Goal: Task Accomplishment & Management: Complete application form

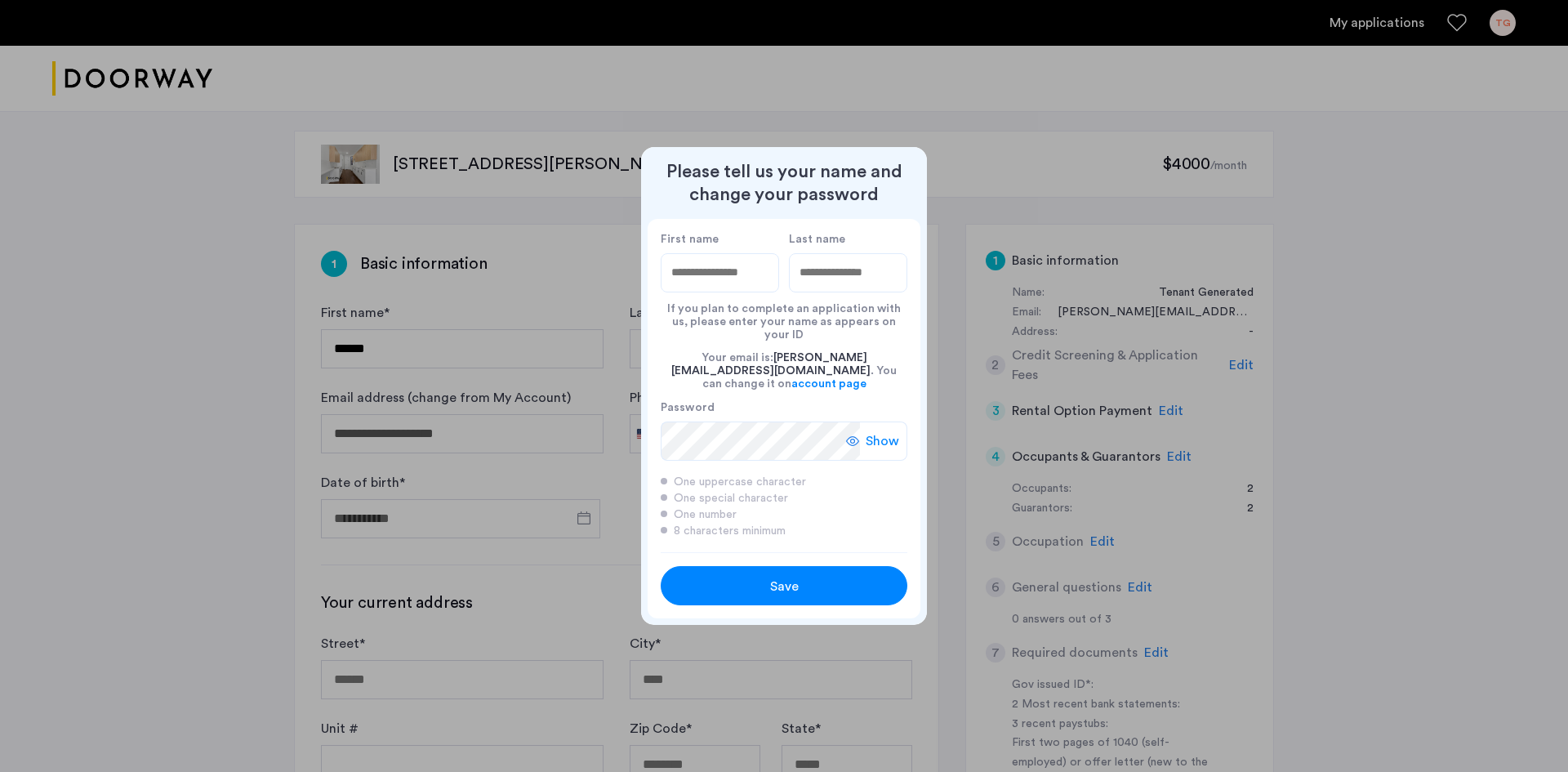
click at [716, 292] on input "First name" at bounding box center [720, 273] width 118 height 39
type input "*******"
type input "*****"
click at [762, 426] on div "Please tell us your name and change your password First name ******* Last name …" at bounding box center [784, 386] width 286 height 478
drag, startPoint x: 750, startPoint y: 561, endPoint x: 615, endPoint y: 427, distance: 190.2
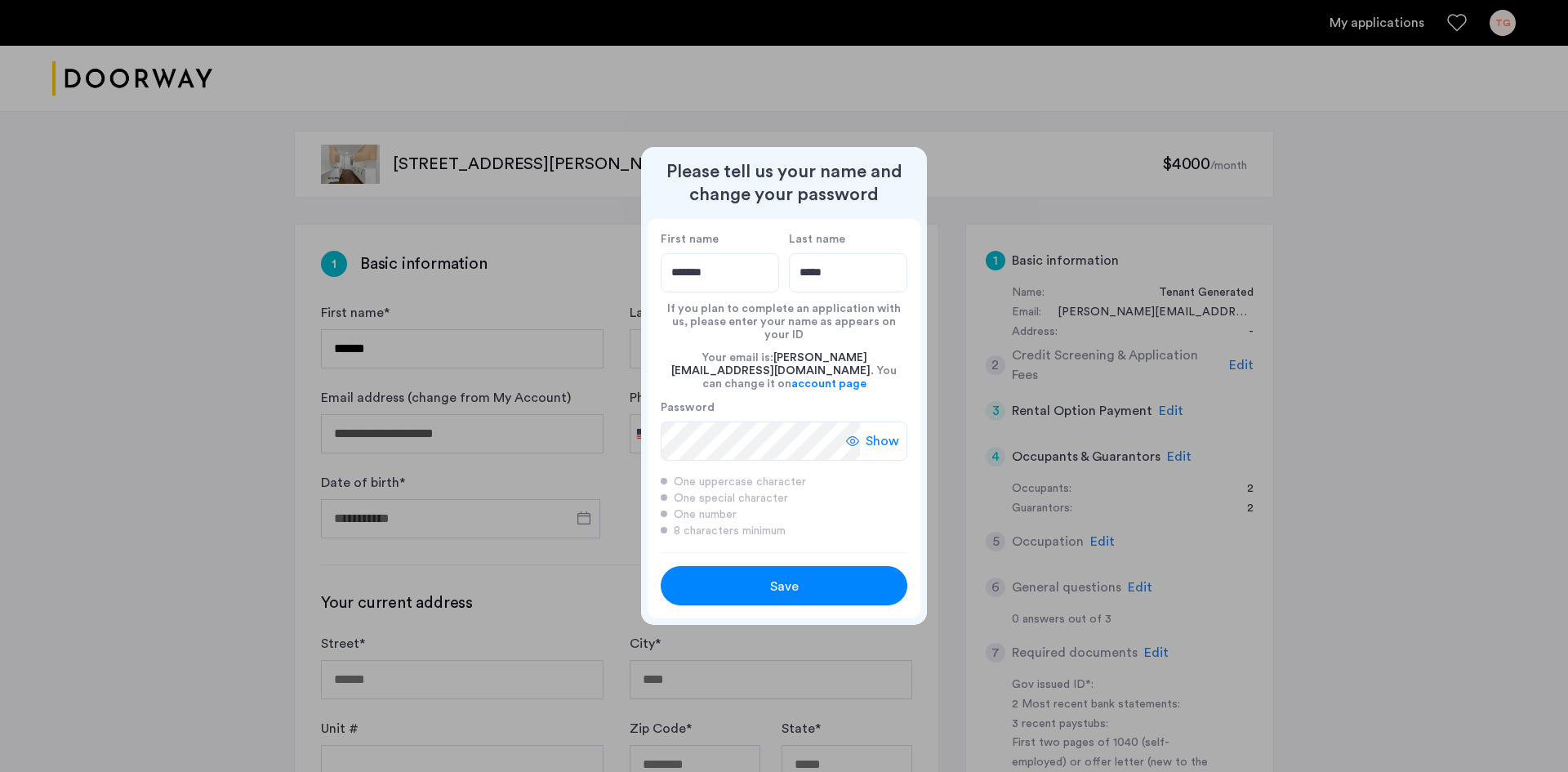
click at [615, 427] on div "Please tell us your name and change your password First name ******* Last name …" at bounding box center [784, 386] width 1568 height 772
click at [546, 456] on div "Please tell us your name and change your password First name ******* Last name …" at bounding box center [784, 386] width 1568 height 772
click at [856, 400] on label "Password" at bounding box center [760, 407] width 199 height 15
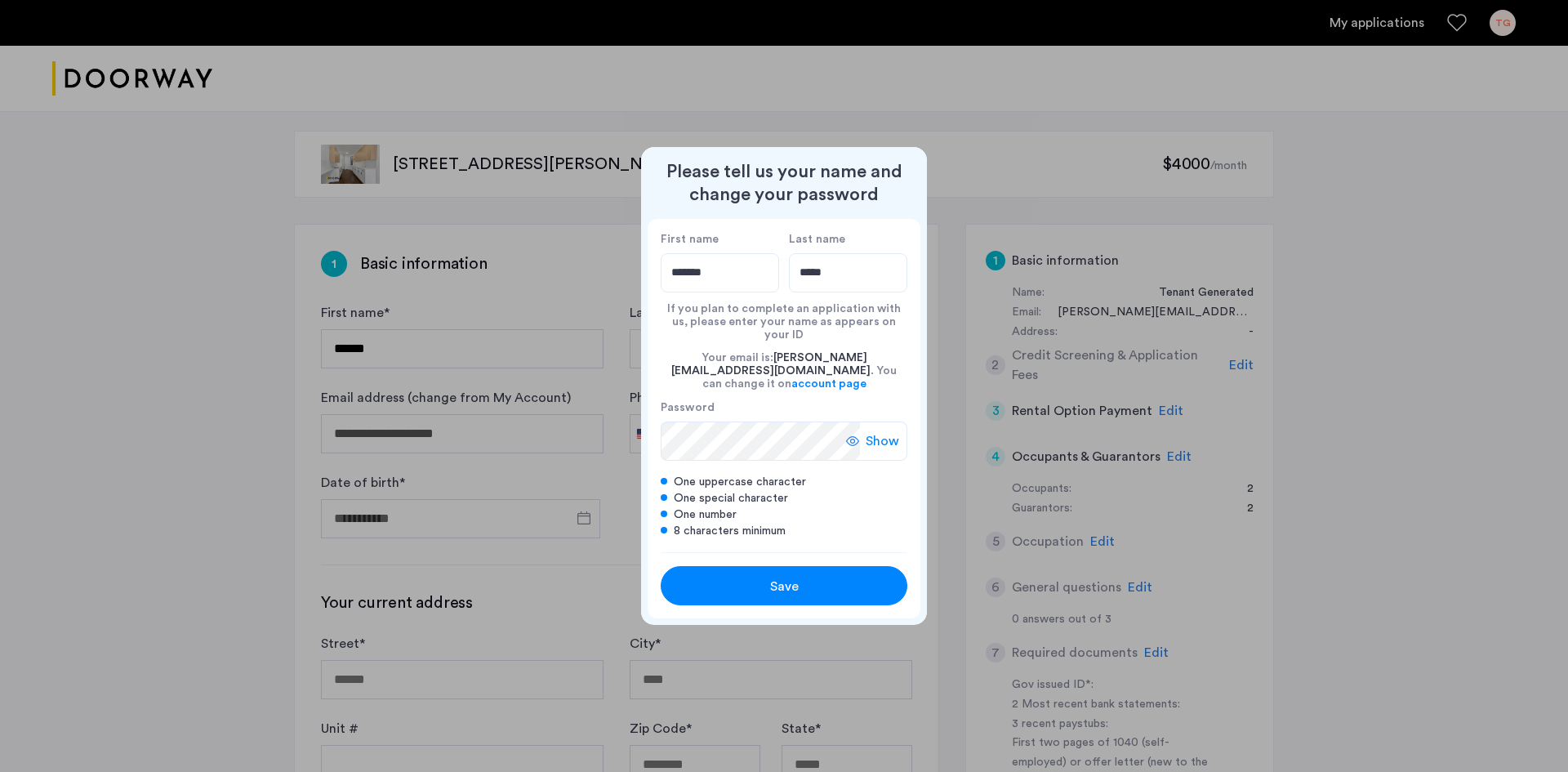
click at [418, 116] on div at bounding box center [784, 386] width 1568 height 772
click at [862, 276] on input "*****" at bounding box center [848, 273] width 118 height 39
click at [793, 577] on span "Save" at bounding box center [784, 586] width 28 height 20
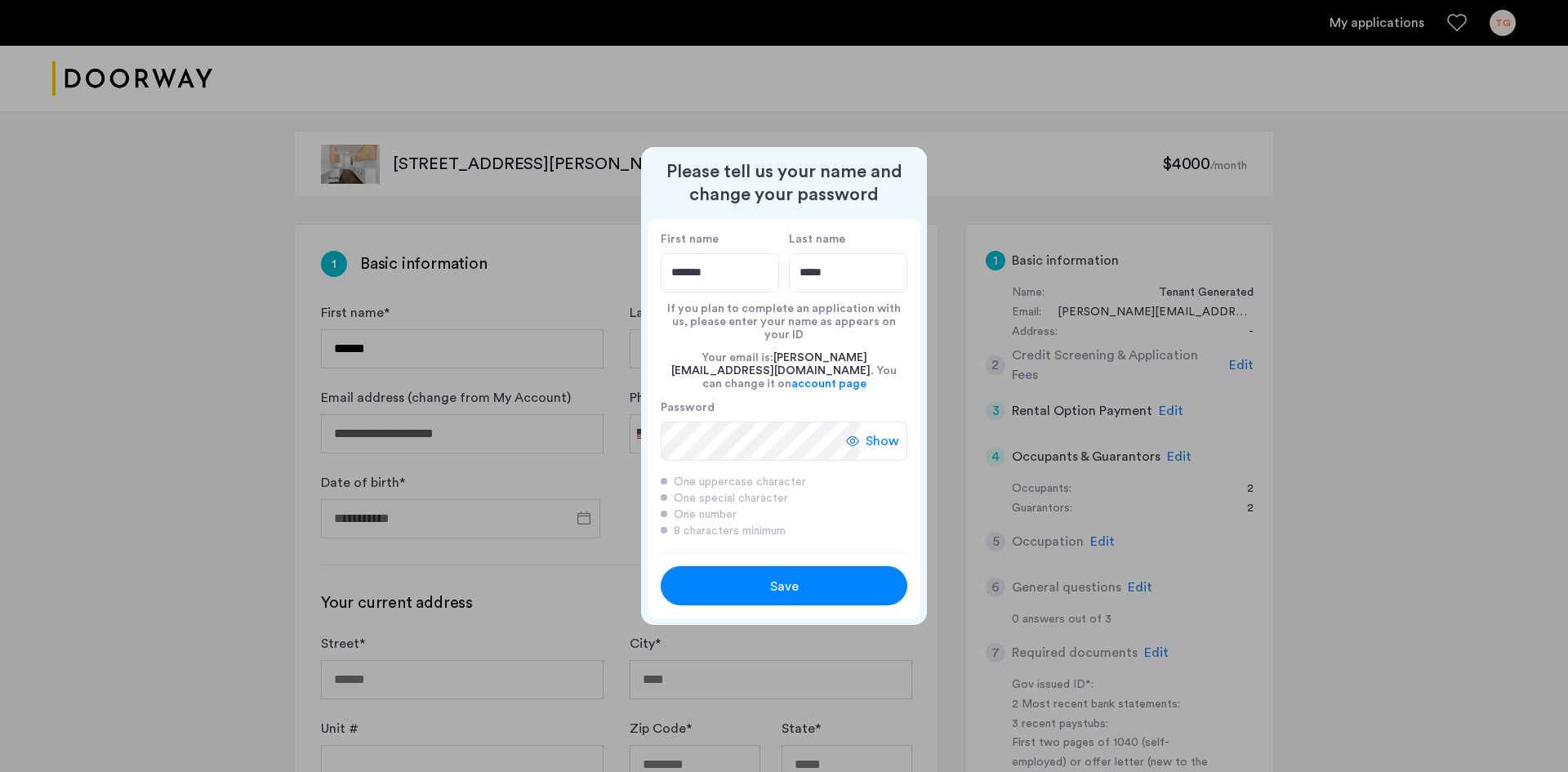
click at [803, 582] on div "Save" at bounding box center [783, 586] width 157 height 20
type input "*******"
type input "*****"
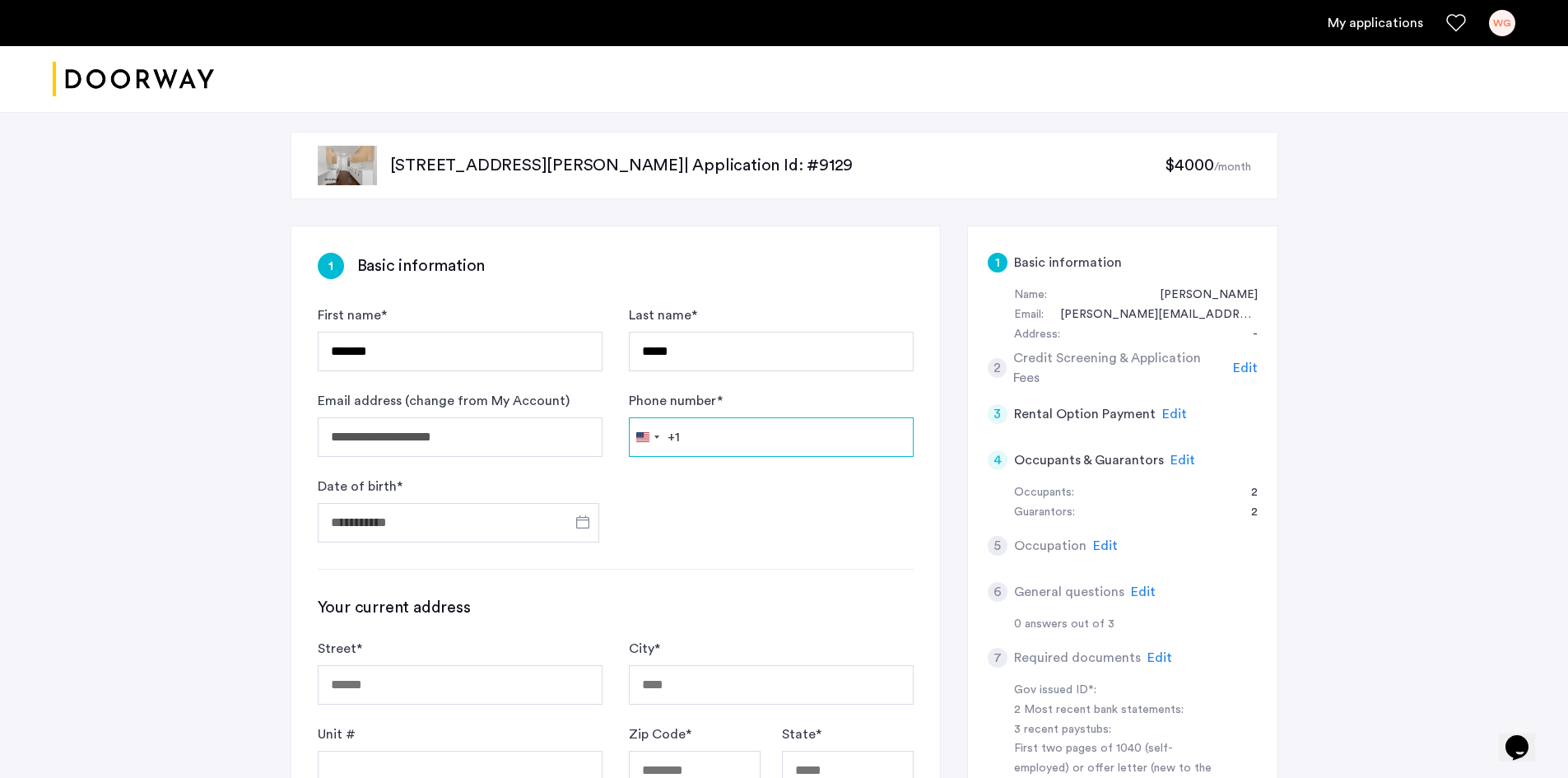
click at [738, 437] on input "Phone number *" at bounding box center [771, 437] width 285 height 40
type input "**********"
click at [478, 522] on input "Date of birth *" at bounding box center [458, 523] width 281 height 40
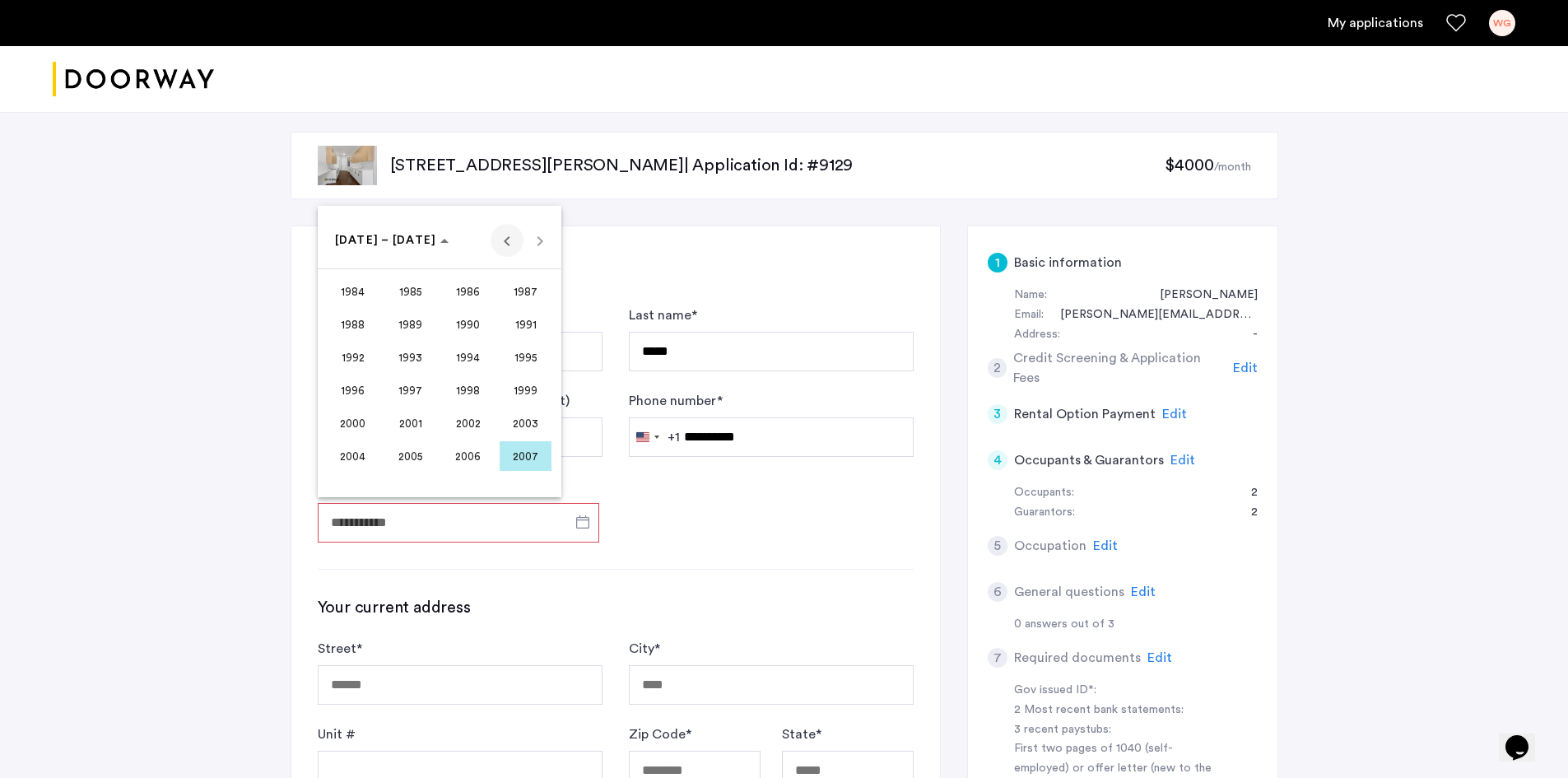
click at [512, 245] on span "Previous 24 years" at bounding box center [507, 240] width 33 height 33
click at [359, 325] on span "1964" at bounding box center [353, 324] width 52 height 29
click at [508, 318] on span "APR" at bounding box center [526, 324] width 52 height 29
click at [394, 406] on span "21" at bounding box center [406, 407] width 29 height 29
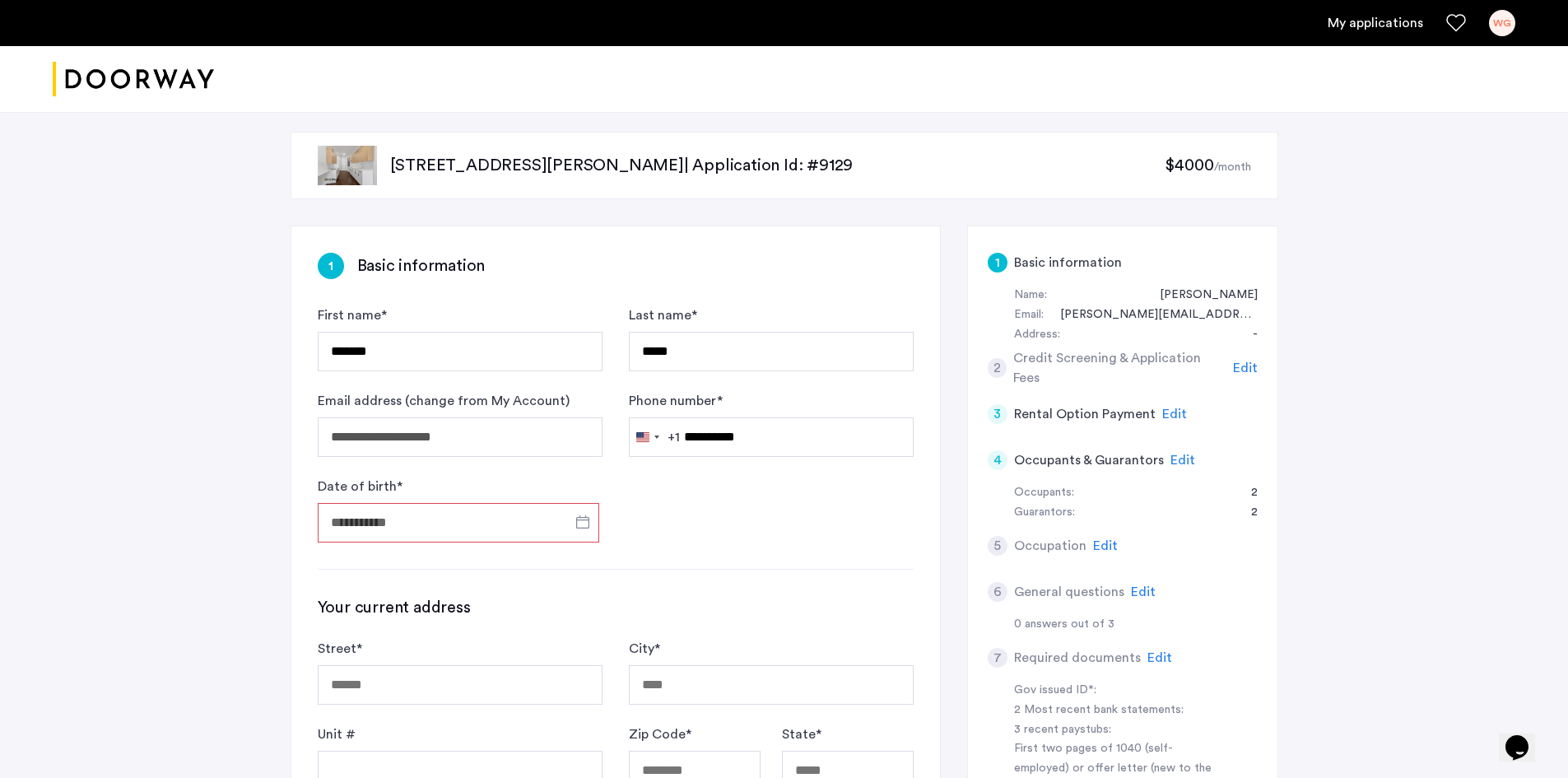
type input "**********"
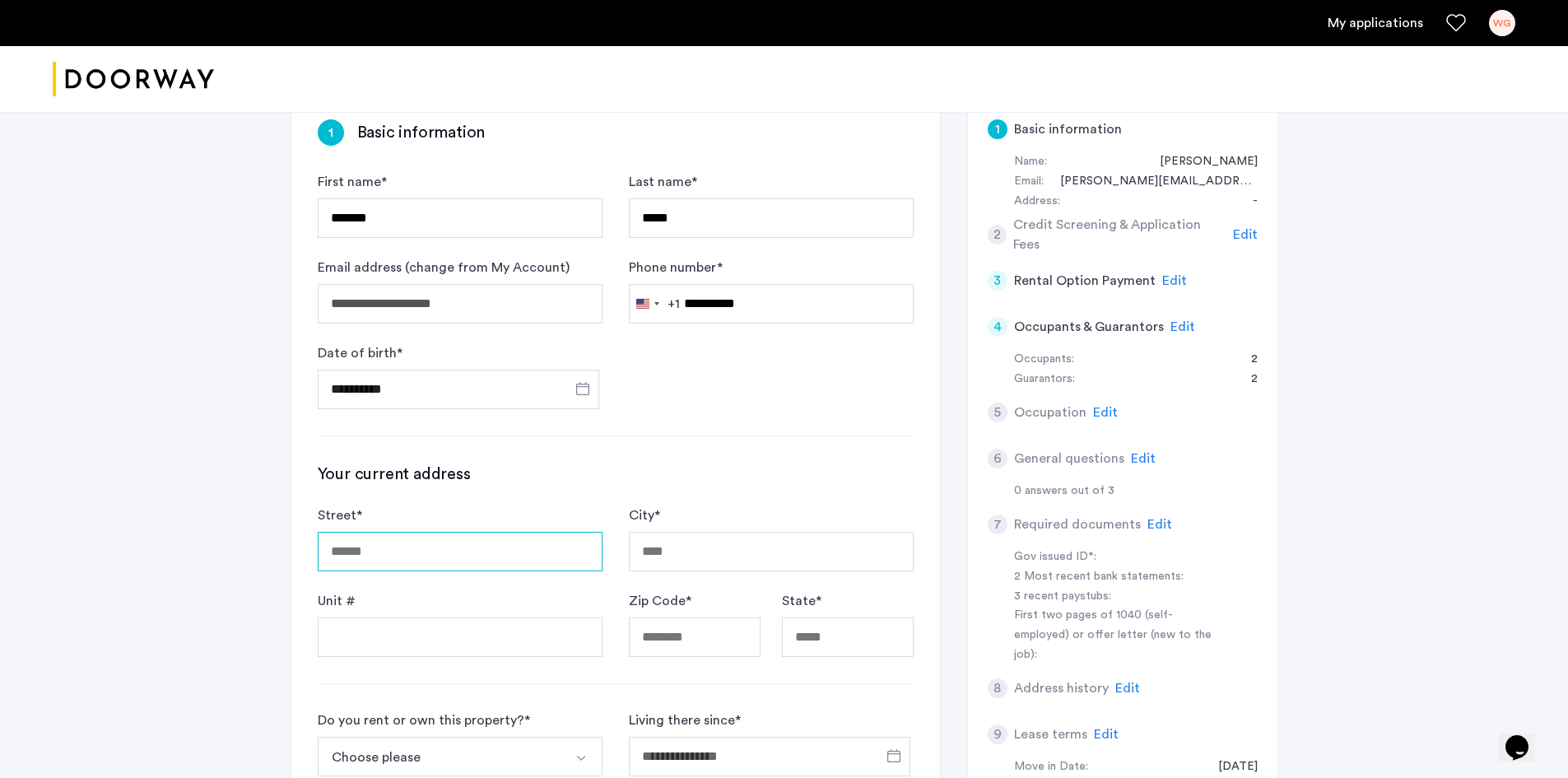
click at [485, 577] on form "Street * City * Unit # Zip Code * State *" at bounding box center [615, 581] width 596 height 152
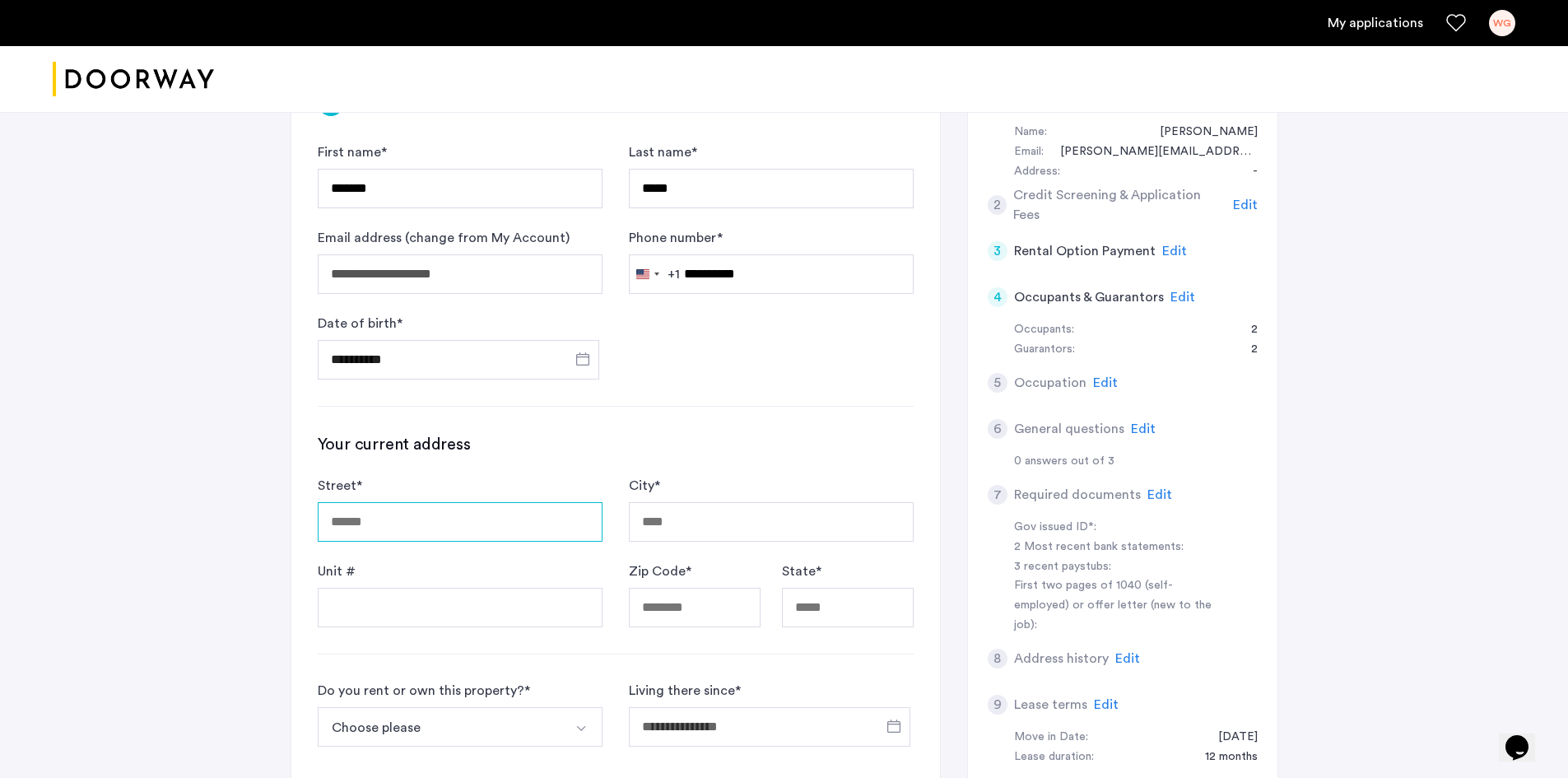
scroll to position [164, 0]
type input "**********"
type input "*****"
type input "**"
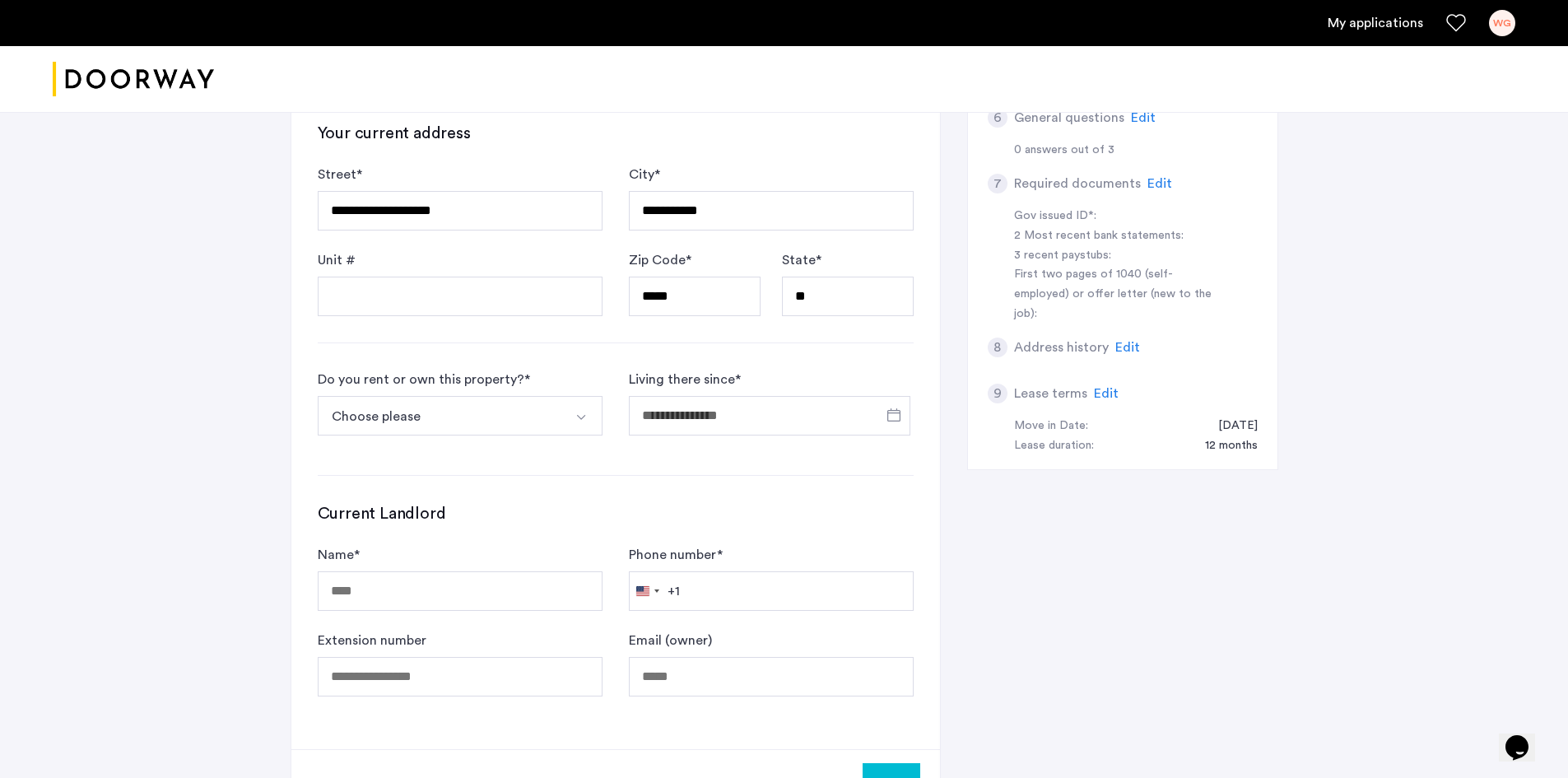
click at [494, 421] on button "Choose please" at bounding box center [440, 416] width 246 height 40
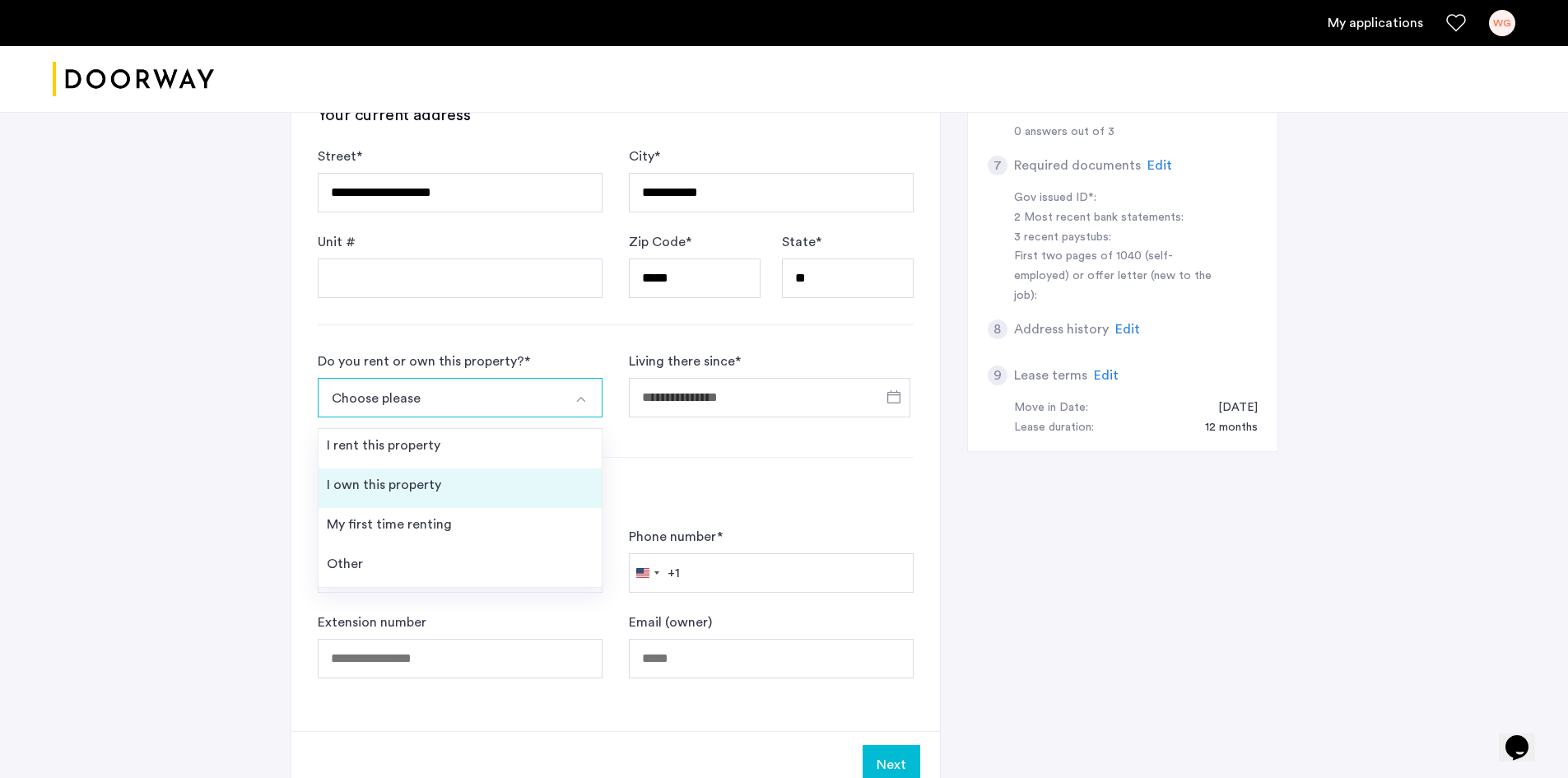
click at [474, 474] on li "I own this property" at bounding box center [460, 488] width 283 height 40
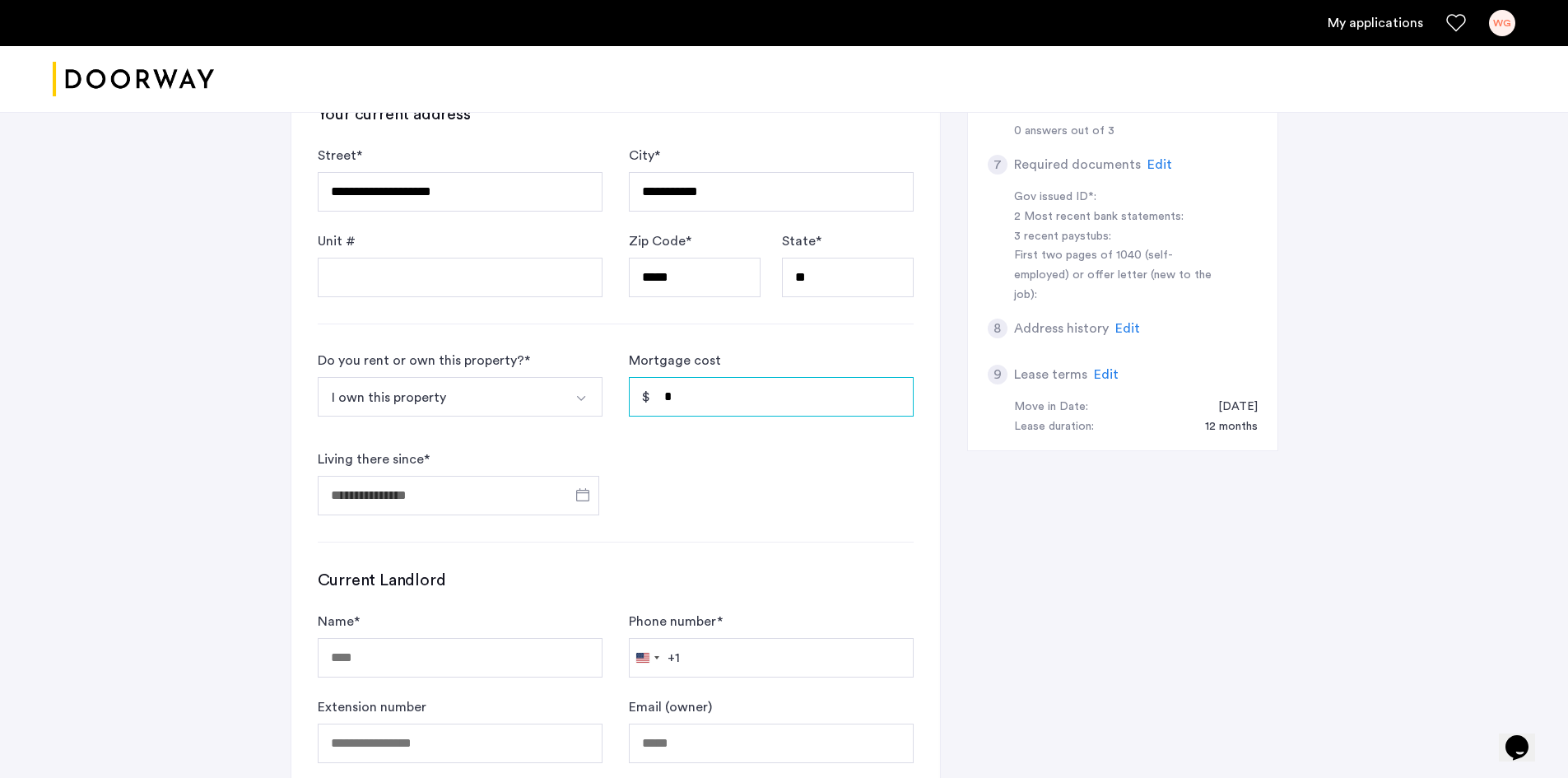
click at [751, 396] on input "*" at bounding box center [771, 397] width 285 height 40
click at [506, 499] on input "Living there since *" at bounding box center [458, 495] width 281 height 40
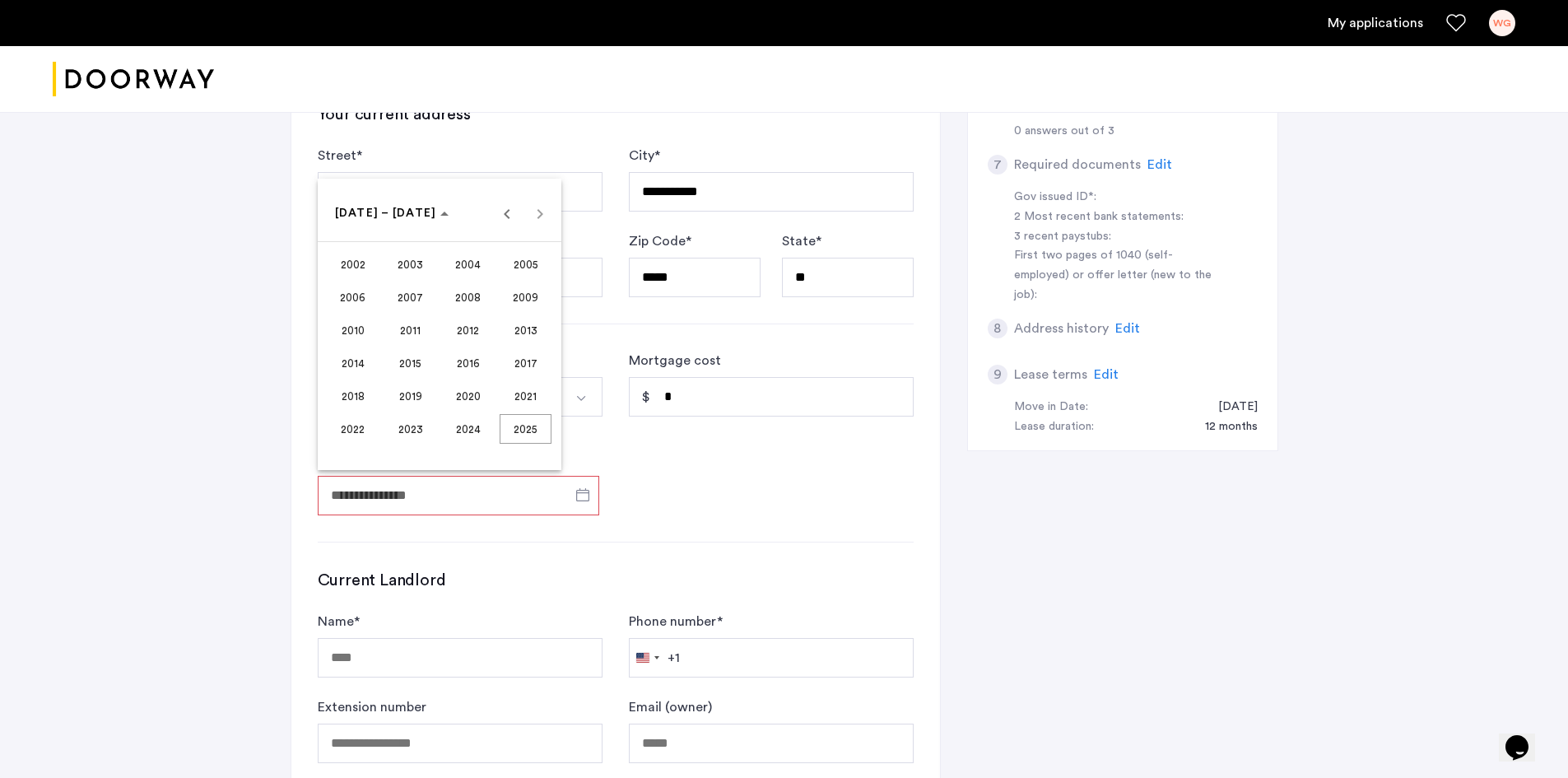
click at [506, 499] on div at bounding box center [784, 389] width 1568 height 778
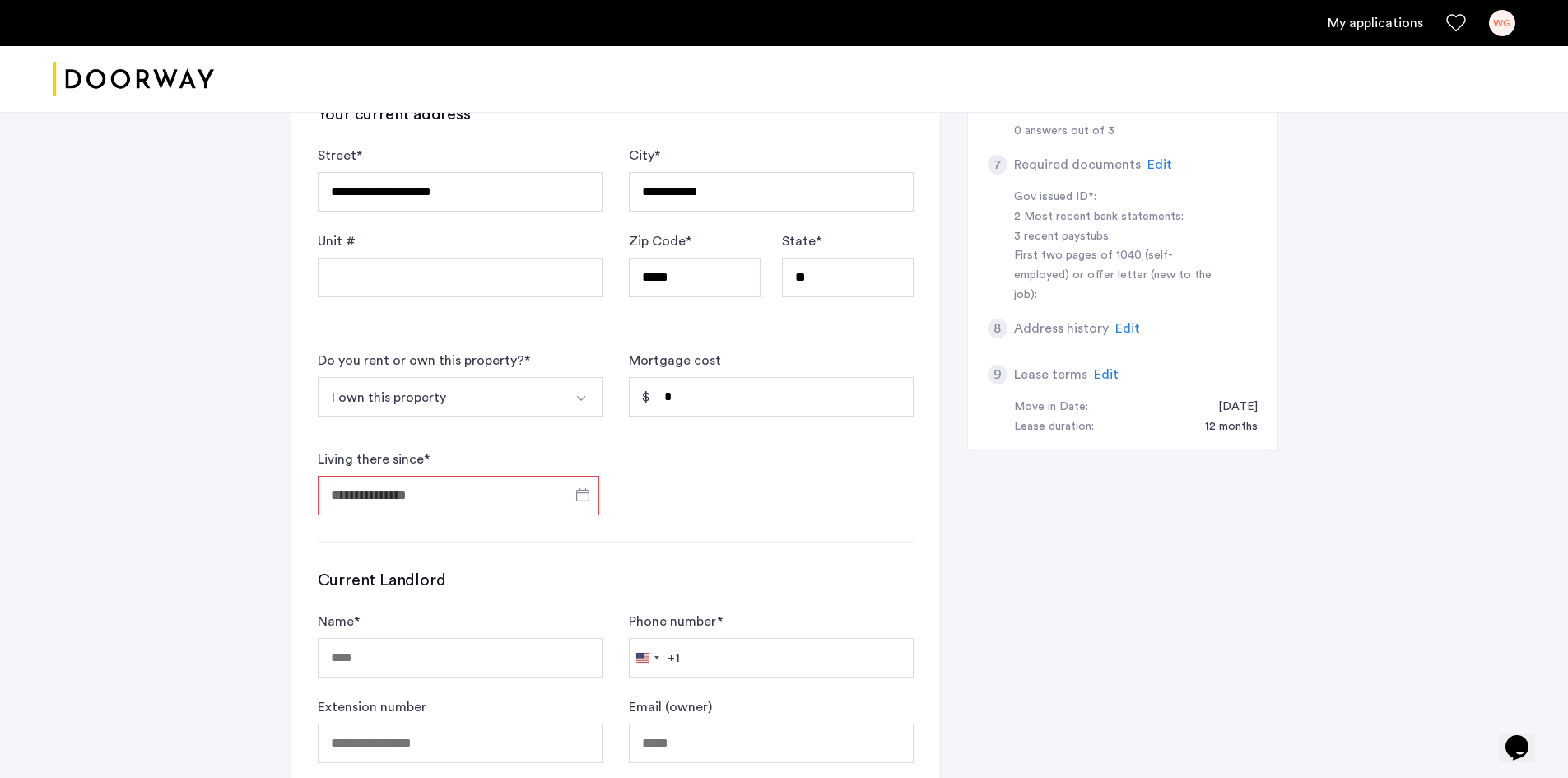
click at [506, 499] on input "Living there since *" at bounding box center [458, 495] width 281 height 40
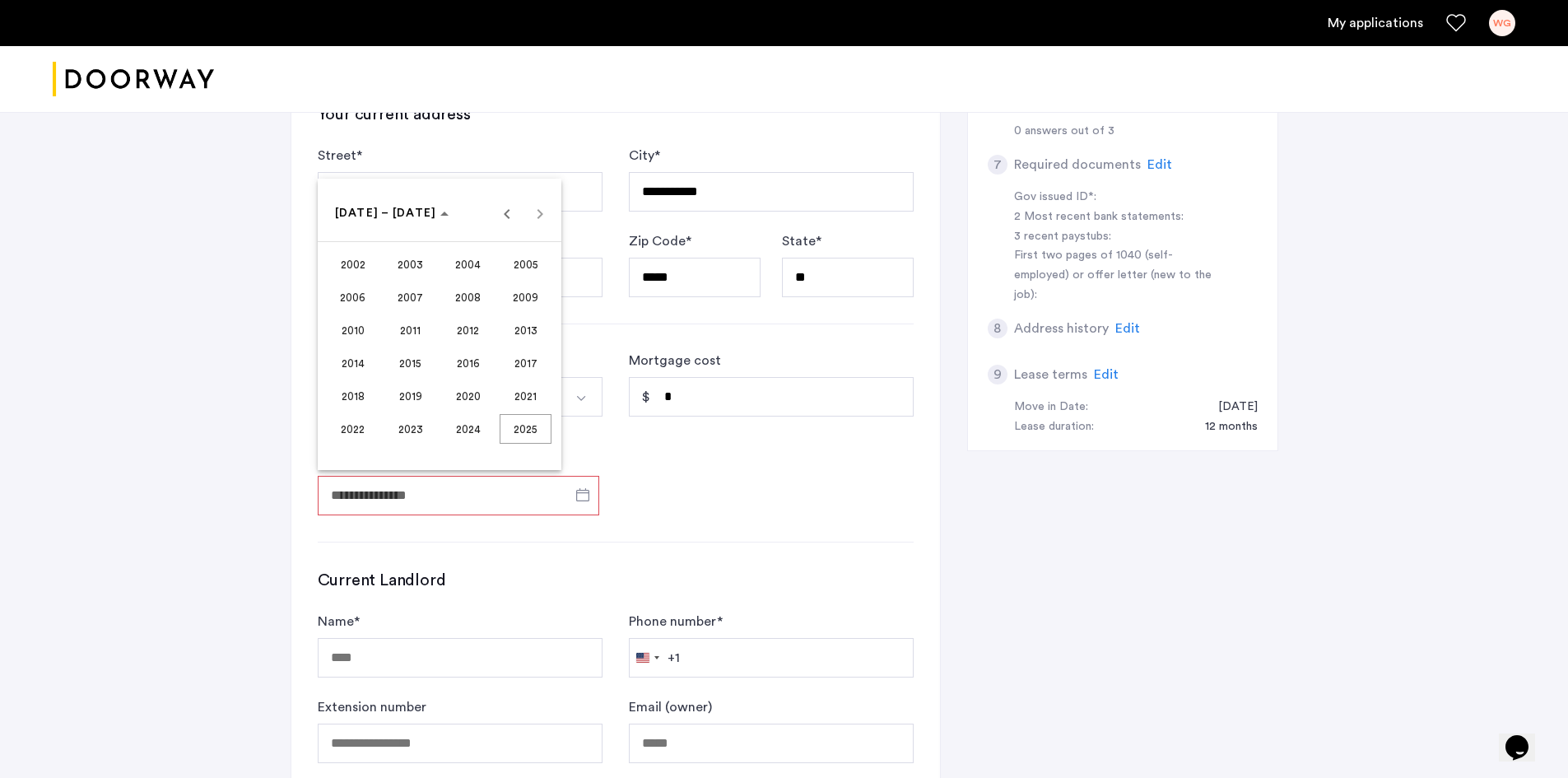
click at [449, 262] on span "2004" at bounding box center [468, 264] width 52 height 29
click at [368, 300] on span "JAN" at bounding box center [353, 297] width 52 height 29
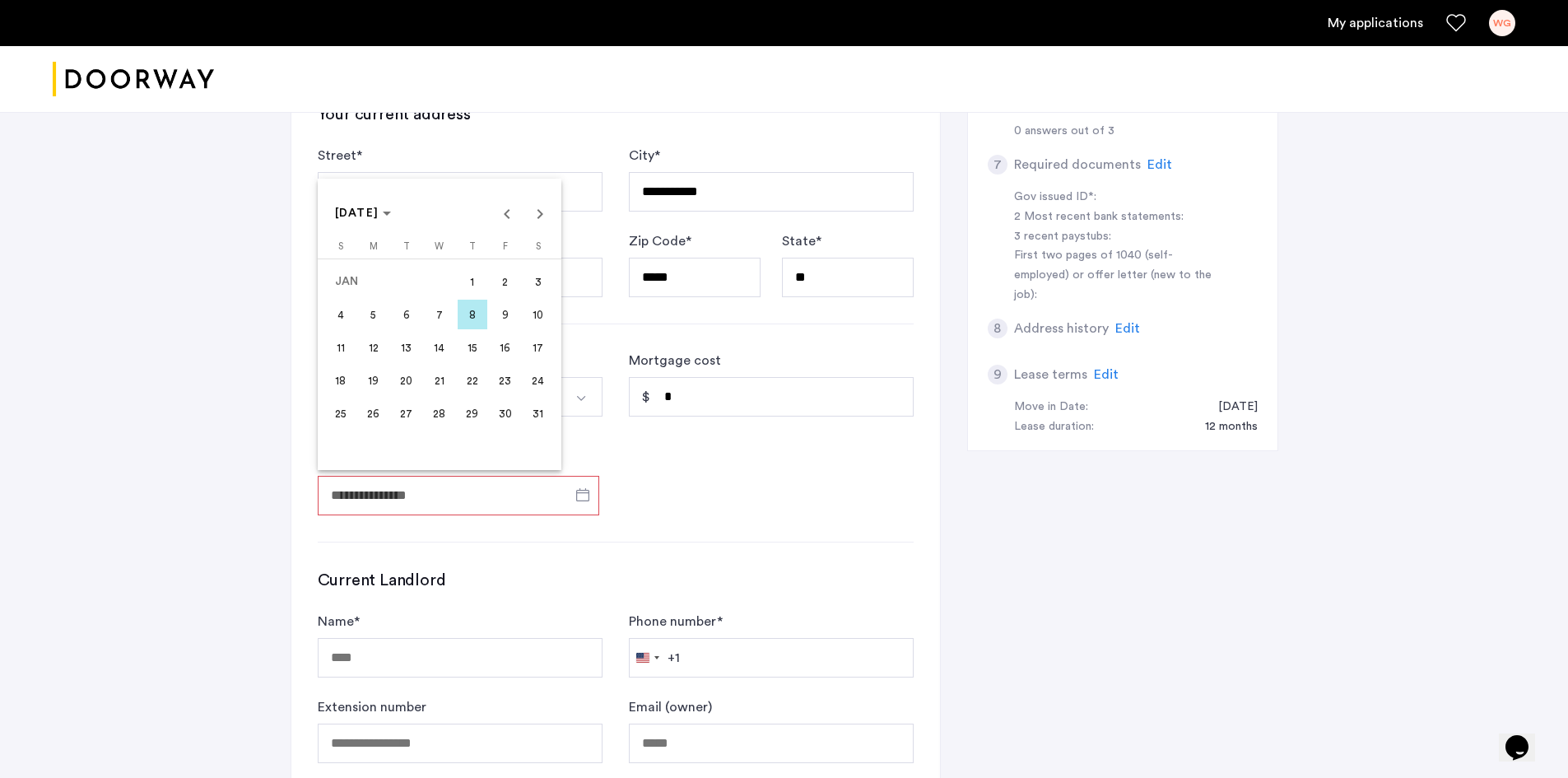
click at [434, 348] on span "14" at bounding box center [439, 347] width 29 height 29
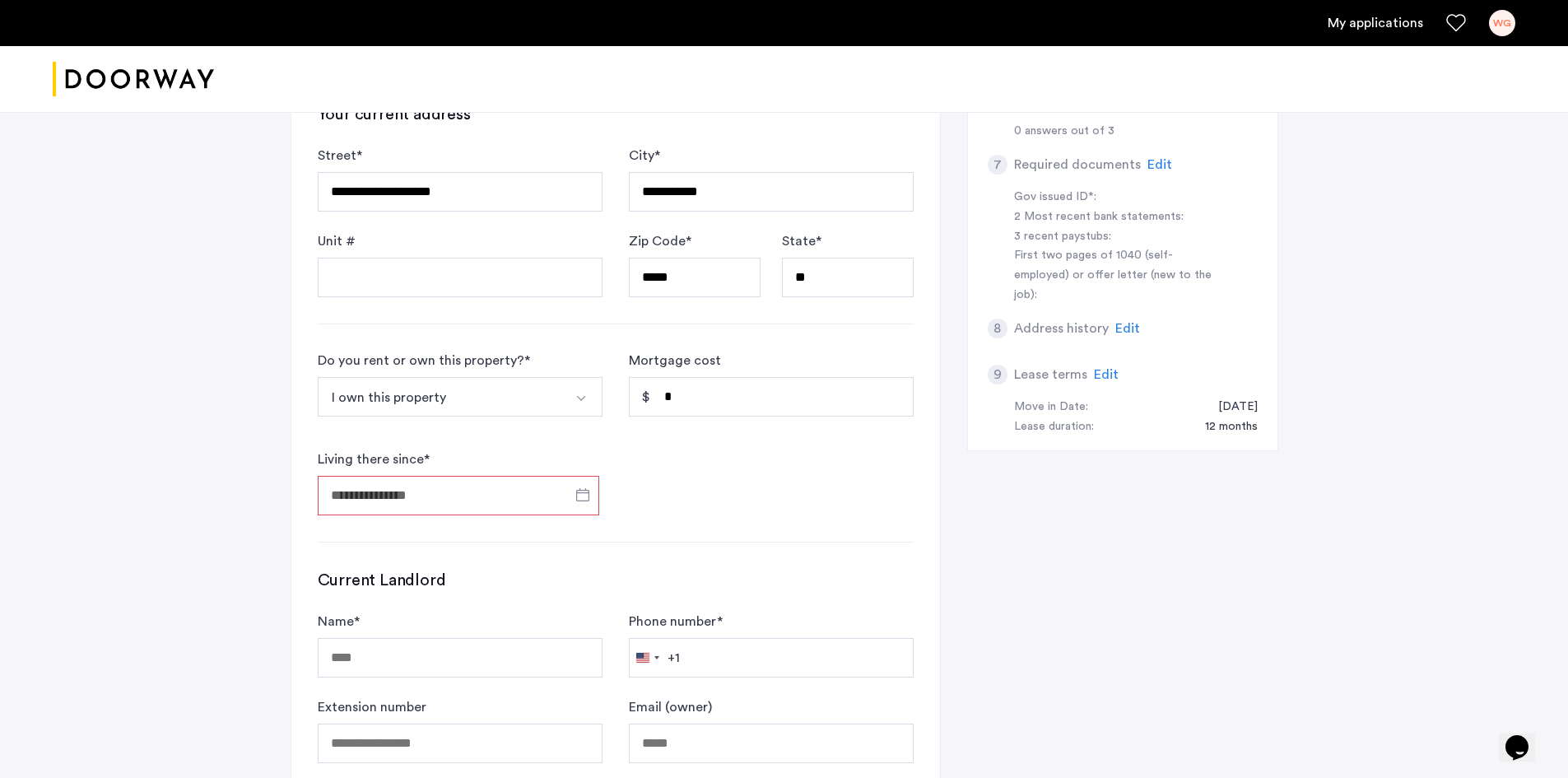
type input "**********"
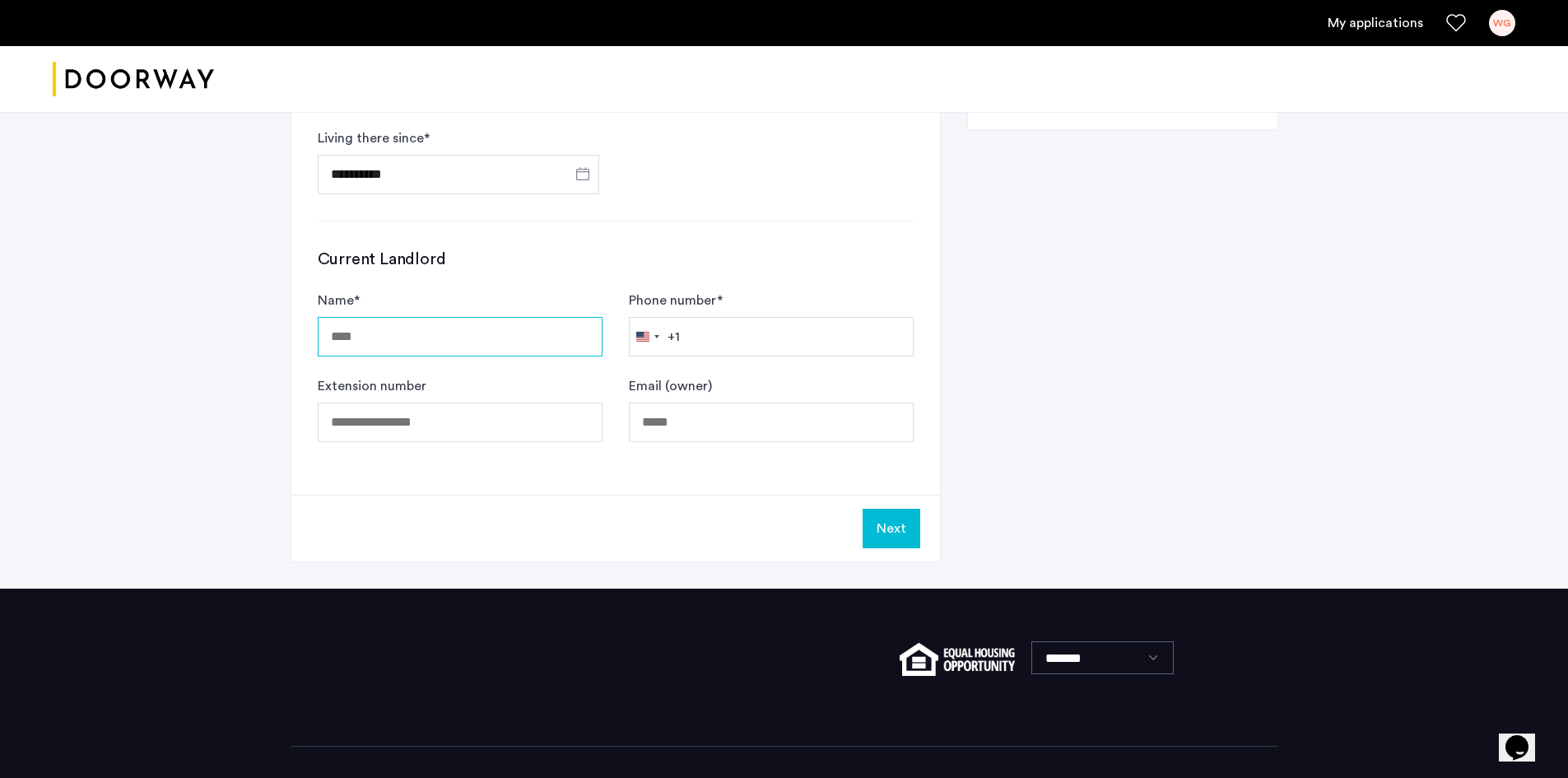
click at [349, 346] on input "Name *" at bounding box center [460, 336] width 285 height 40
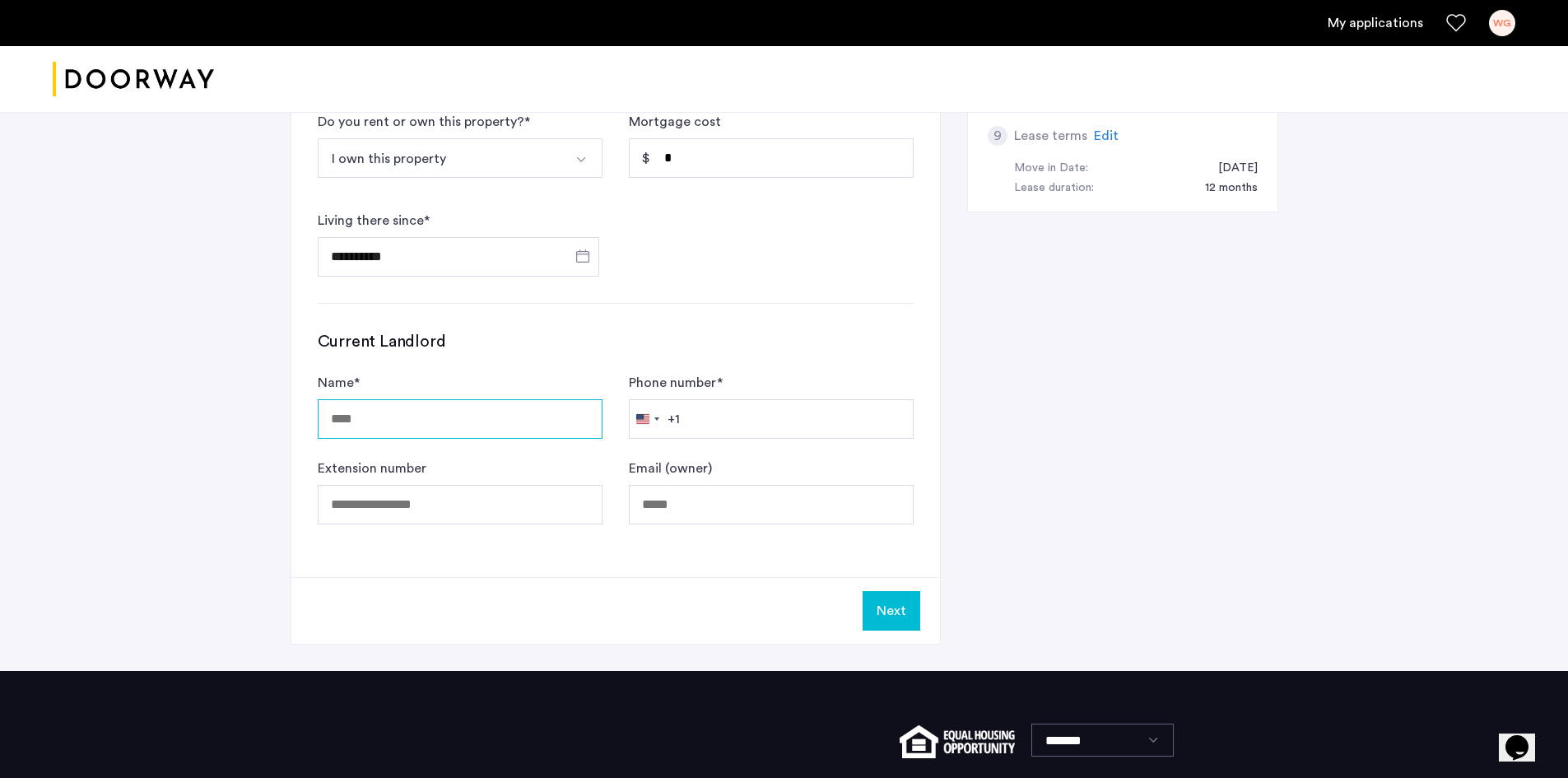
scroll to position [732, 0]
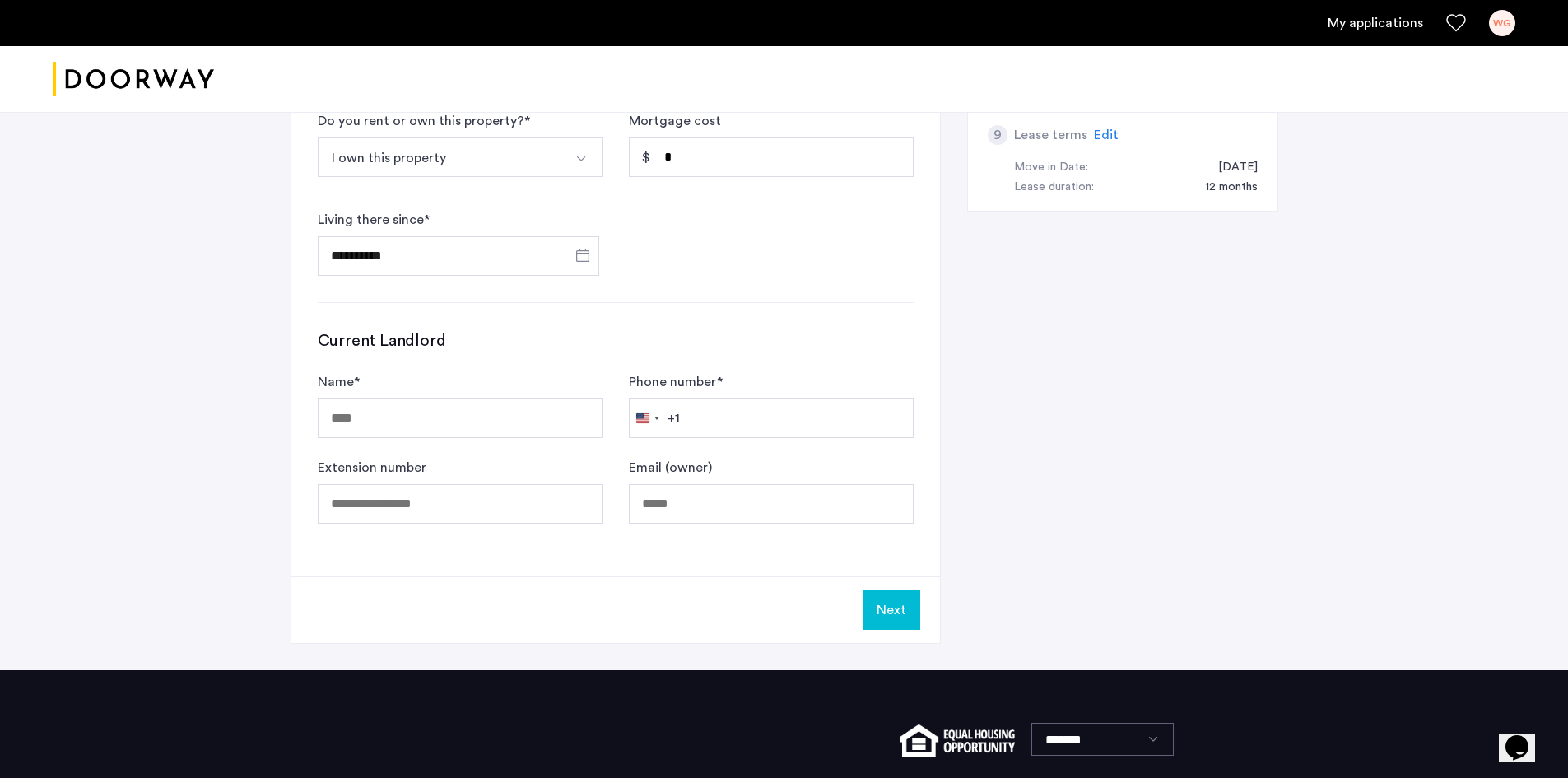
click at [875, 604] on button "Next" at bounding box center [891, 610] width 58 height 40
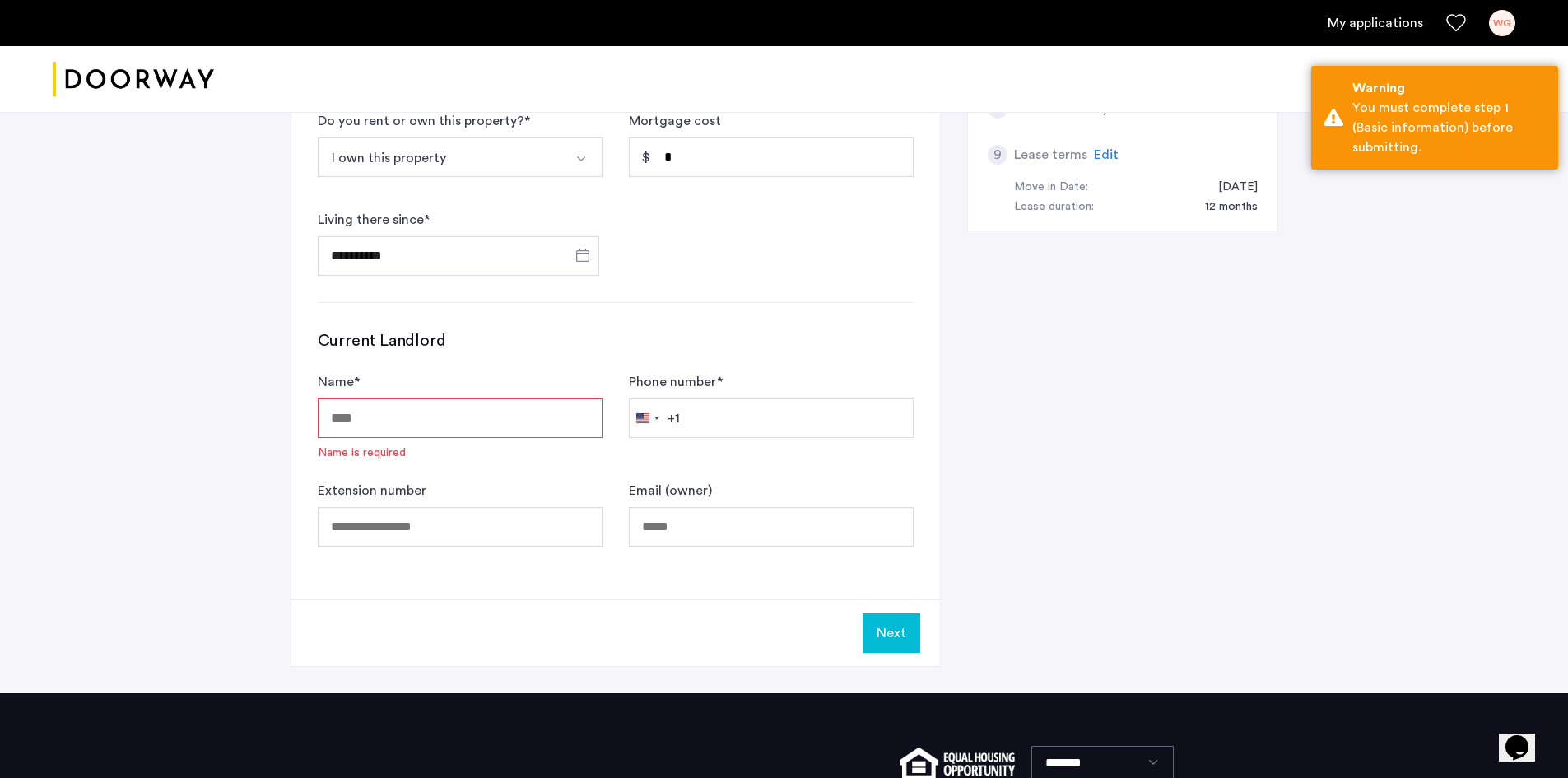
click at [392, 414] on input "Name *" at bounding box center [460, 418] width 285 height 40
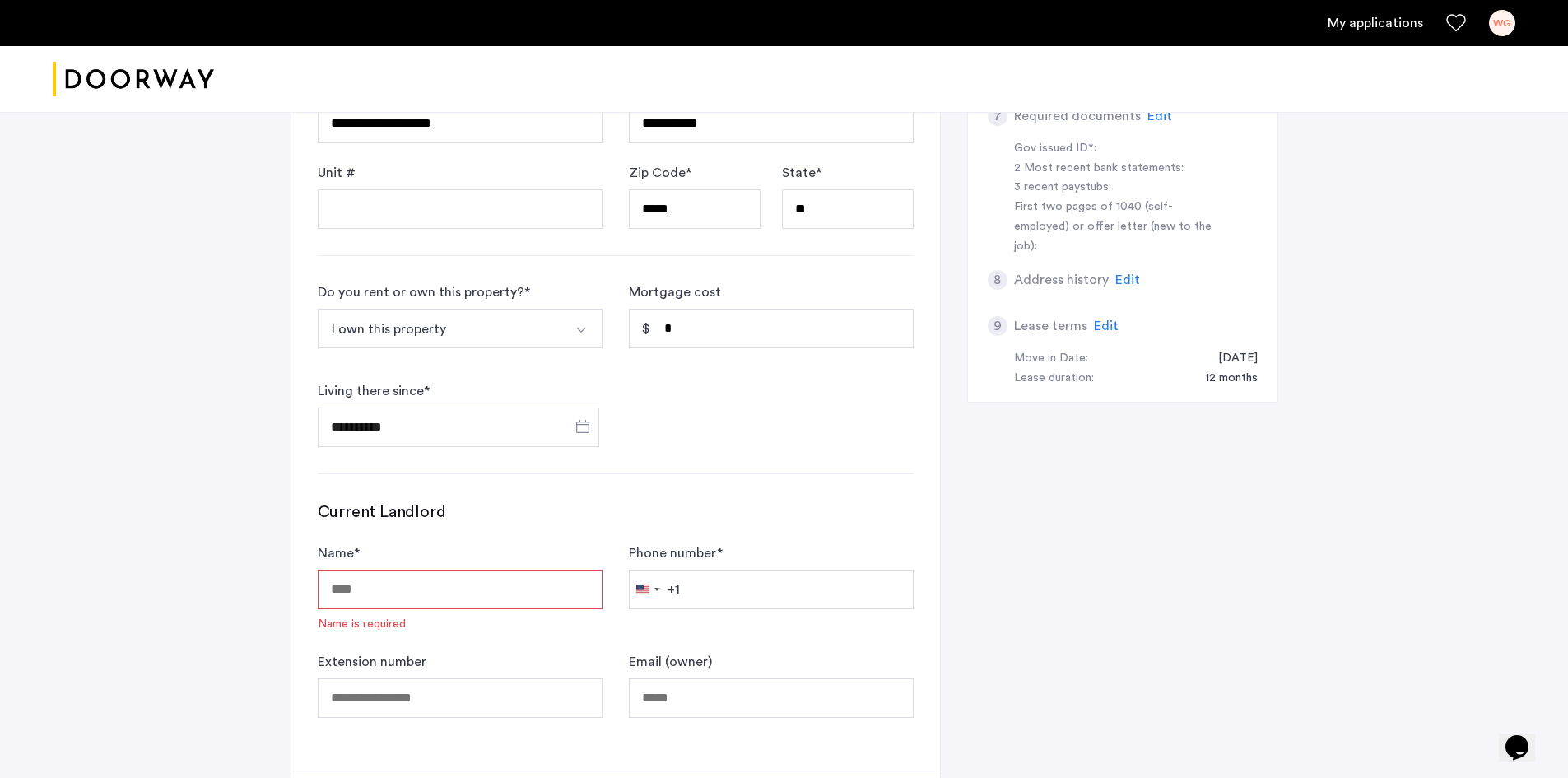
scroll to position [561, 0]
click at [690, 342] on input "*" at bounding box center [771, 329] width 285 height 40
click at [451, 581] on input "Name *" at bounding box center [460, 590] width 285 height 40
click at [517, 609] on input "Name *" at bounding box center [460, 590] width 285 height 40
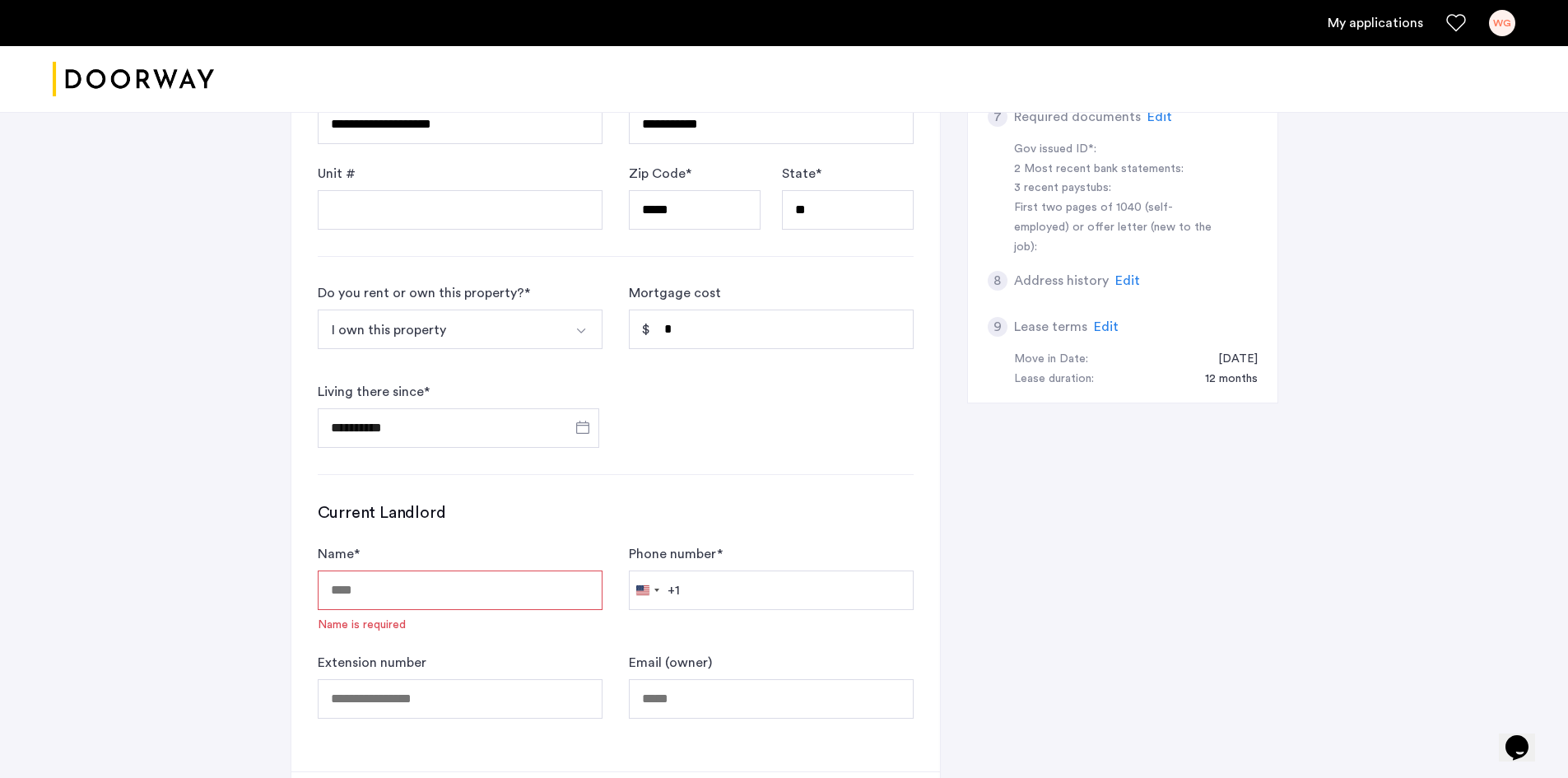
click at [479, 597] on input "Name *" at bounding box center [460, 590] width 285 height 40
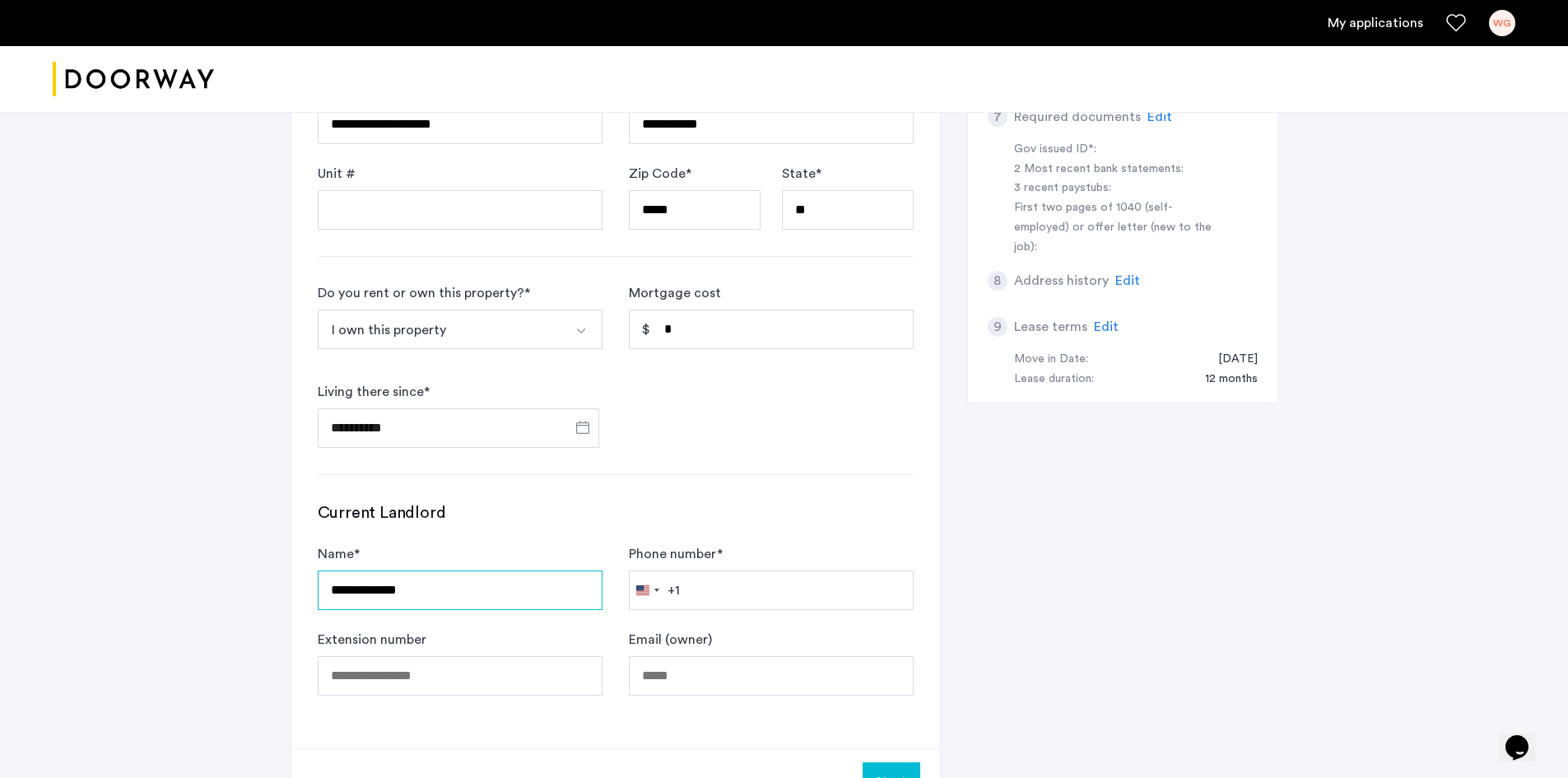
type input "**********"
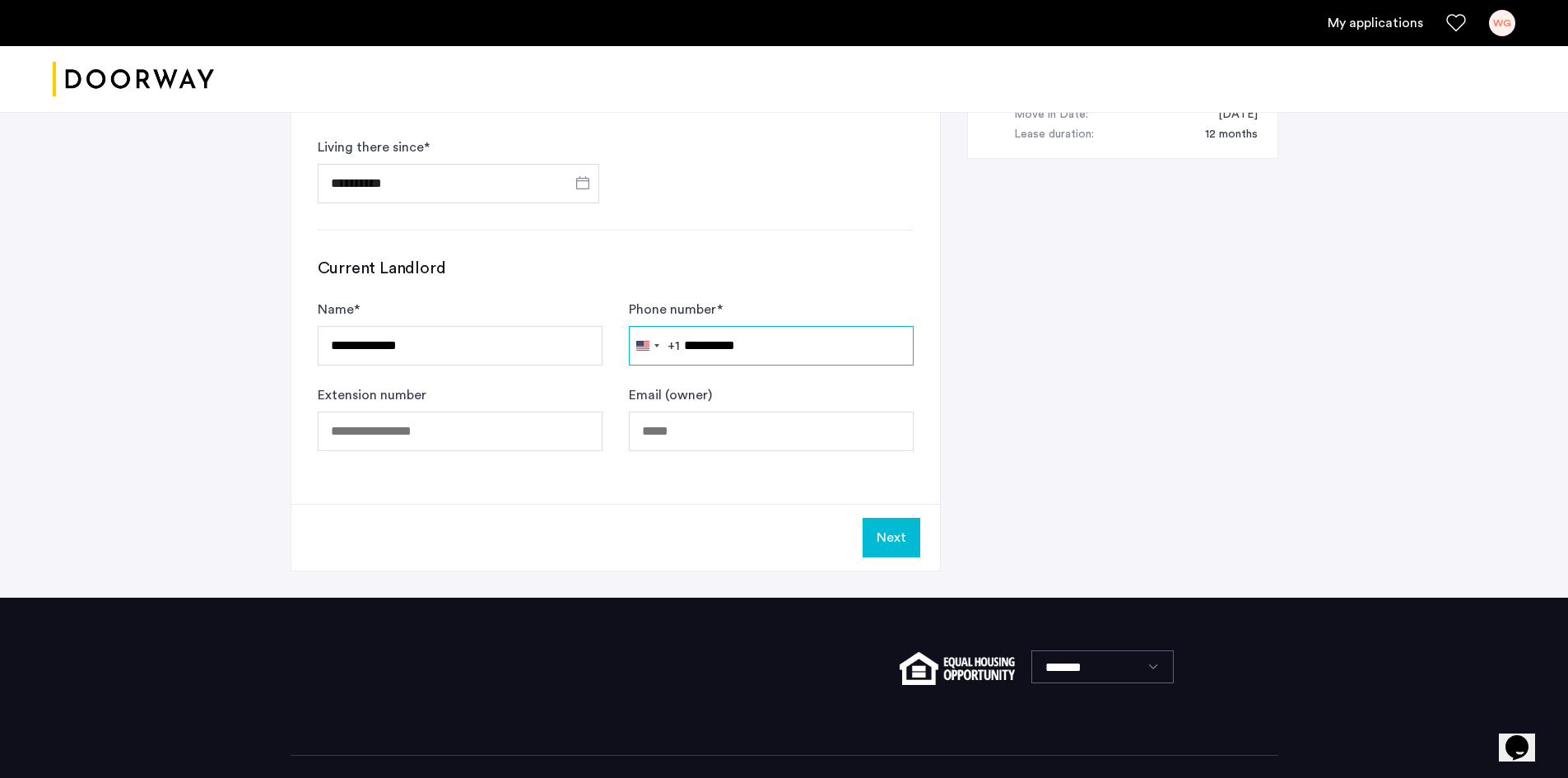
scroll to position [806, 0]
type input "**********"
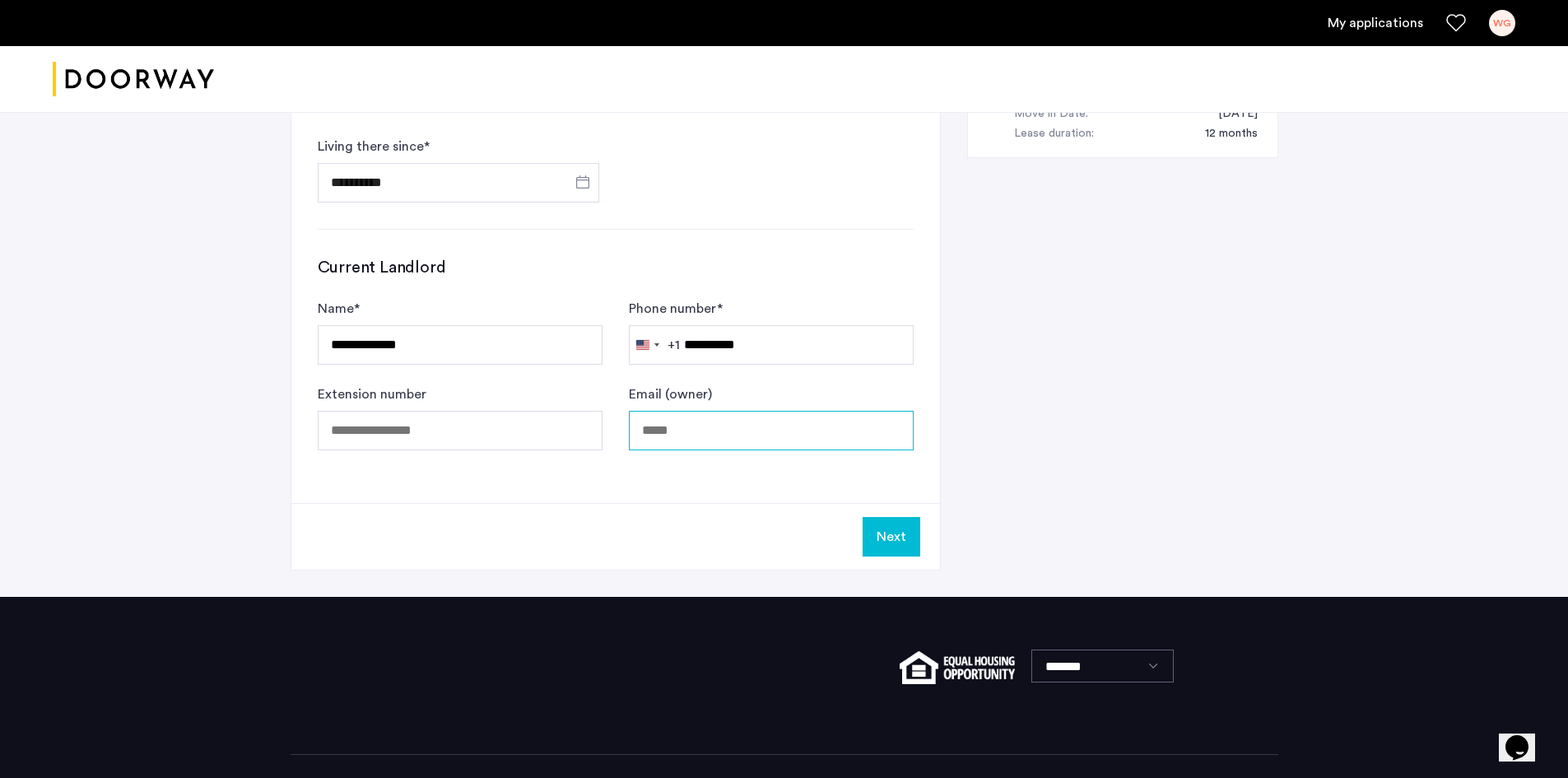
click at [698, 424] on input "Email (owner)" at bounding box center [771, 430] width 285 height 40
click at [884, 535] on button "Next" at bounding box center [891, 536] width 58 height 40
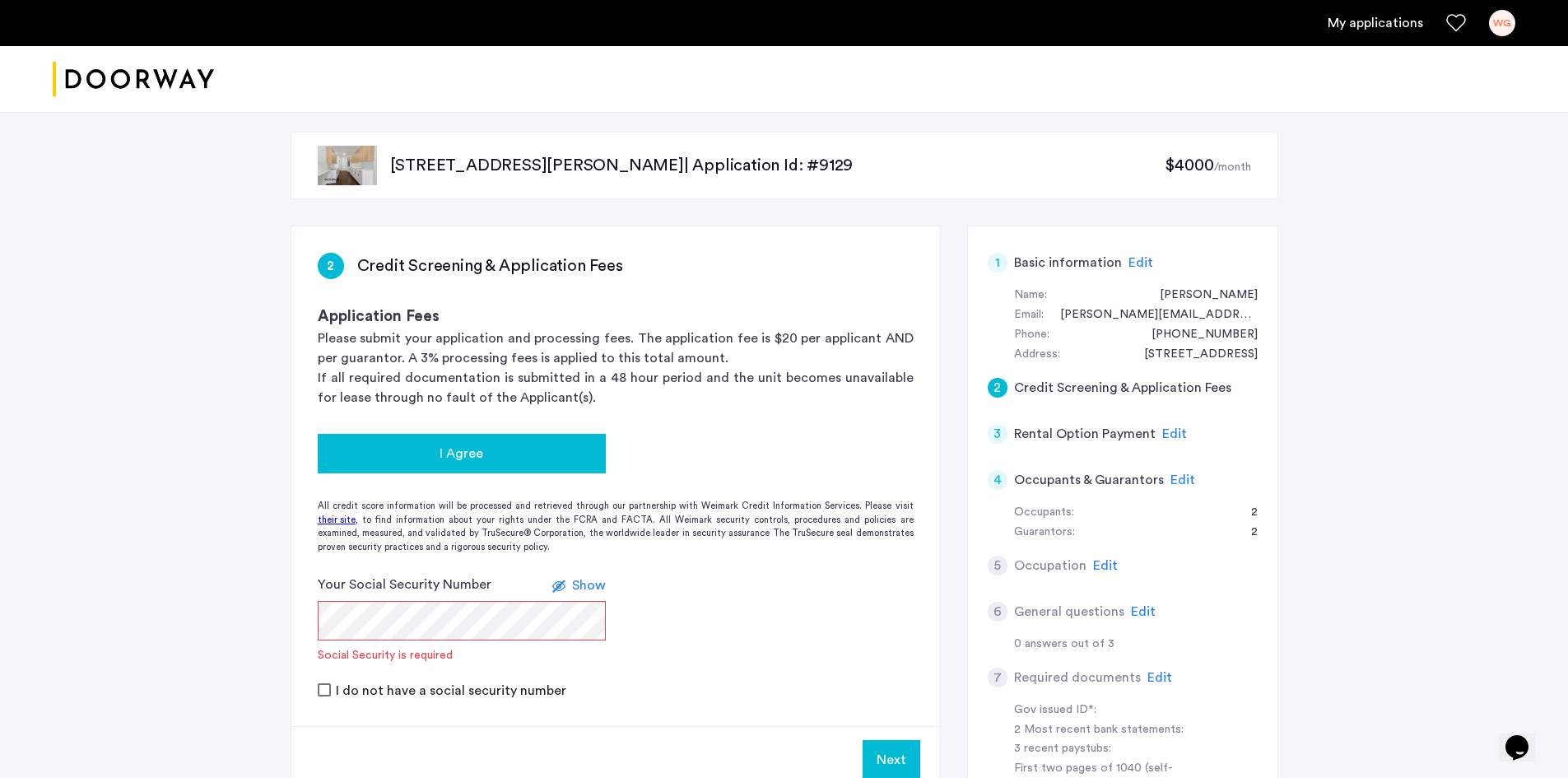
click at [464, 454] on span "I Agree" at bounding box center [461, 453] width 44 height 20
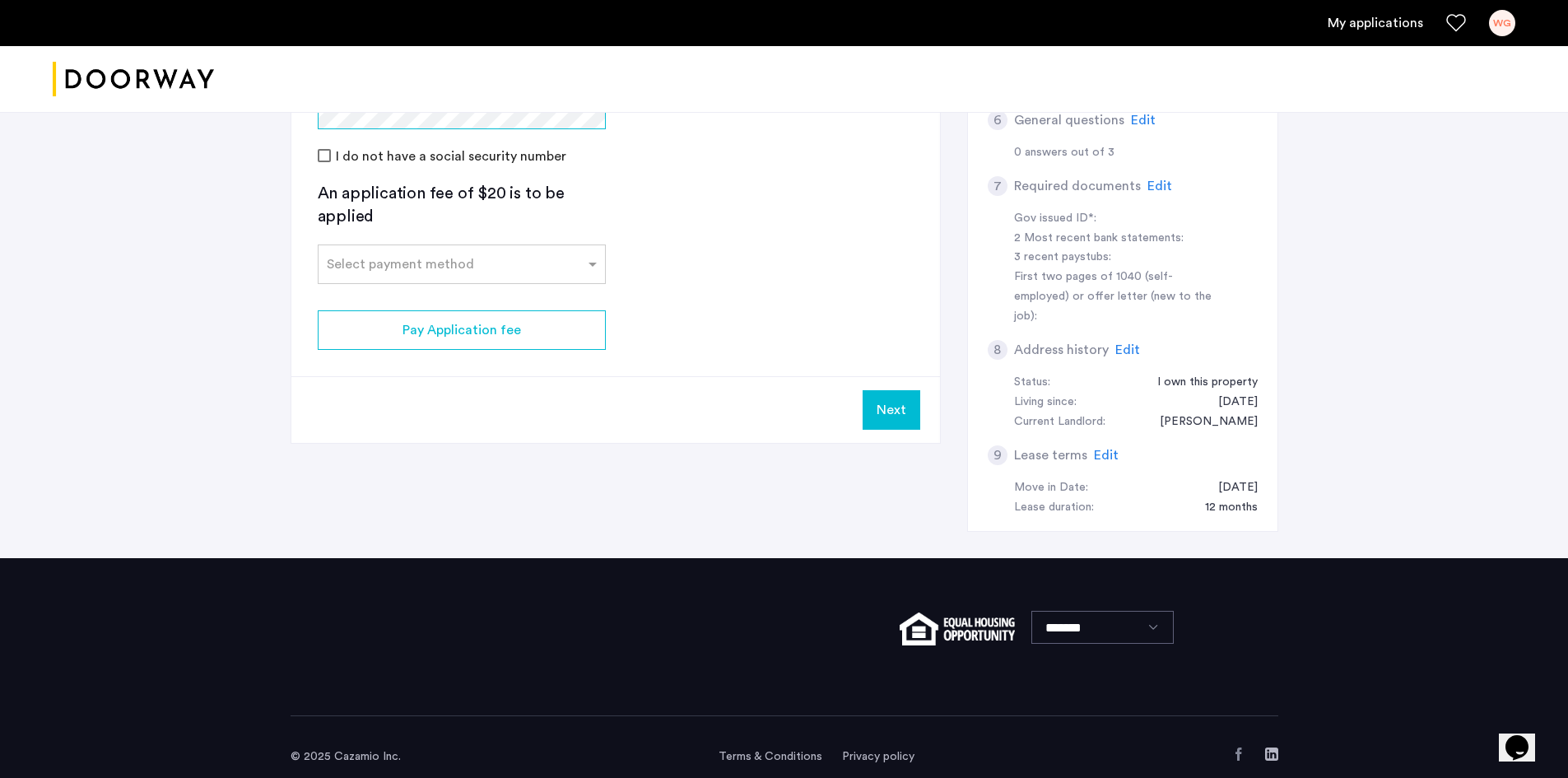
scroll to position [493, 0]
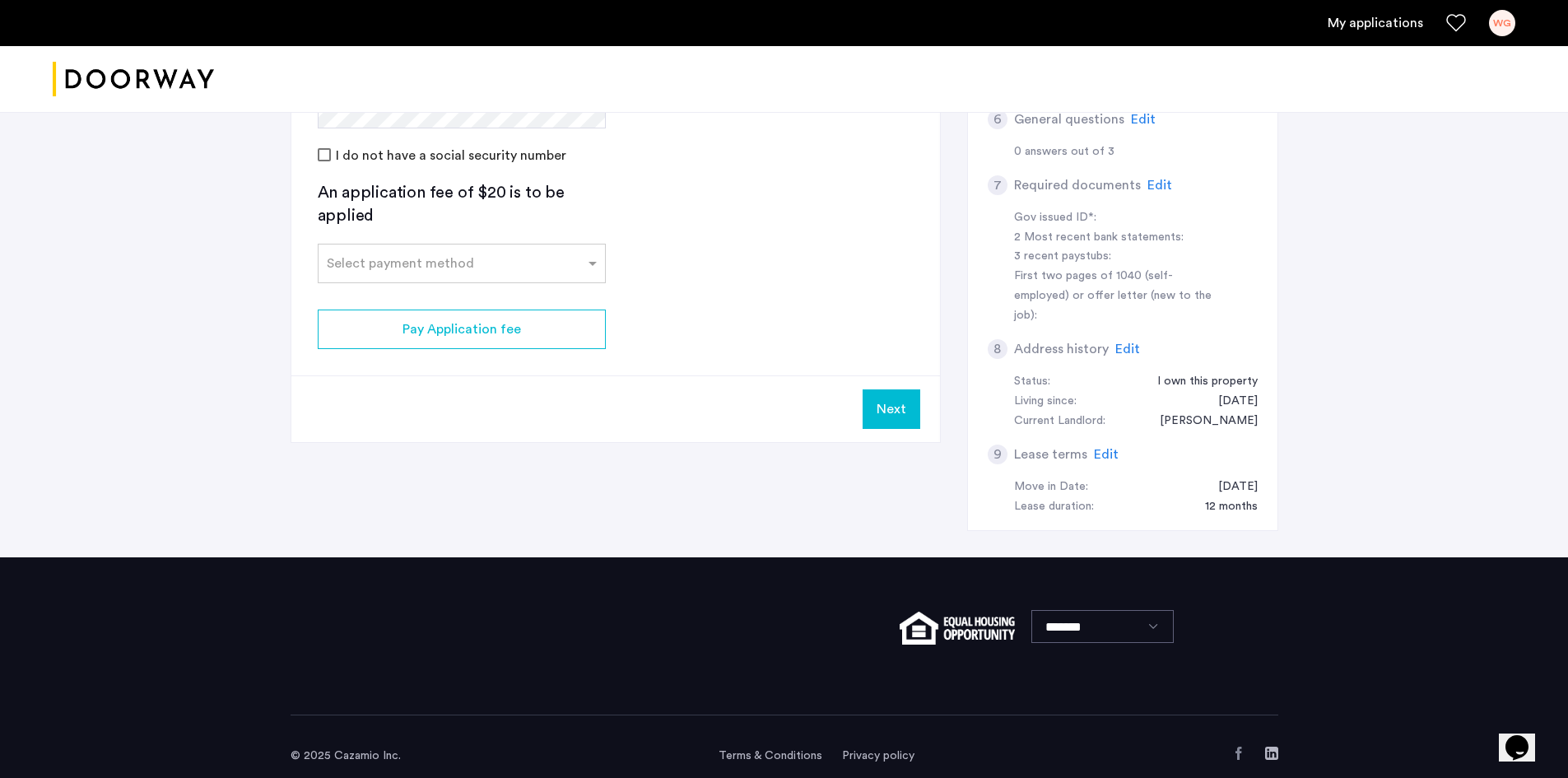
click at [475, 234] on div "An application fee of $20 is to be applied Select payment method" at bounding box center [462, 232] width 288 height 102
click at [475, 266] on input "text" at bounding box center [445, 260] width 237 height 11
click at [381, 304] on span "Credit Card" at bounding box center [363, 299] width 73 height 13
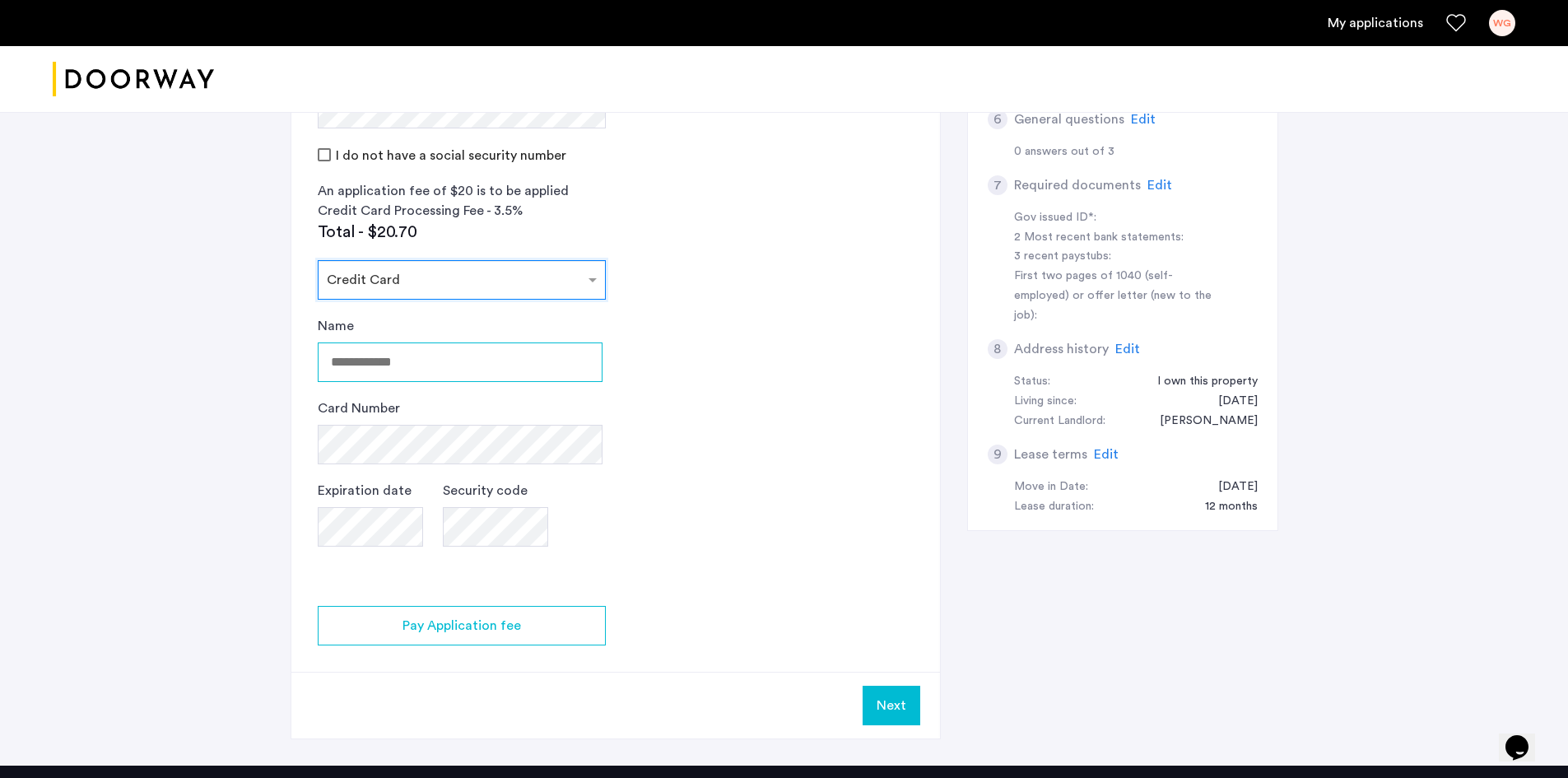
click at [420, 367] on input "Name" at bounding box center [460, 362] width 285 height 40
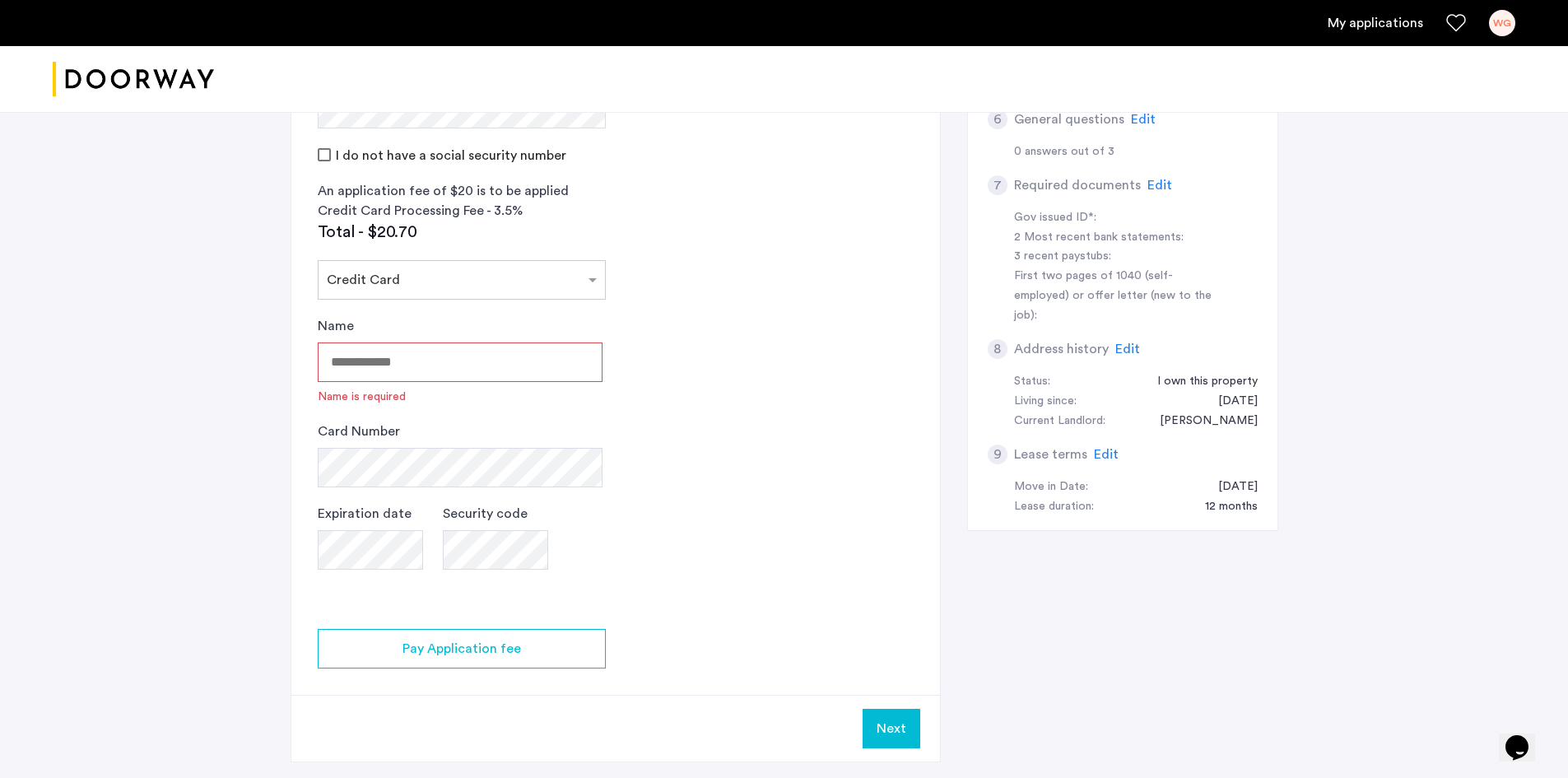
drag, startPoint x: 427, startPoint y: 360, endPoint x: 758, endPoint y: 466, distance: 347.6
click at [758, 466] on app-credit-screening "2 Credit Screening & Application Fees Application Fees Please submit your appli…" at bounding box center [616, 248] width 649 height 1027
click at [364, 380] on input "Name" at bounding box center [460, 362] width 285 height 40
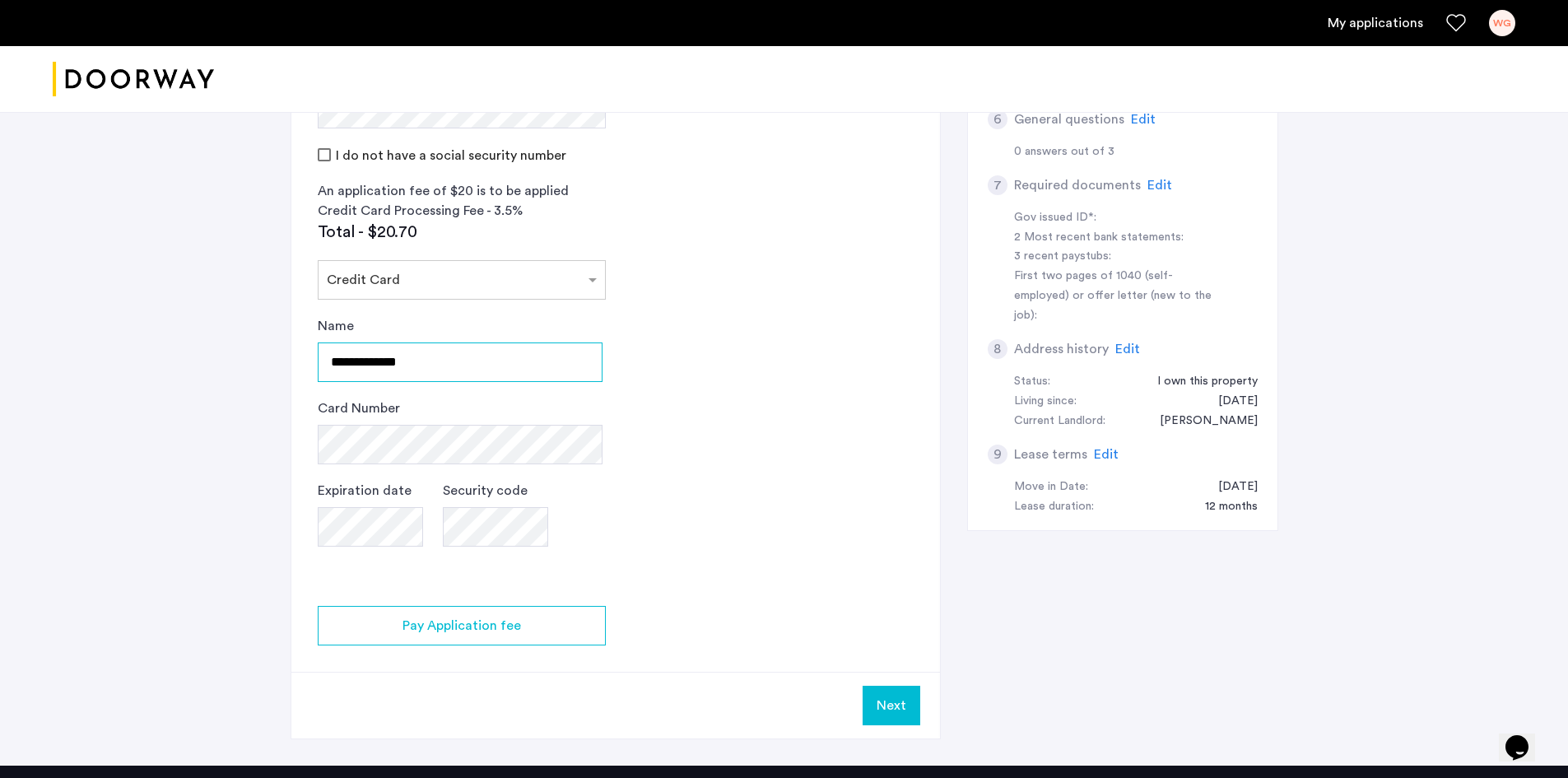
type input "**********"
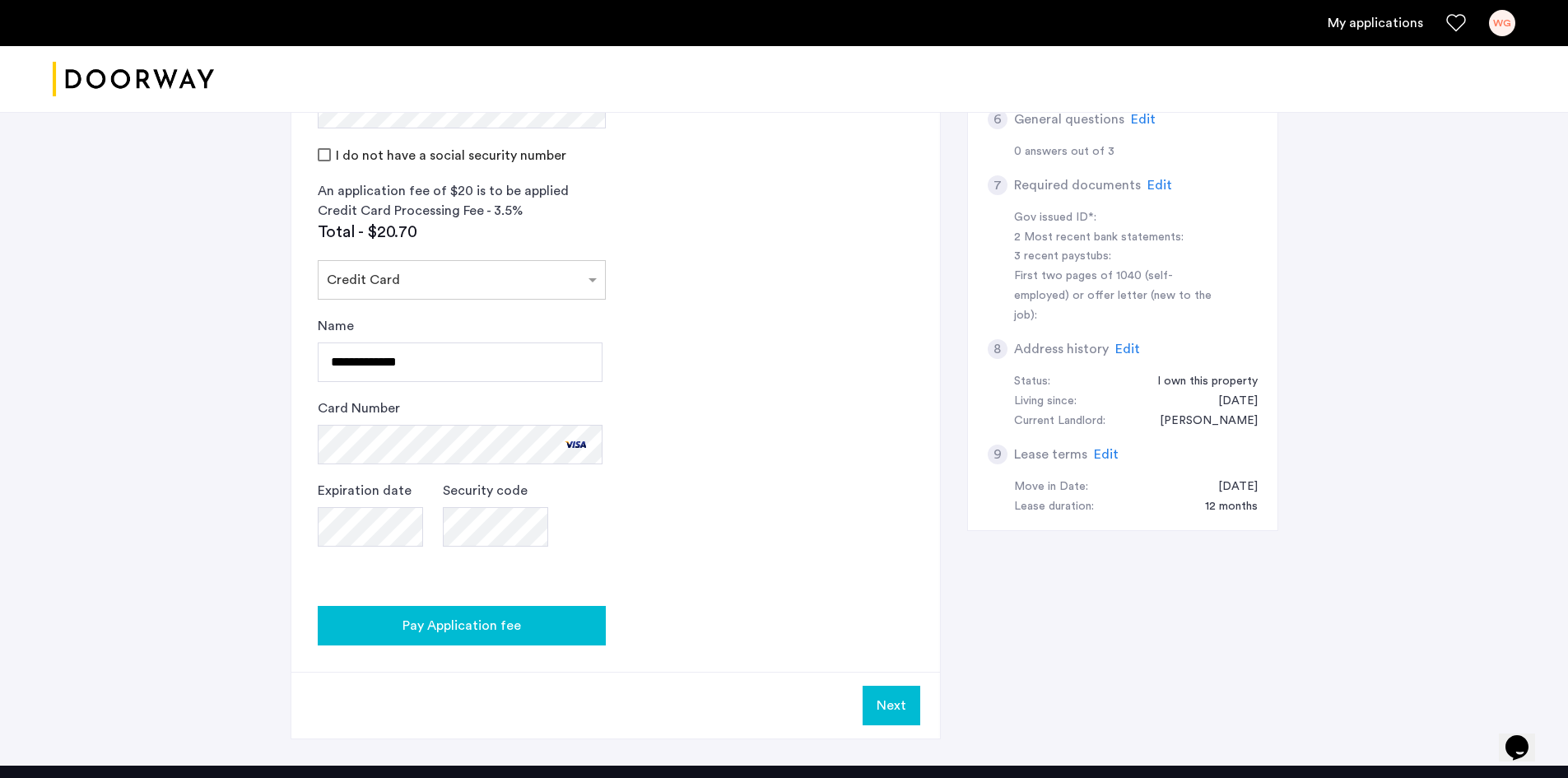
click at [475, 619] on span "Pay Application fee" at bounding box center [462, 625] width 118 height 20
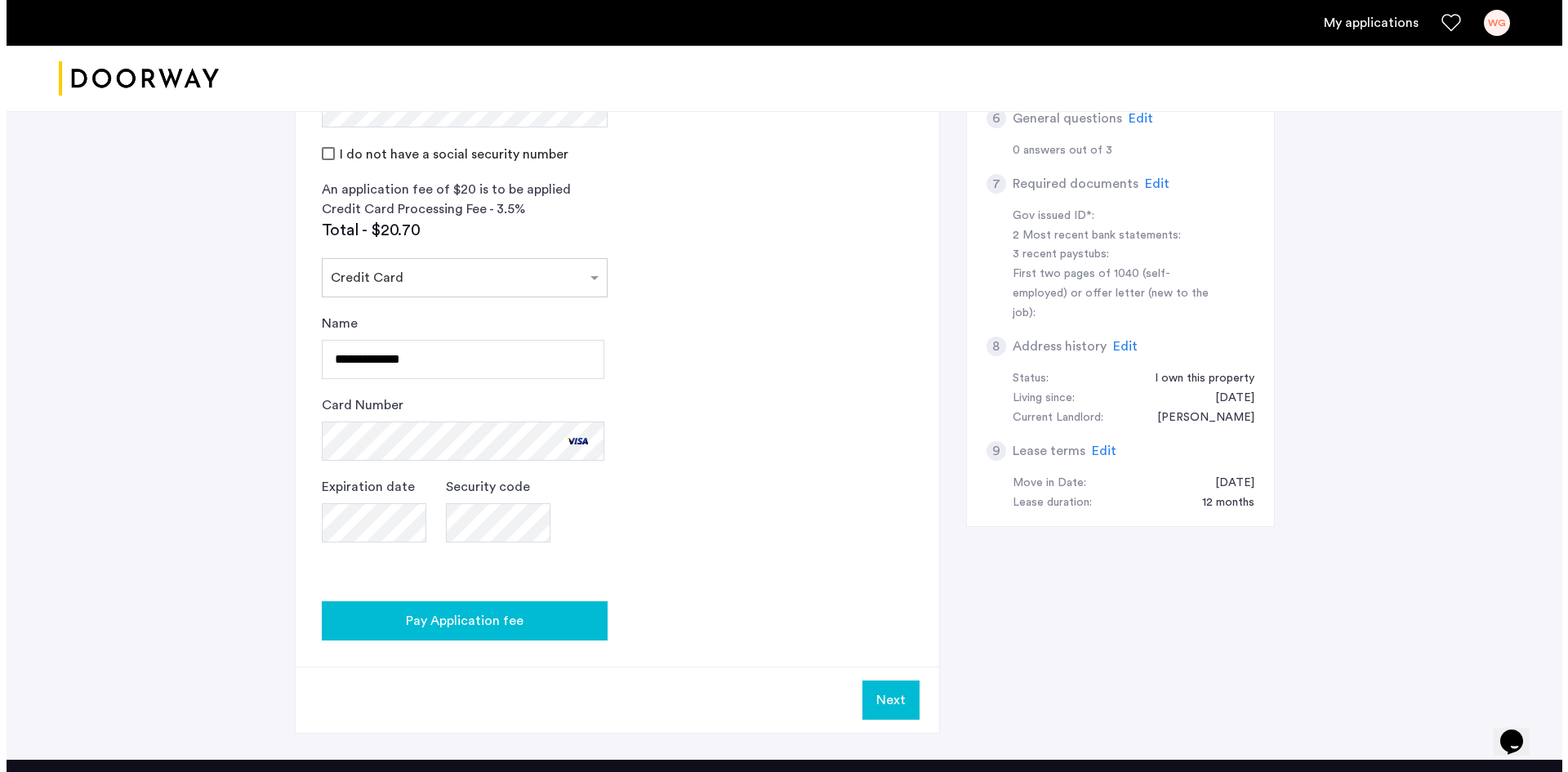
scroll to position [0, 0]
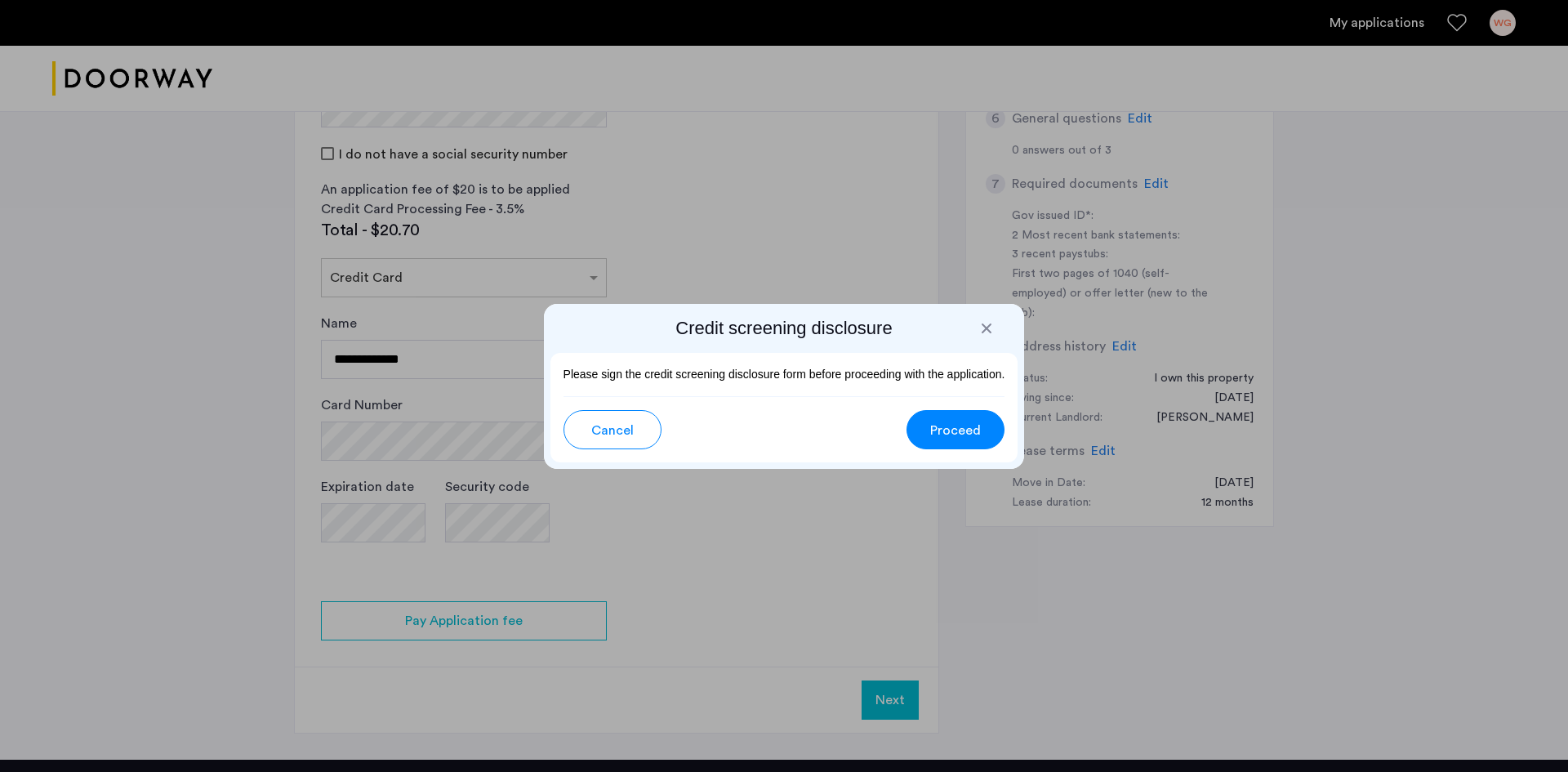
click at [939, 436] on span "Proceed" at bounding box center [955, 430] width 50 height 20
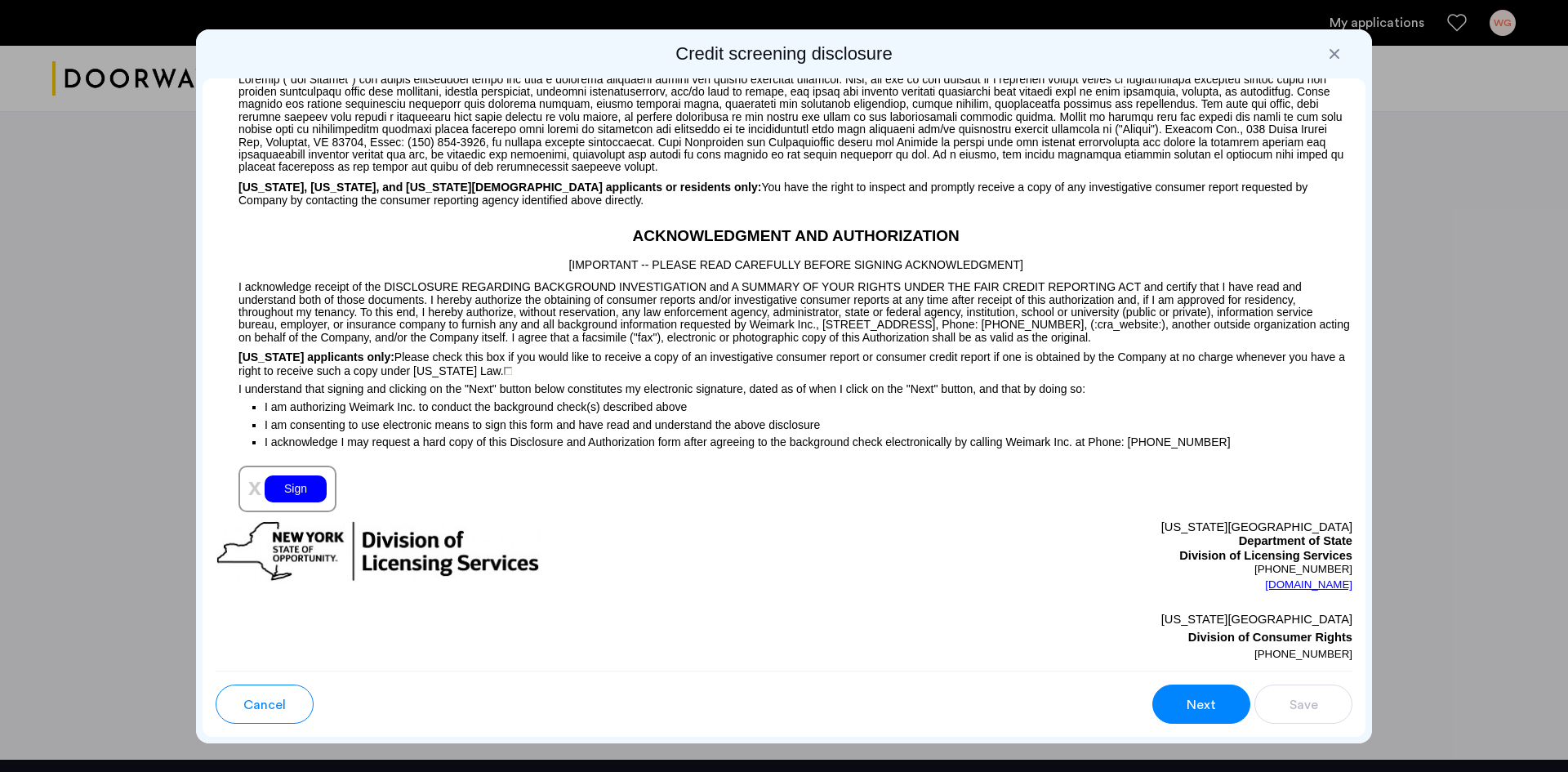
scroll to position [1387, 0]
click at [301, 496] on div "Sign" at bounding box center [295, 487] width 62 height 27
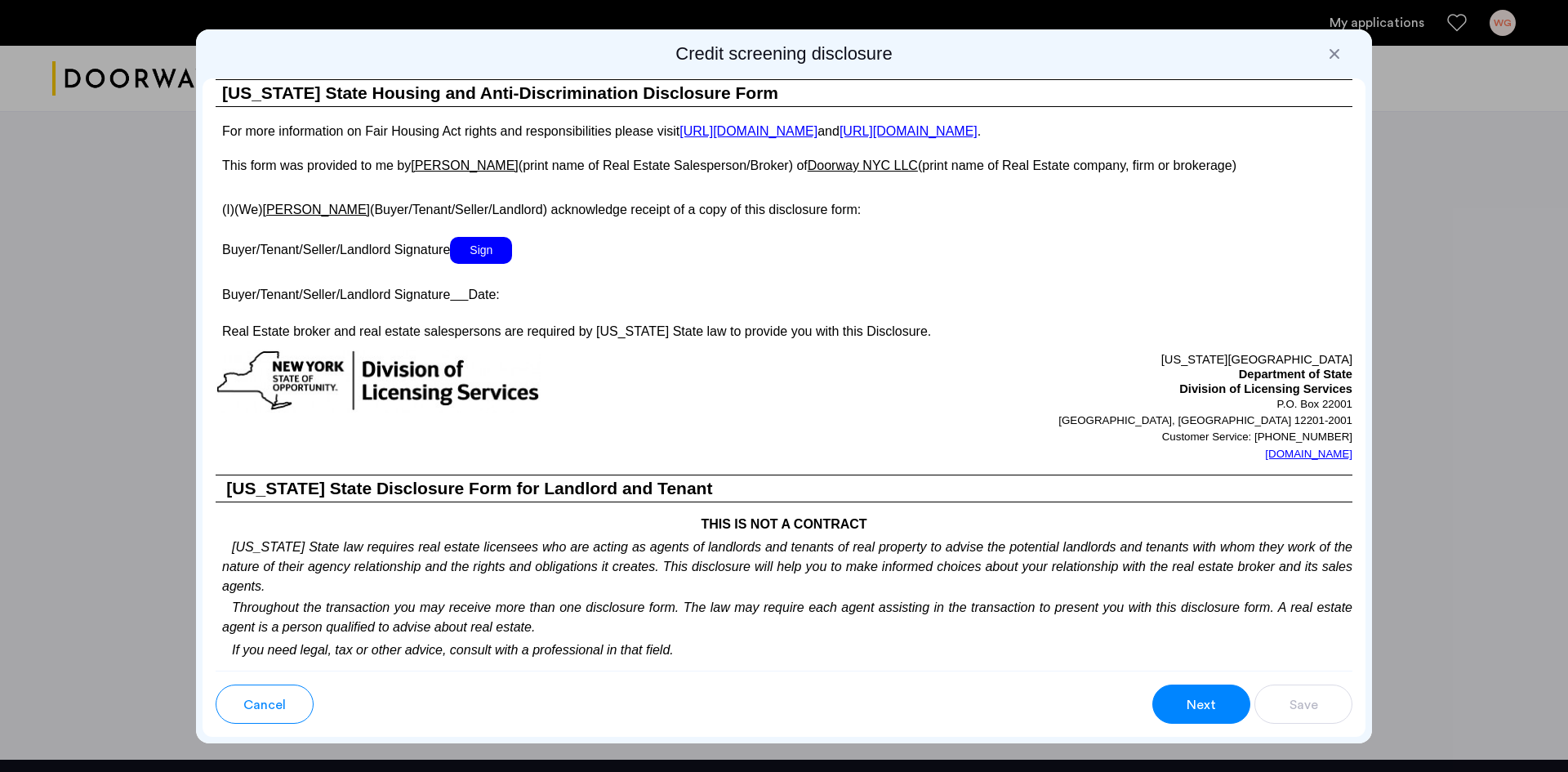
click at [472, 246] on span "Sign" at bounding box center [481, 250] width 62 height 27
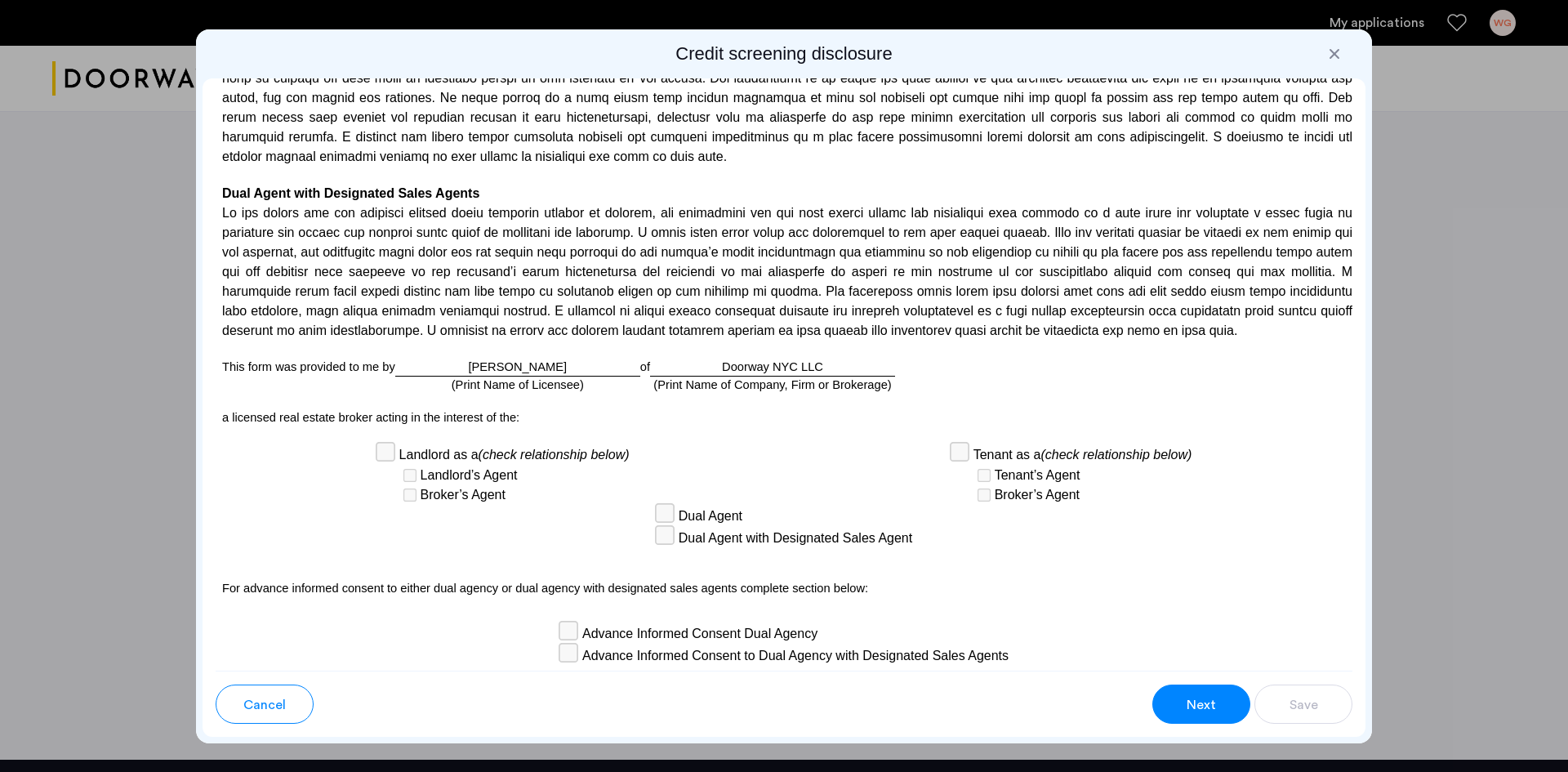
scroll to position [4109, 0]
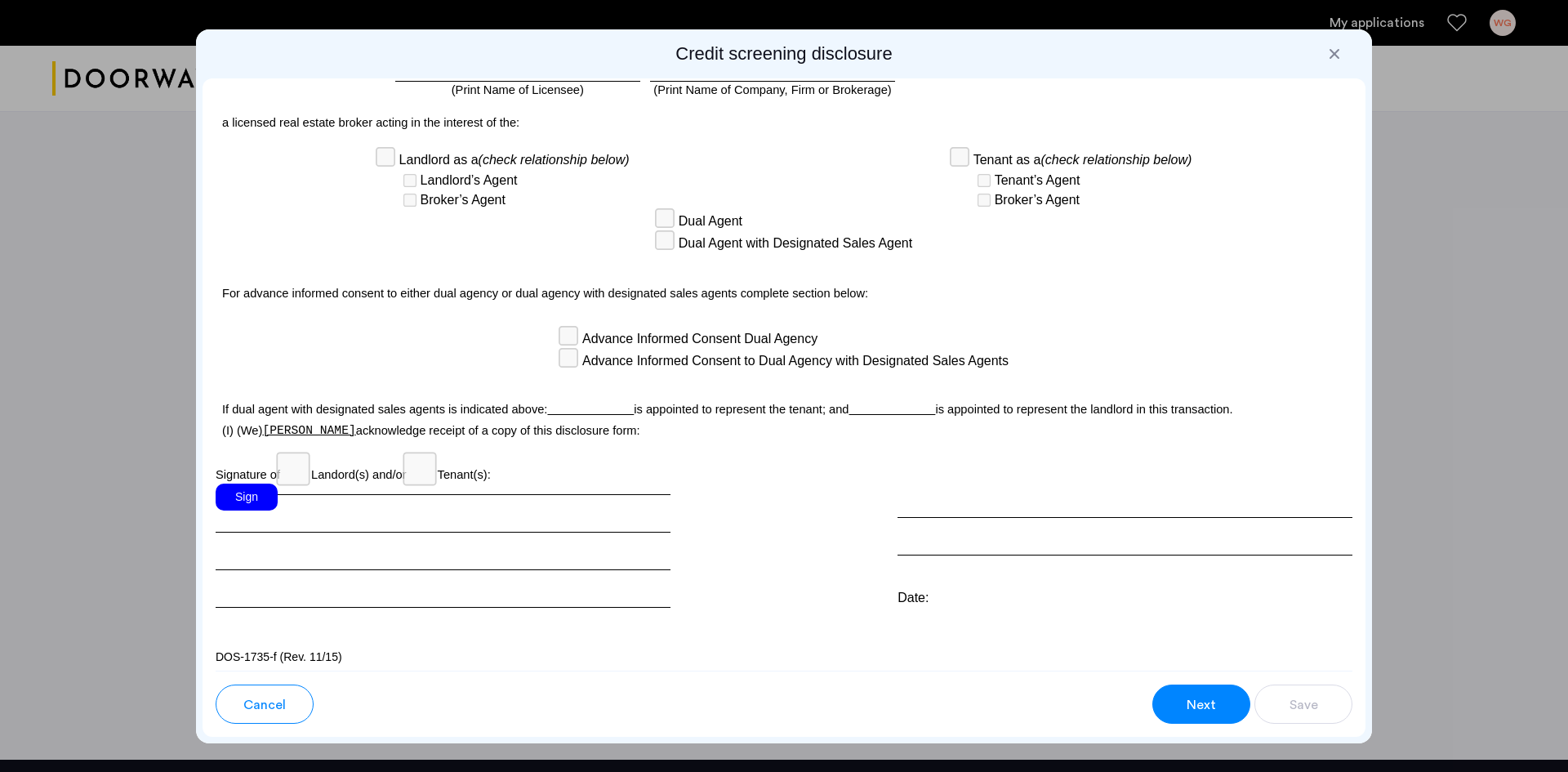
click at [260, 484] on div "Sign" at bounding box center [246, 496] width 62 height 27
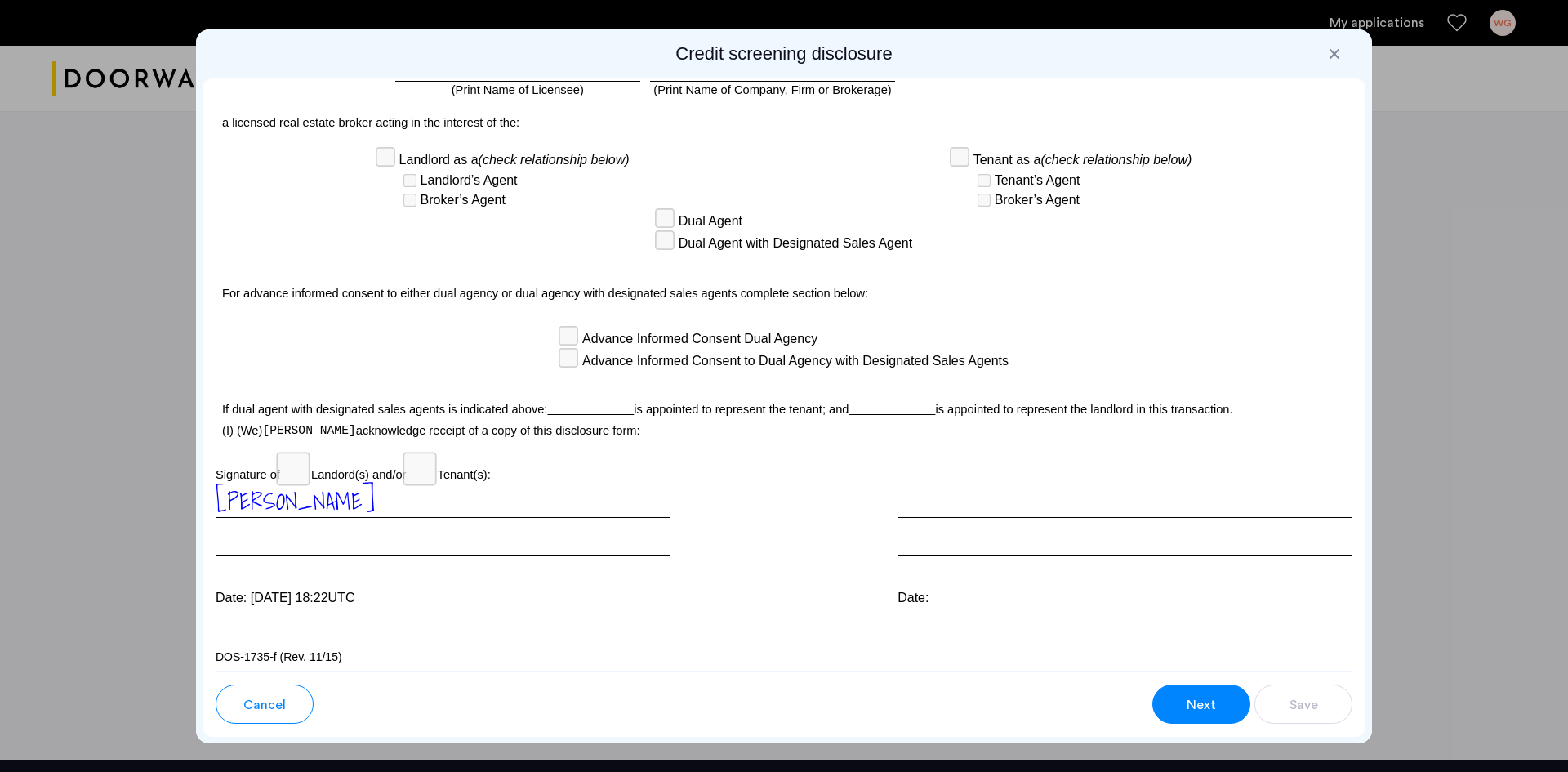
click at [1192, 695] on span "Next" at bounding box center [1201, 704] width 29 height 20
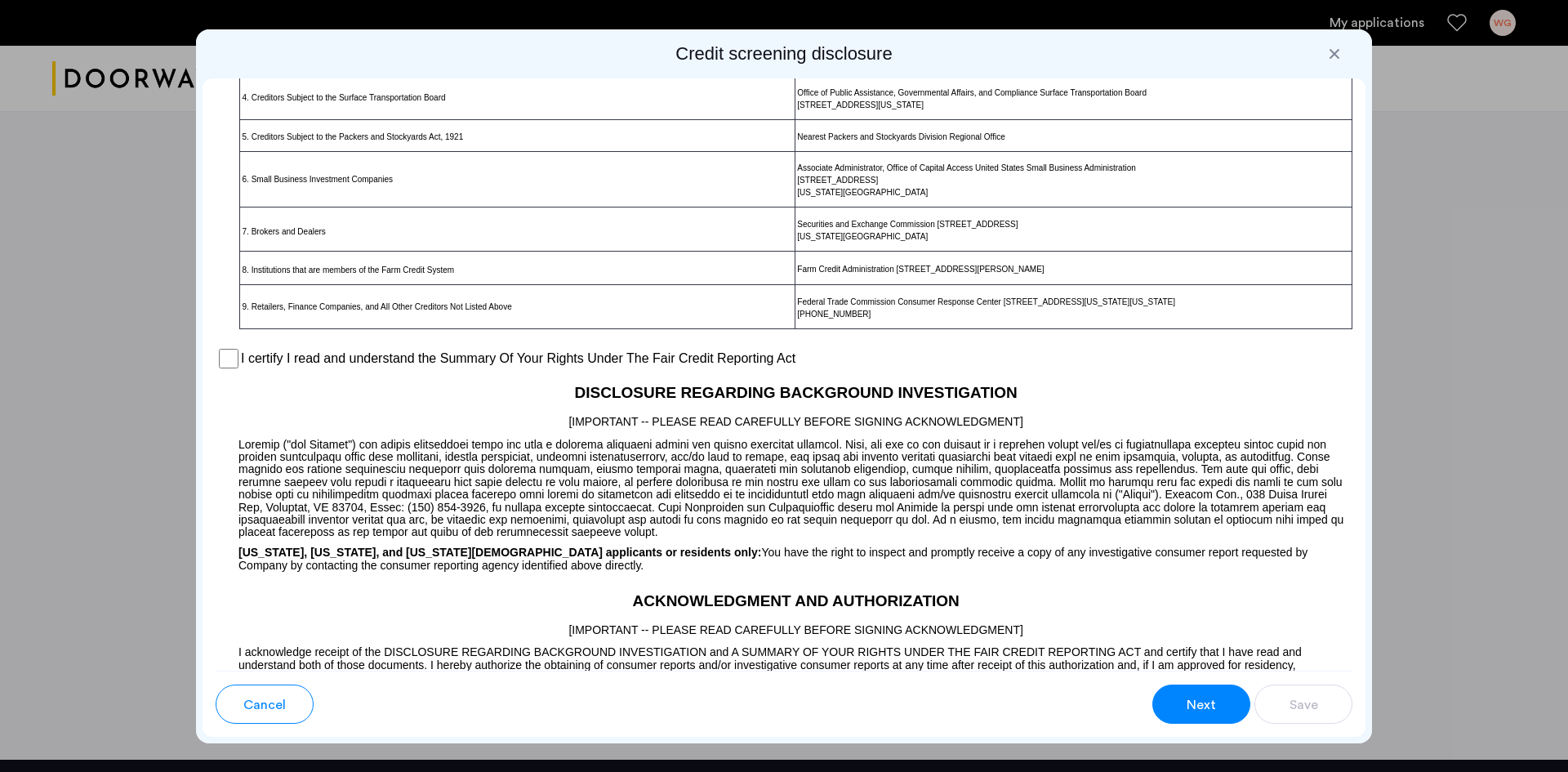
scroll to position [1005, 0]
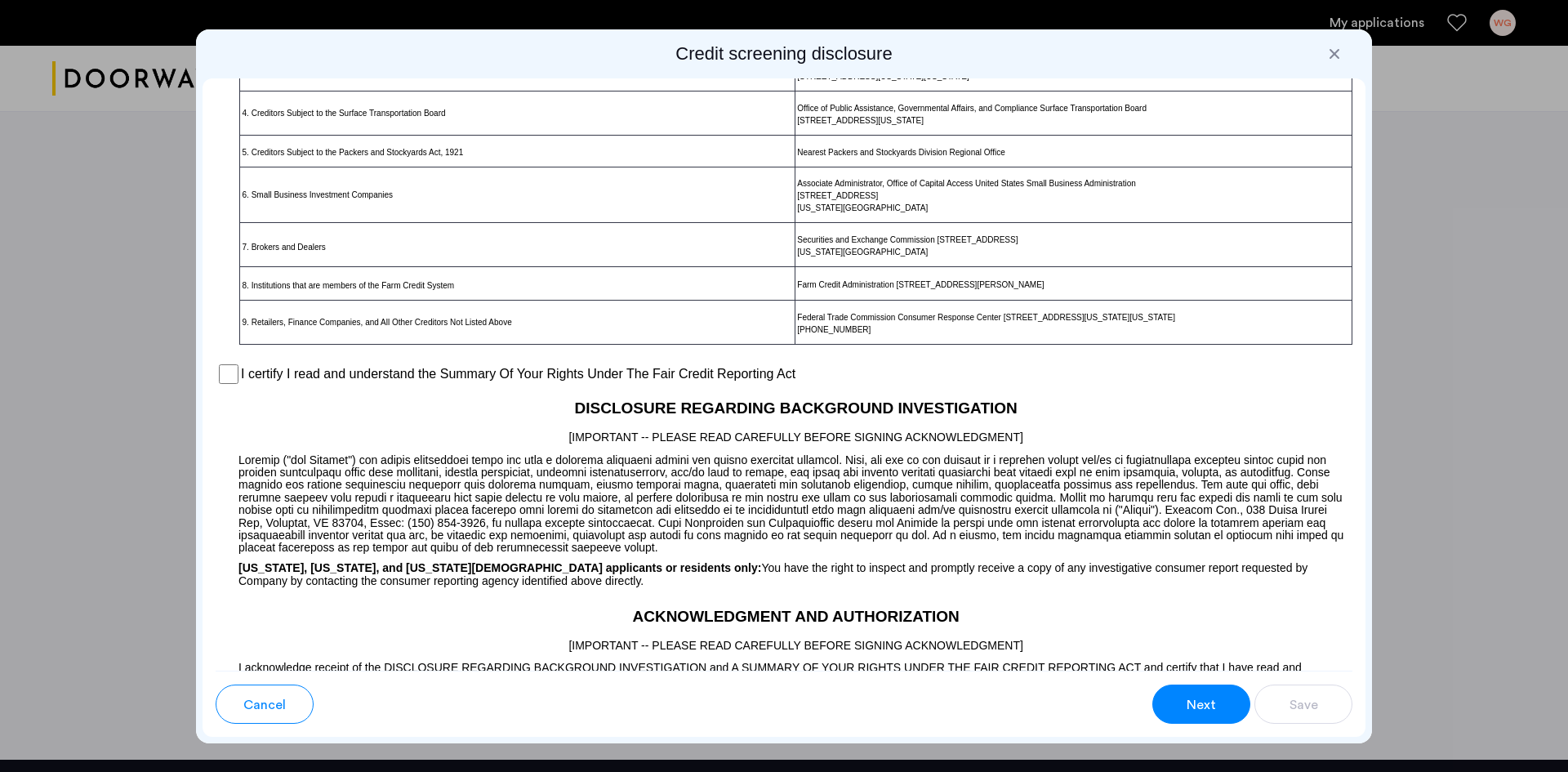
click at [181, 368] on div at bounding box center [784, 386] width 1568 height 772
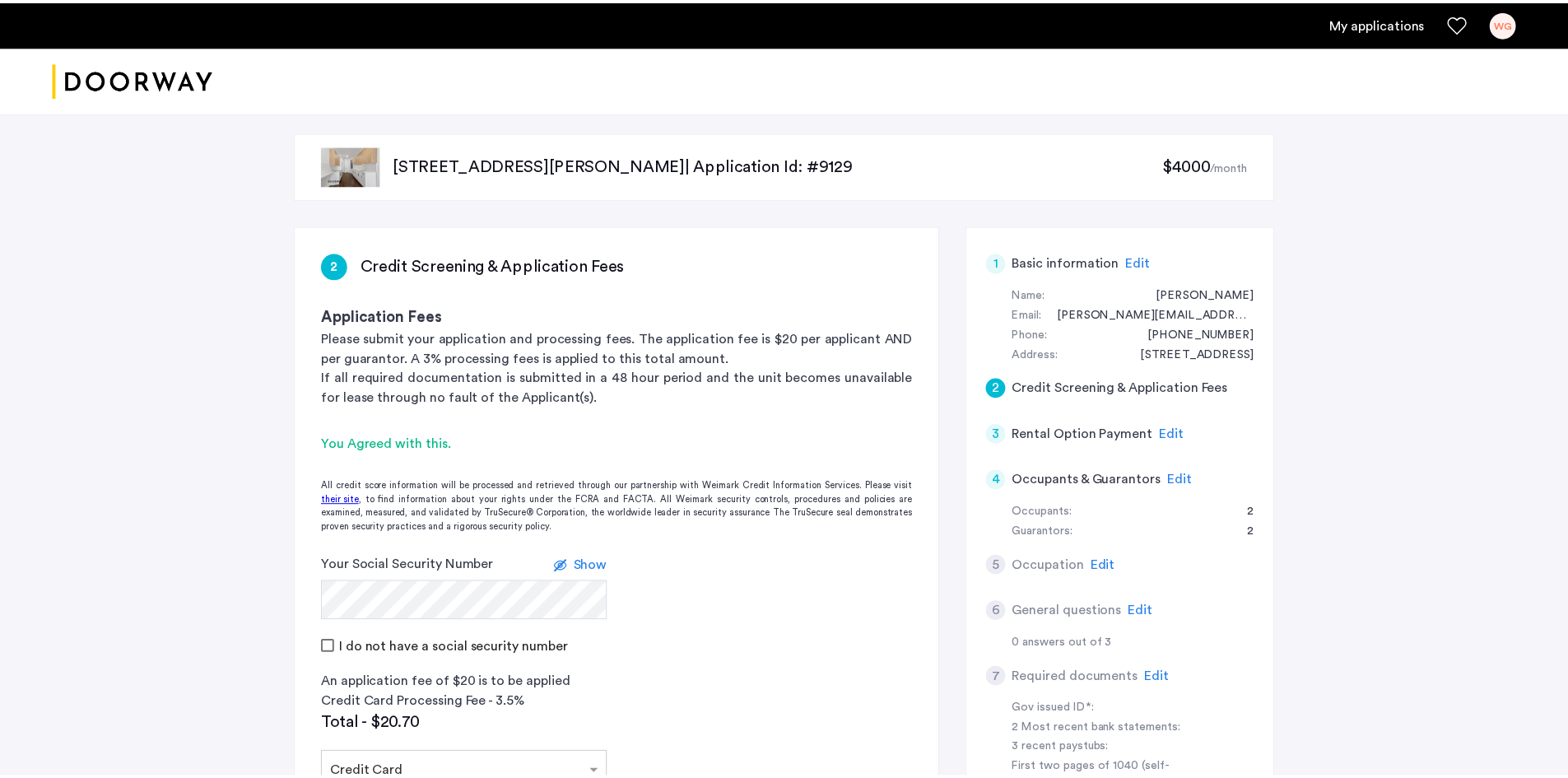
scroll to position [493, 0]
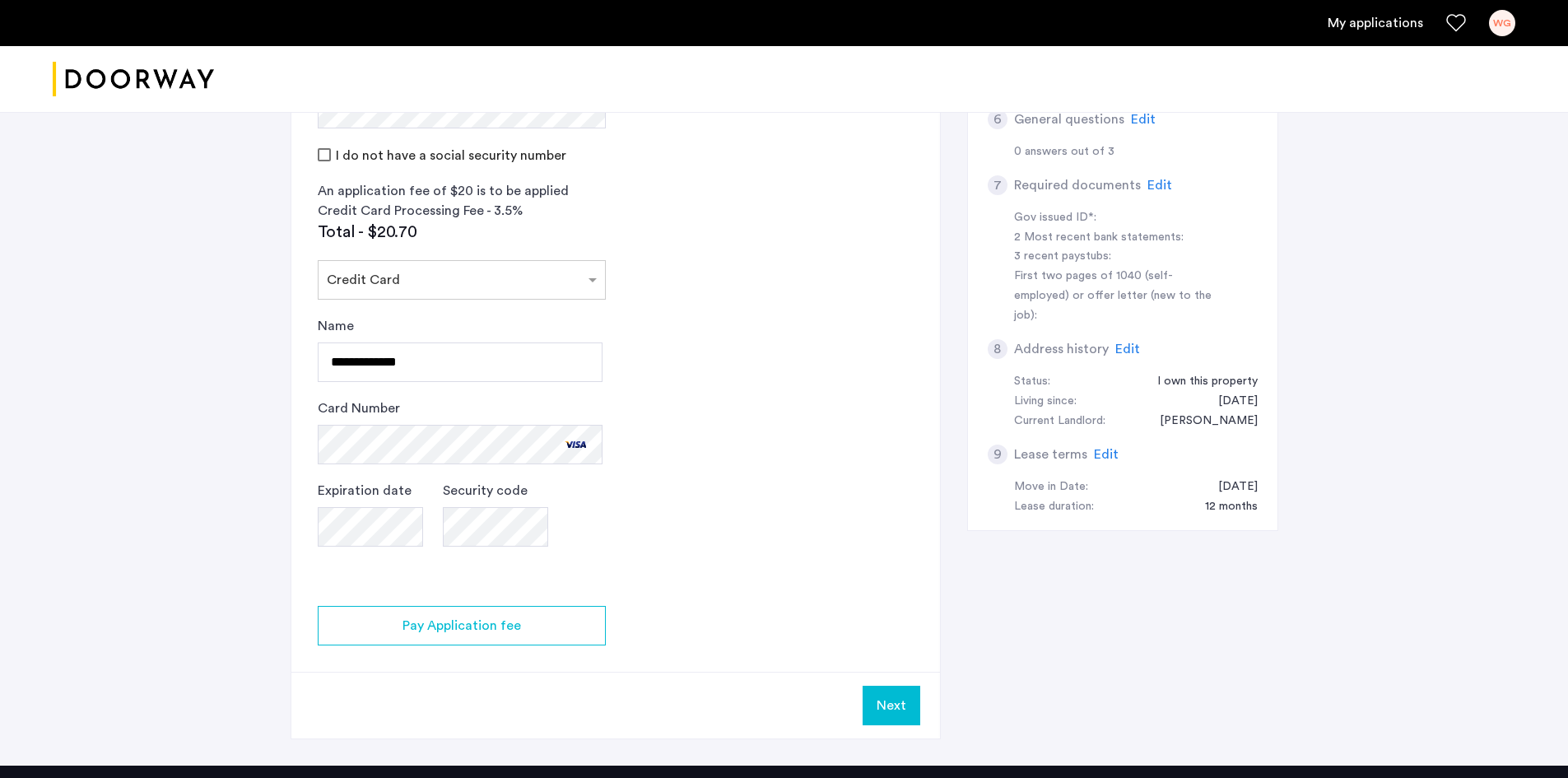
drag, startPoint x: 886, startPoint y: 720, endPoint x: 886, endPoint y: 710, distance: 10.0
click at [886, 718] on button "Next" at bounding box center [891, 706] width 58 height 40
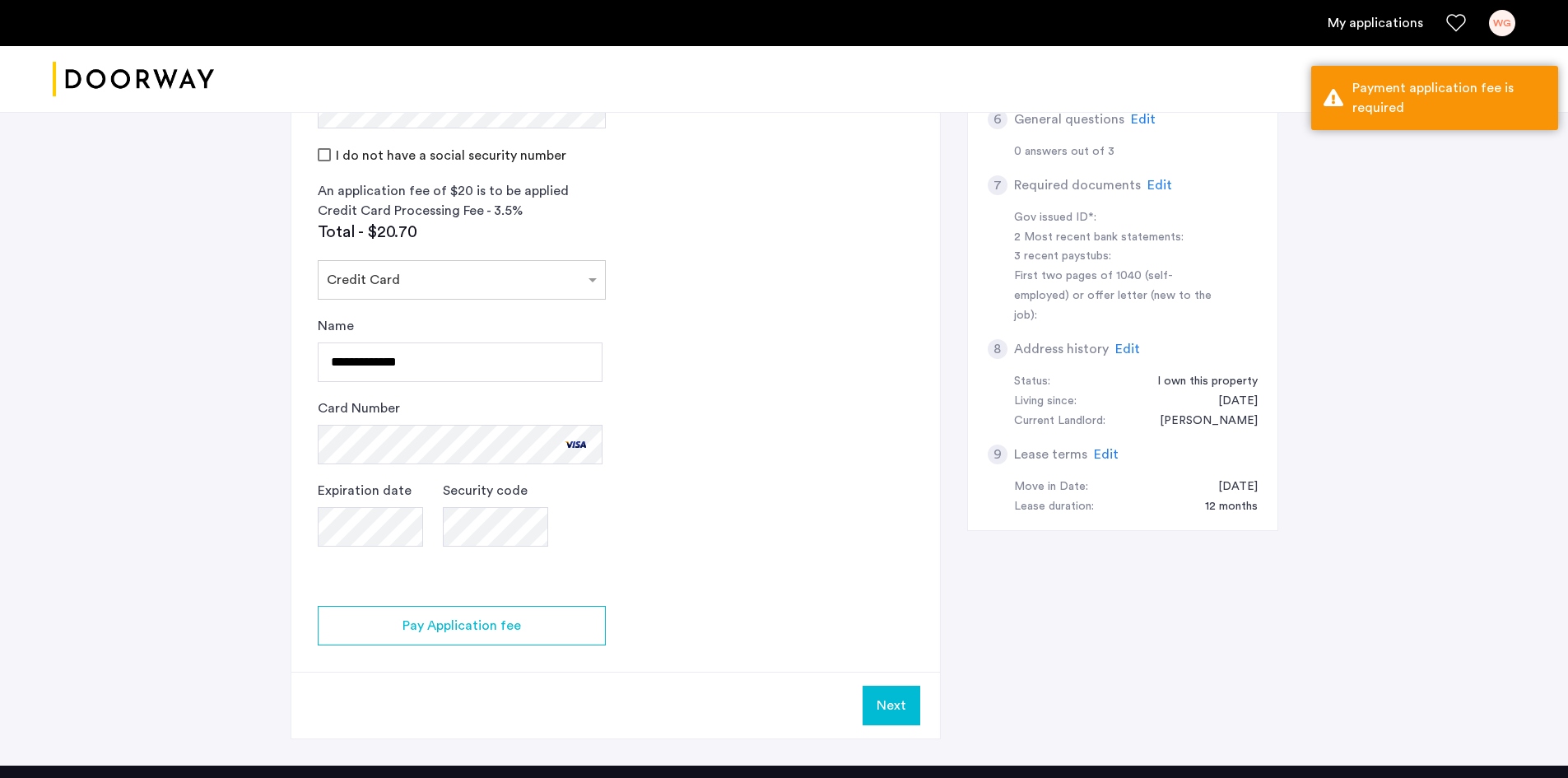
click at [478, 599] on app-credit-screening "2 Credit Screening & Application Fees Application Fees Please submit your appli…" at bounding box center [616, 236] width 649 height 1004
click at [462, 621] on span "Pay Application fee" at bounding box center [462, 625] width 118 height 20
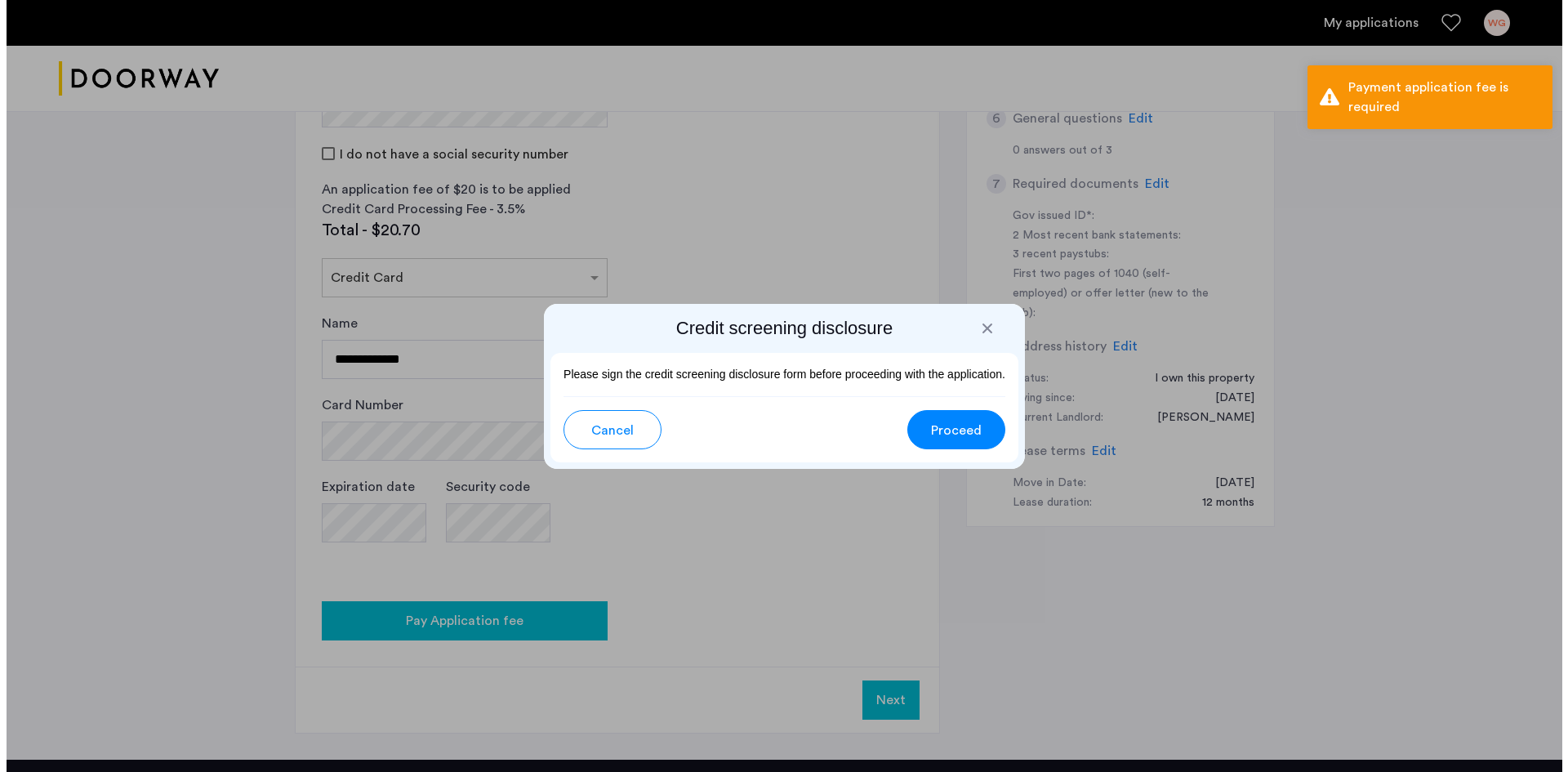
scroll to position [0, 0]
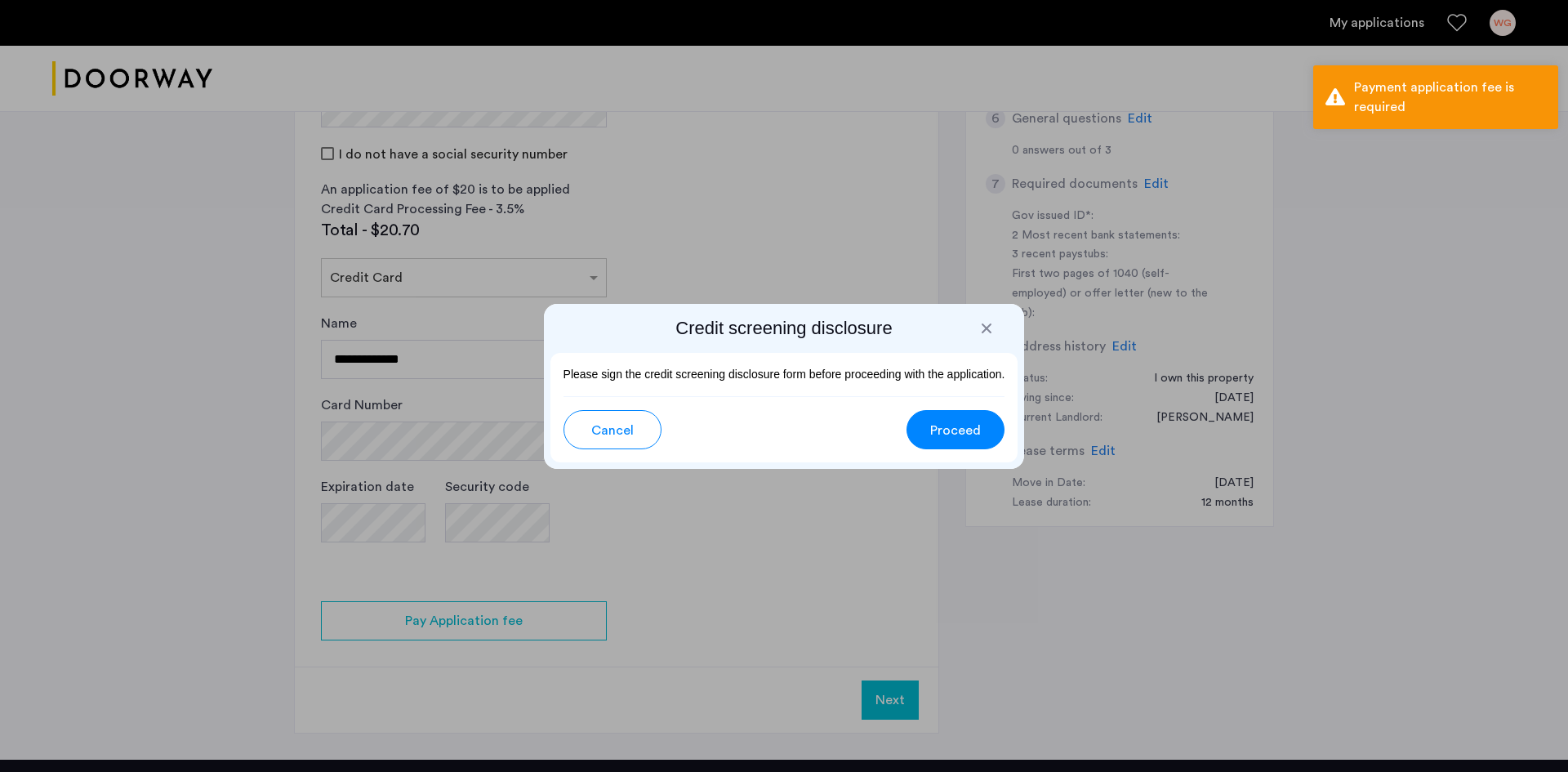
click at [983, 418] on button "Proceed" at bounding box center [955, 430] width 98 height 39
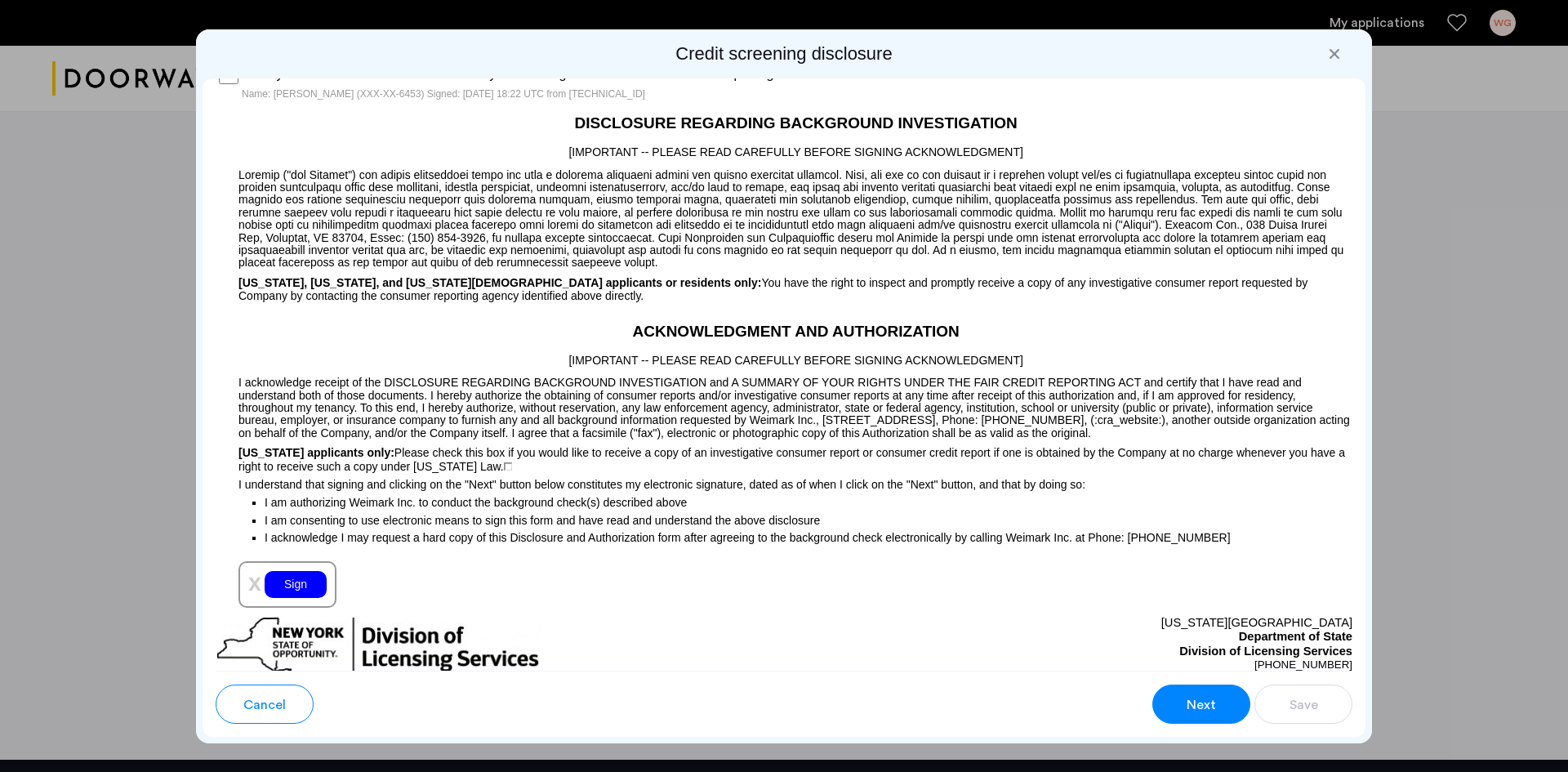
scroll to position [1305, 0]
click at [309, 580] on div "Sign" at bounding box center [295, 583] width 62 height 27
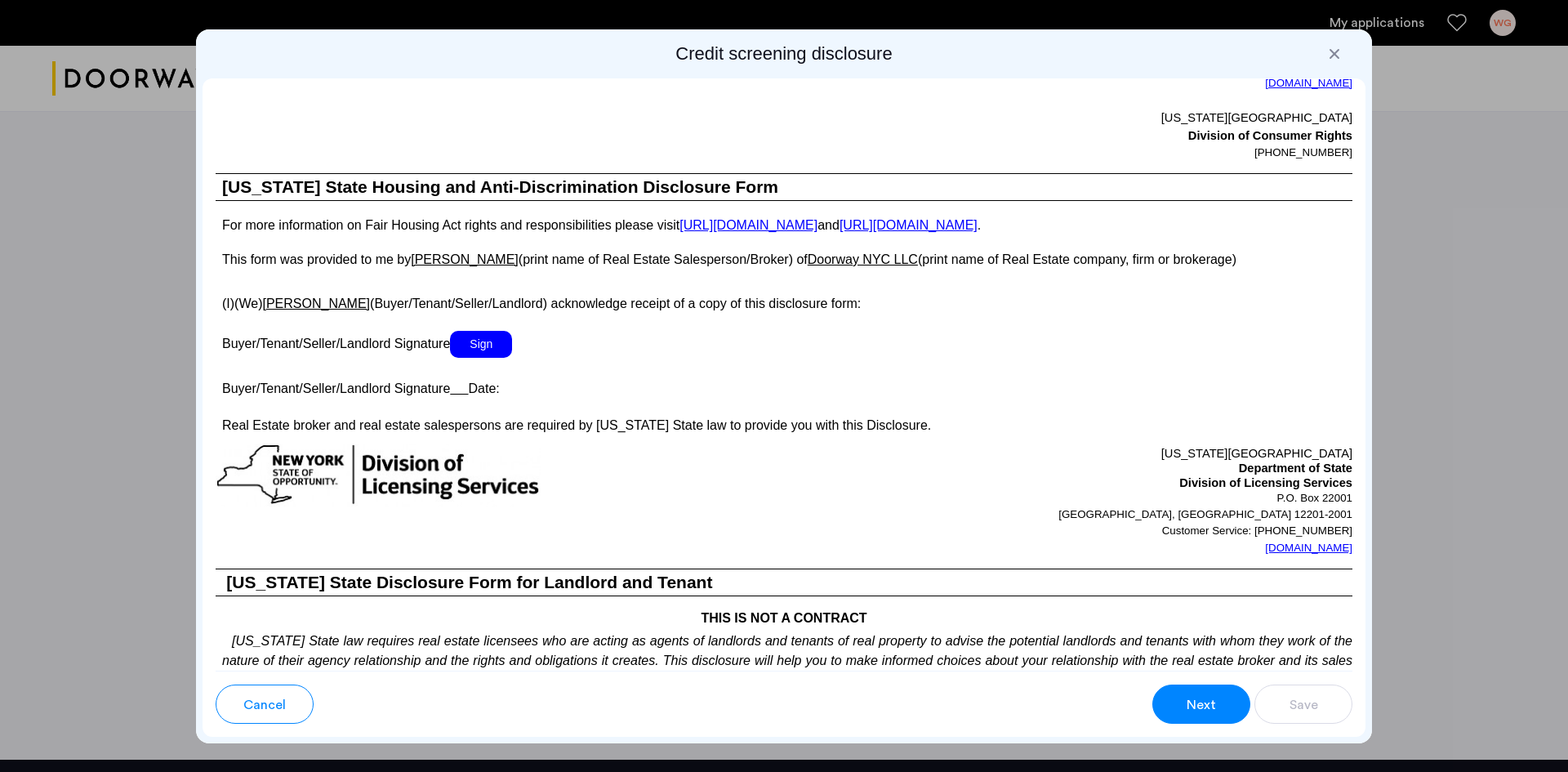
click at [488, 343] on span "Sign" at bounding box center [481, 343] width 62 height 27
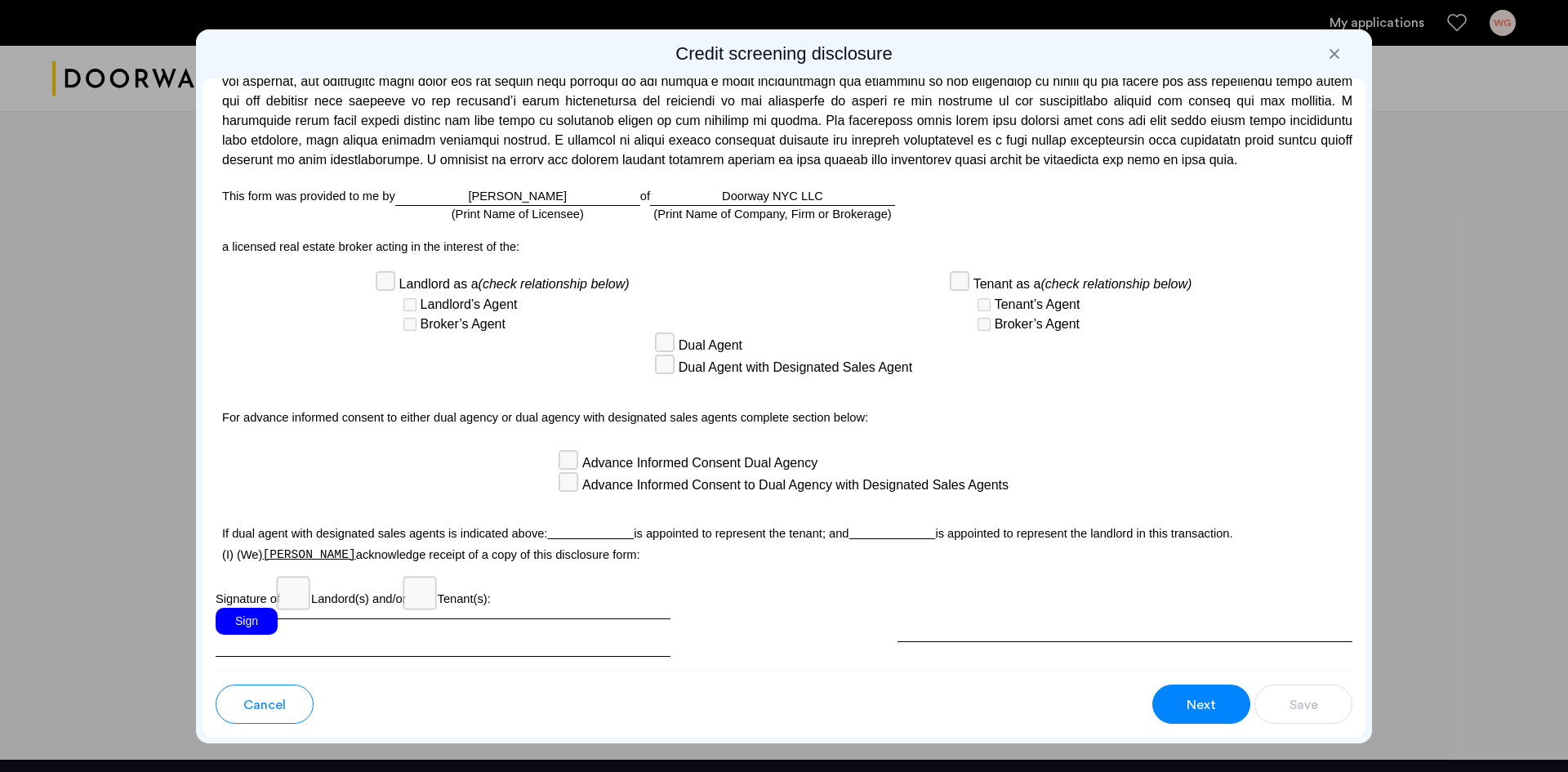
scroll to position [4000, 0]
click at [267, 615] on div "Sign" at bounding box center [246, 620] width 62 height 27
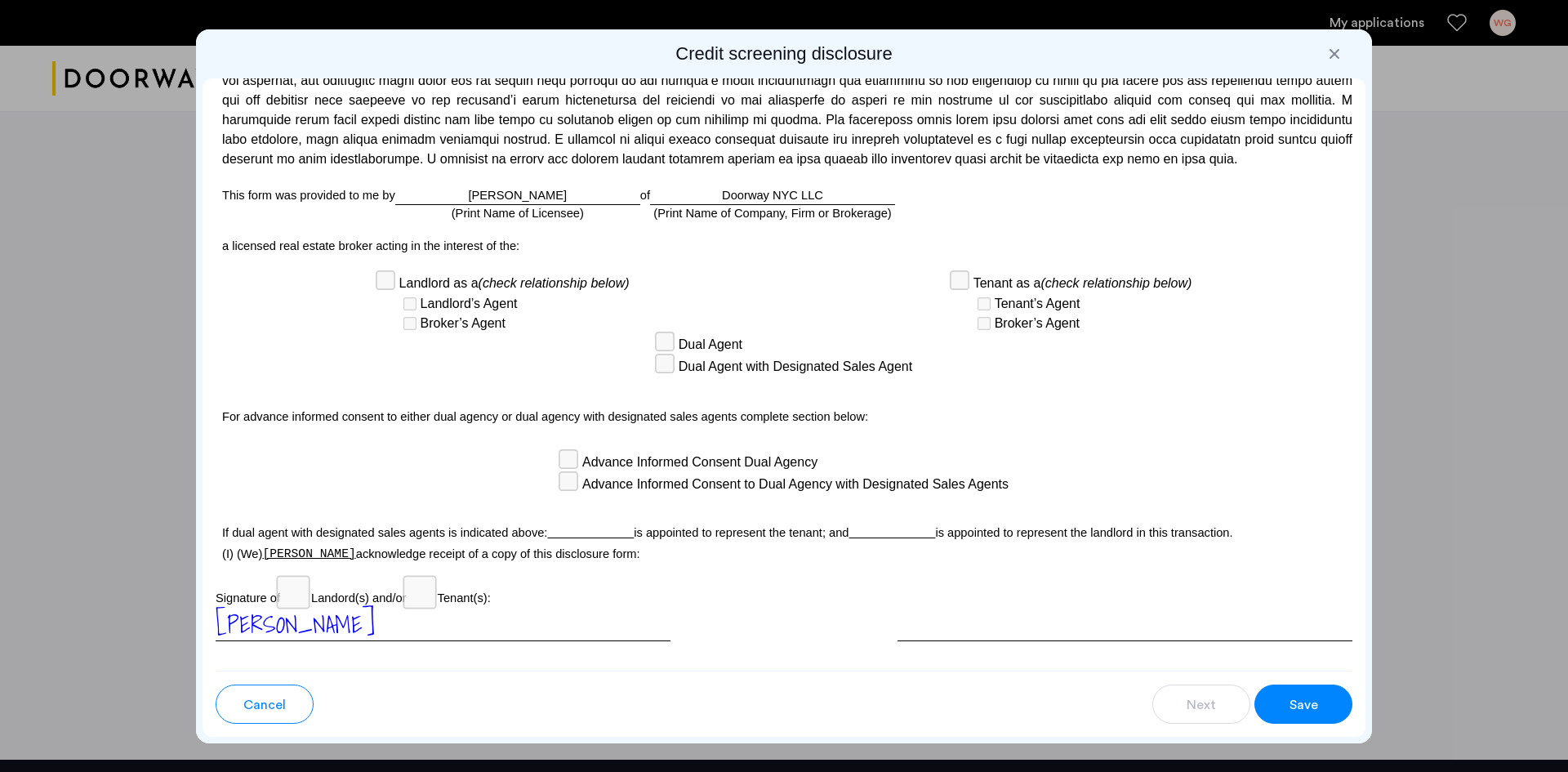
click at [1289, 701] on span "Save" at bounding box center [1303, 704] width 28 height 20
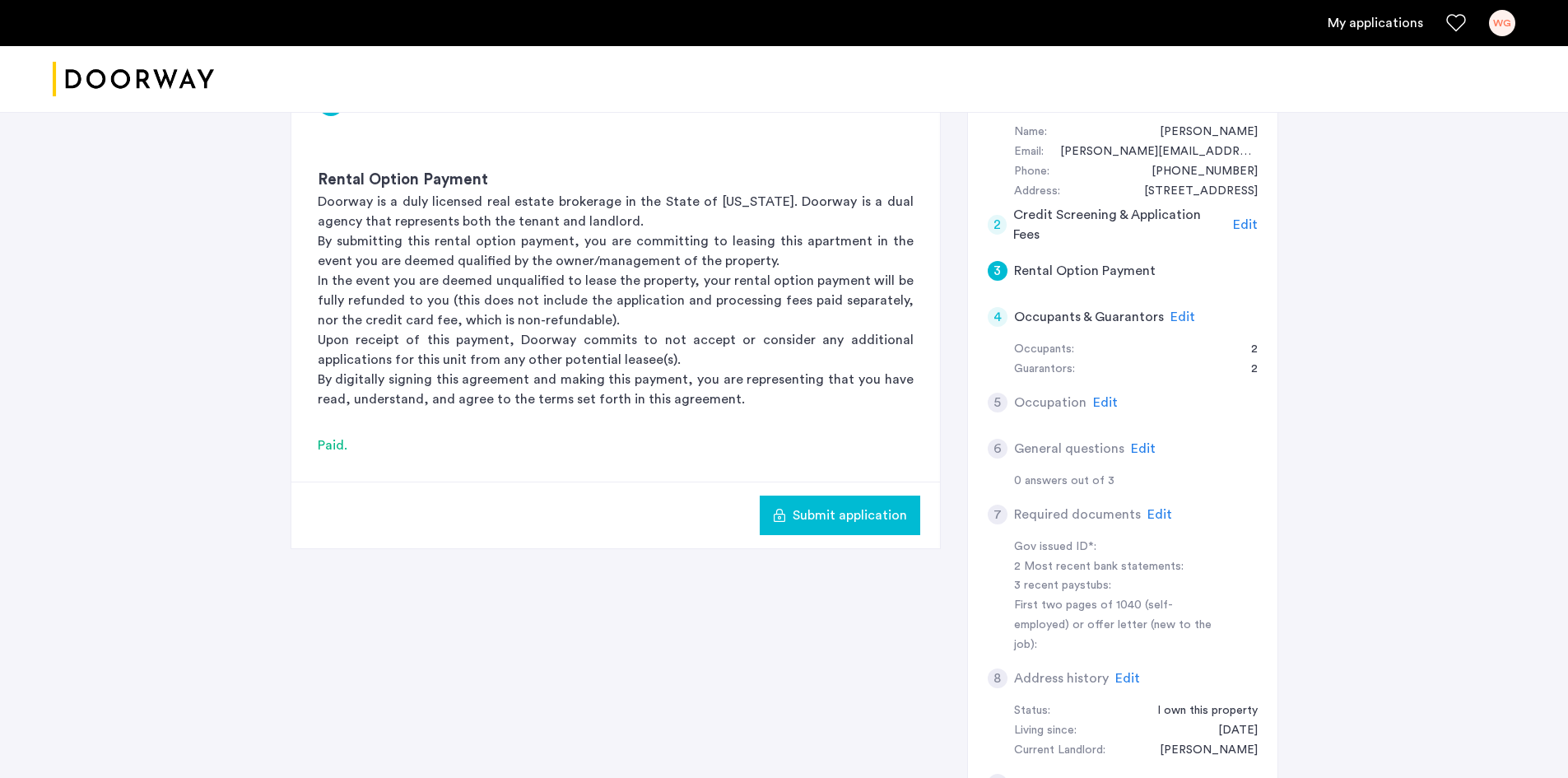
scroll to position [164, 0]
click at [1105, 403] on span "Edit" at bounding box center [1105, 401] width 25 height 13
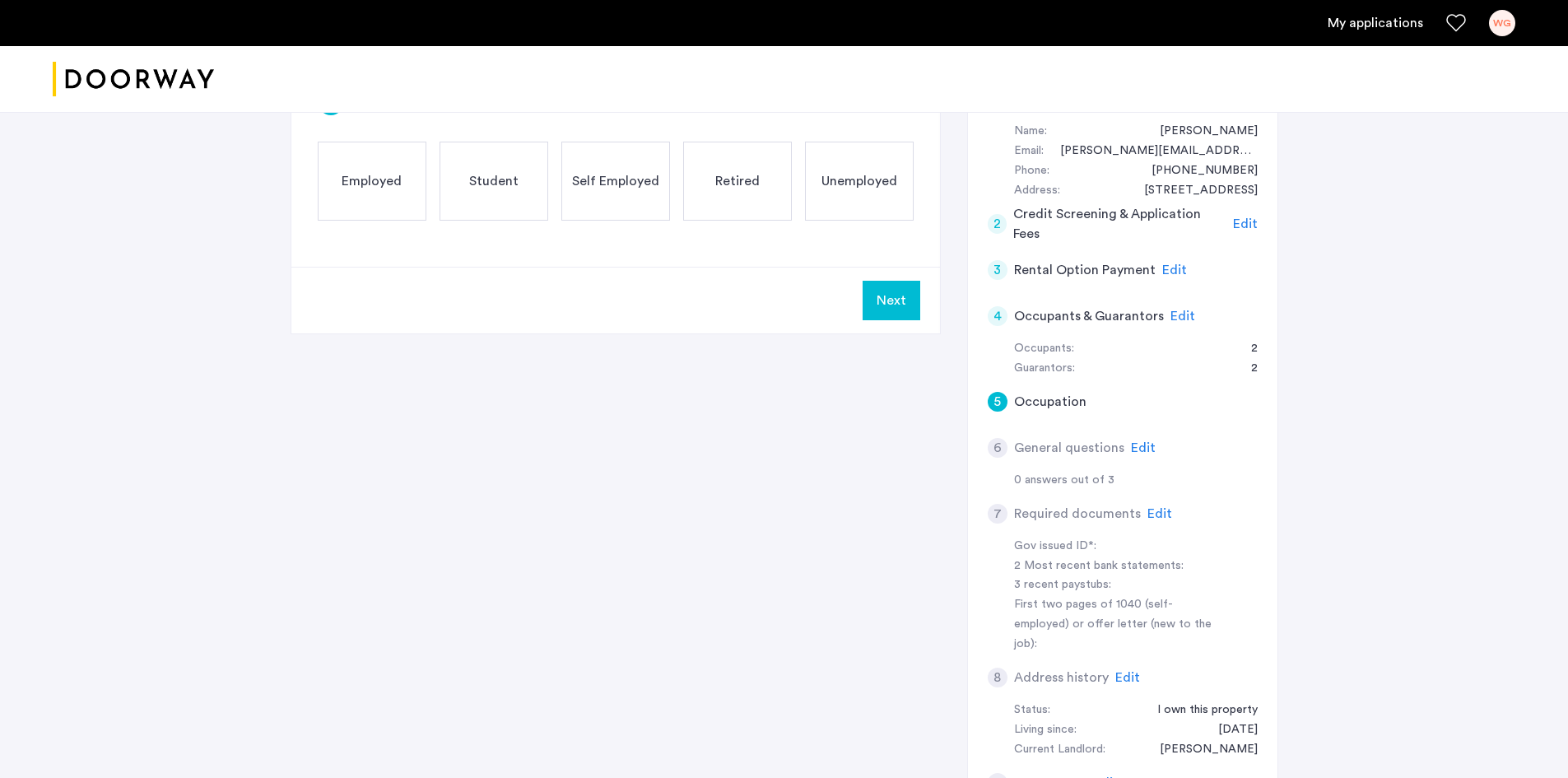
click at [715, 188] on div "Retired" at bounding box center [738, 181] width 109 height 79
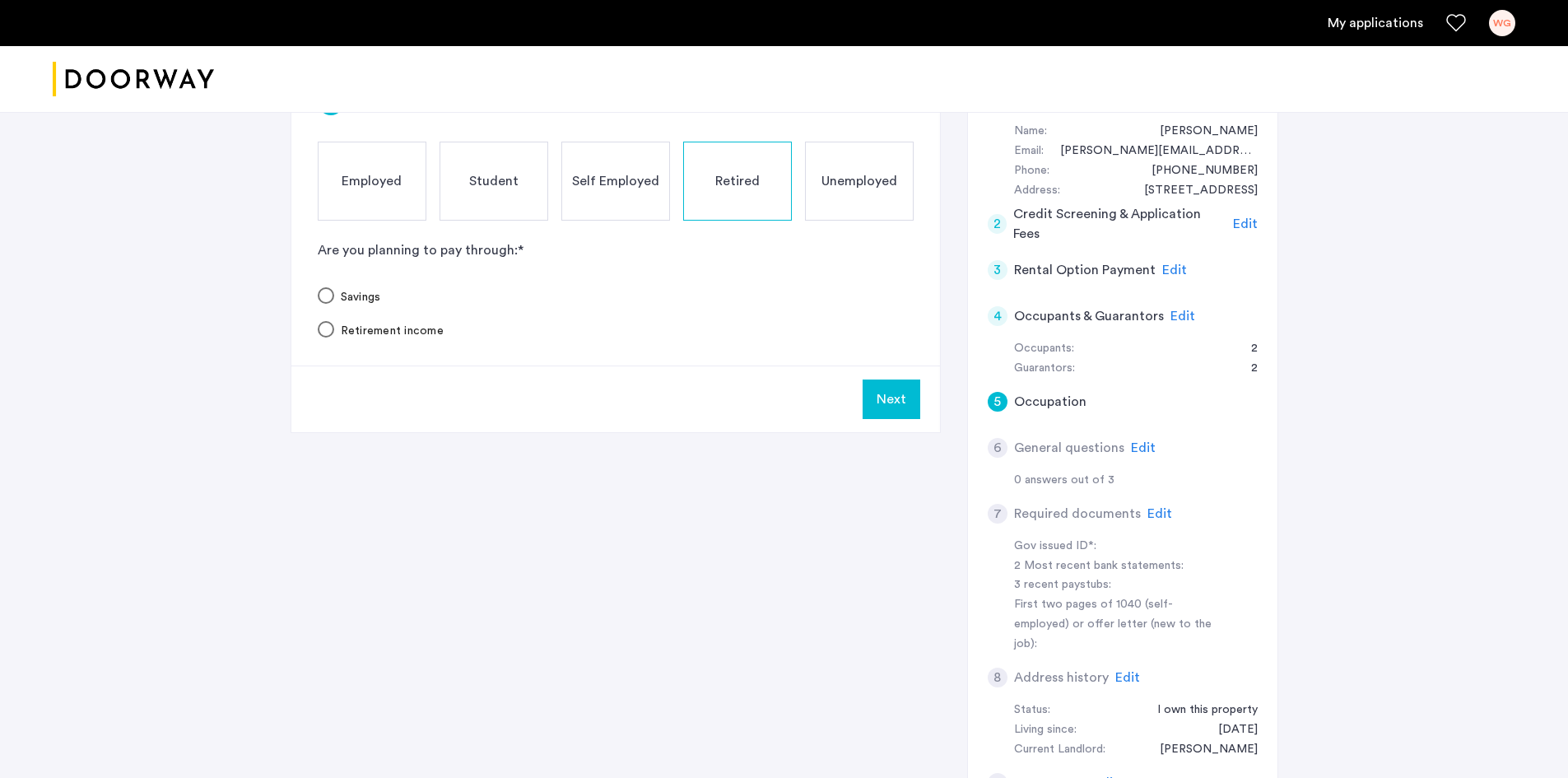
click at [357, 295] on label "Savings" at bounding box center [357, 297] width 47 height 16
click at [906, 401] on button "Next" at bounding box center [891, 399] width 58 height 40
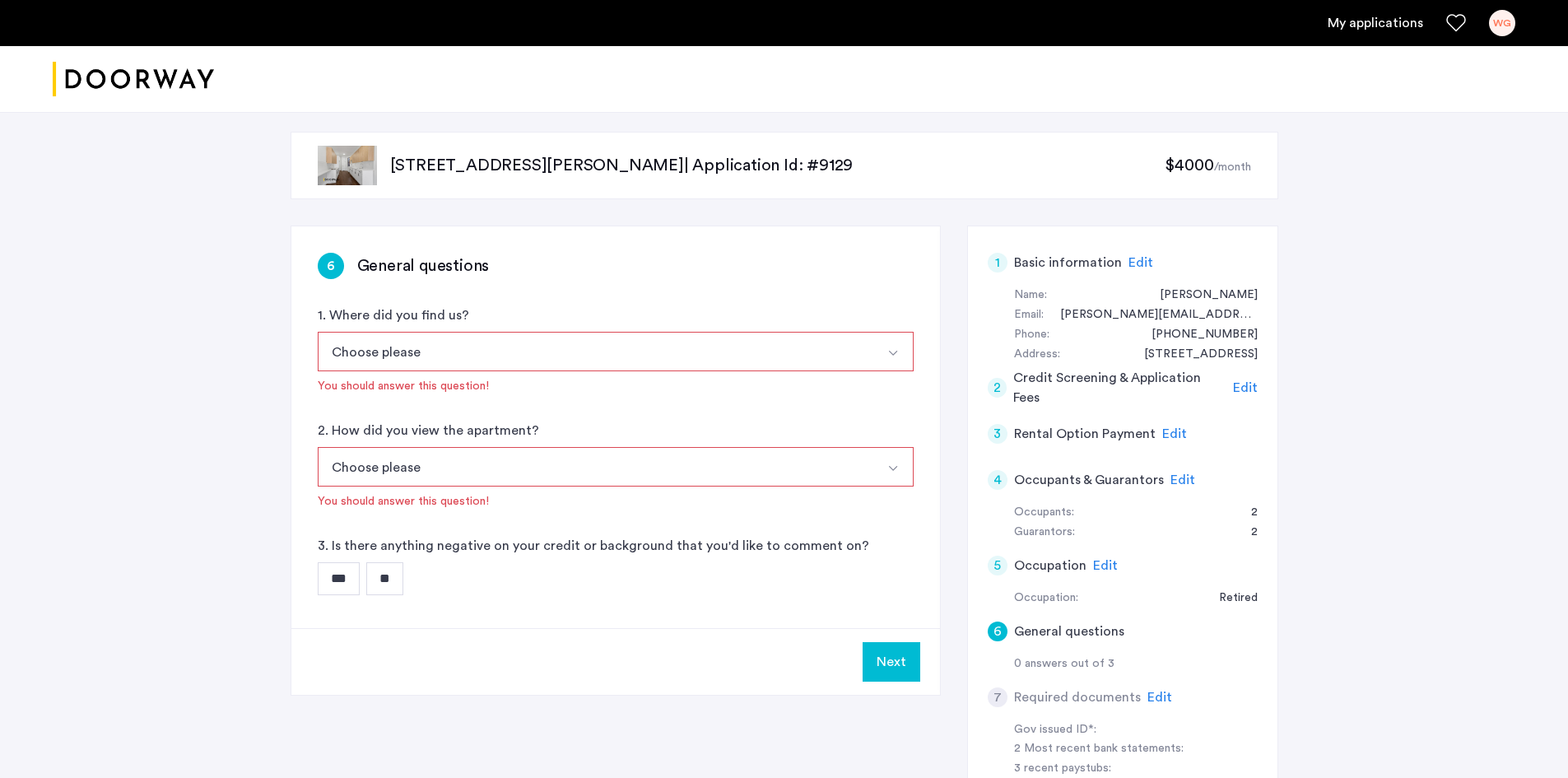
click at [566, 351] on button "Choose please" at bounding box center [596, 351] width 557 height 40
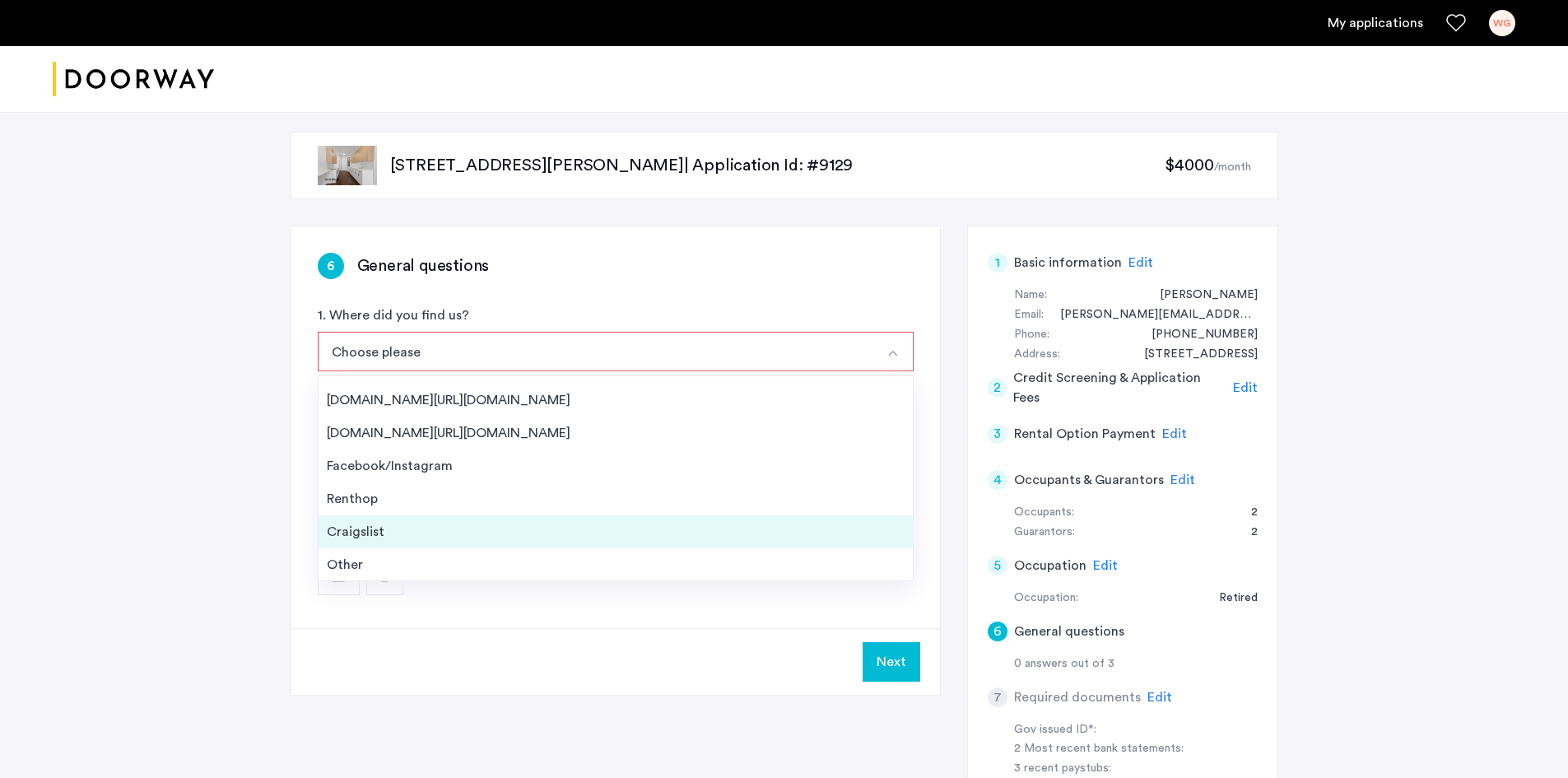
scroll to position [27, 0]
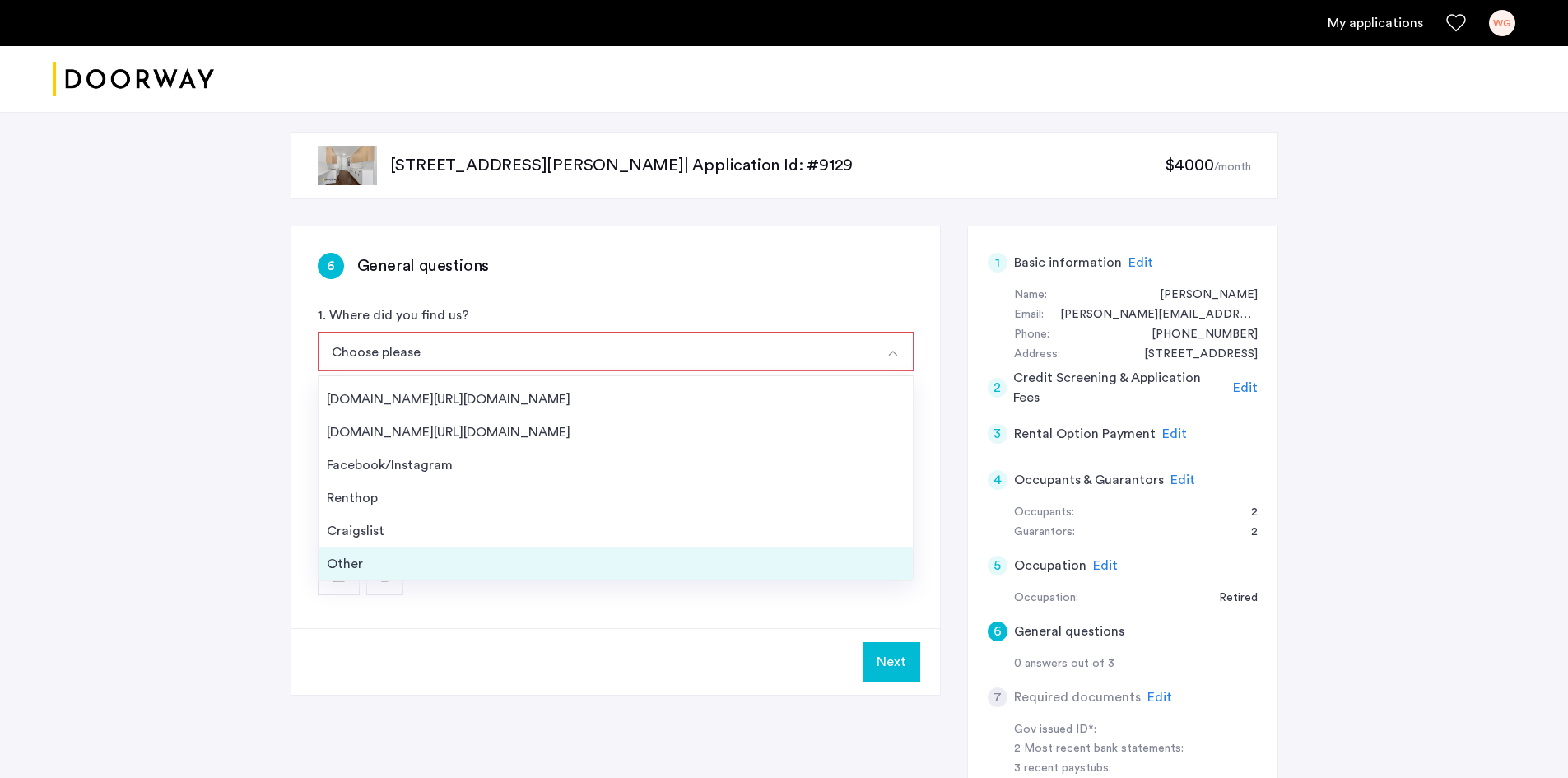
click at [498, 559] on div "Other" at bounding box center [616, 563] width 578 height 20
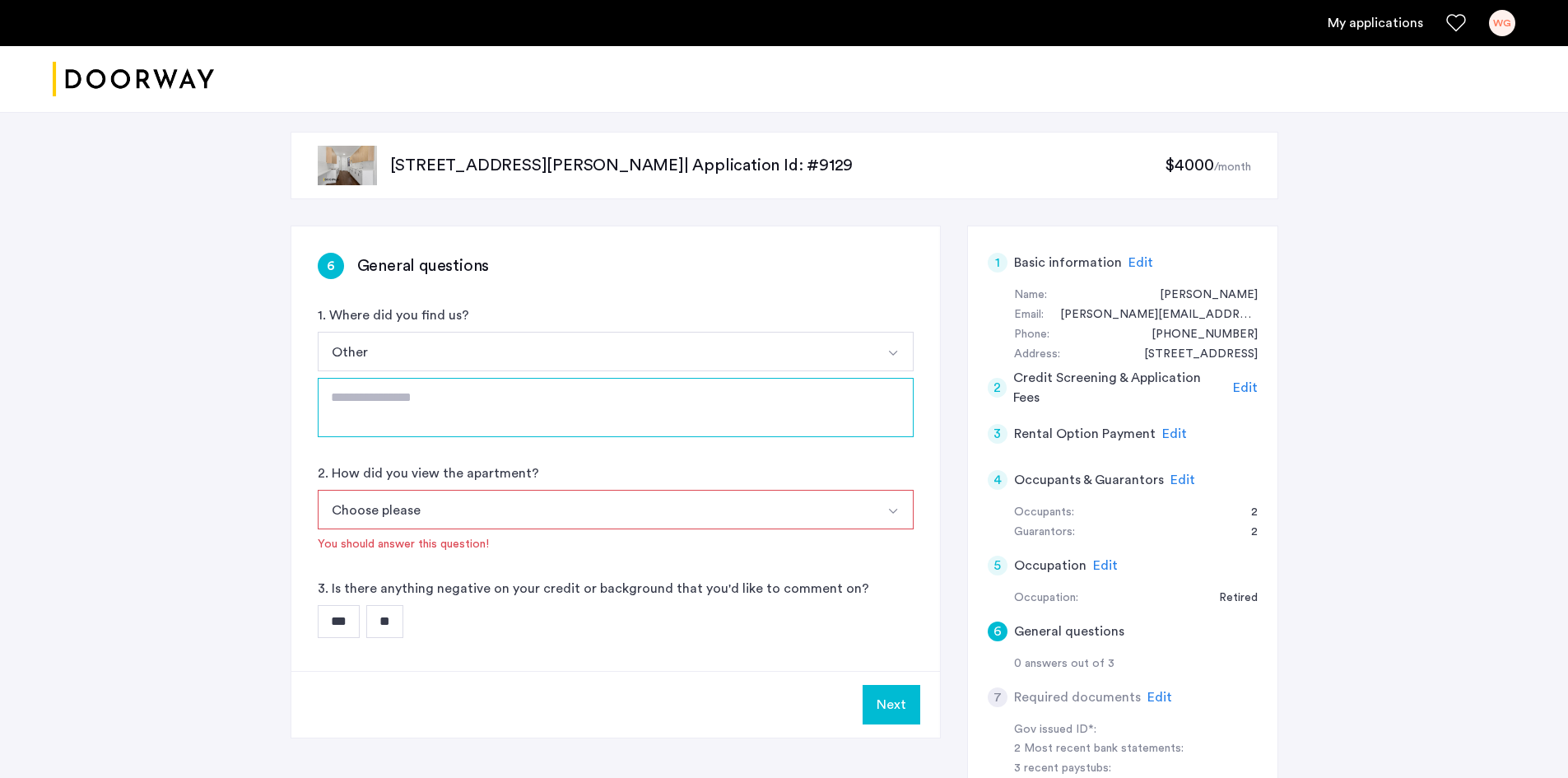
click at [482, 419] on textarea at bounding box center [615, 407] width 596 height 60
type textarea "***"
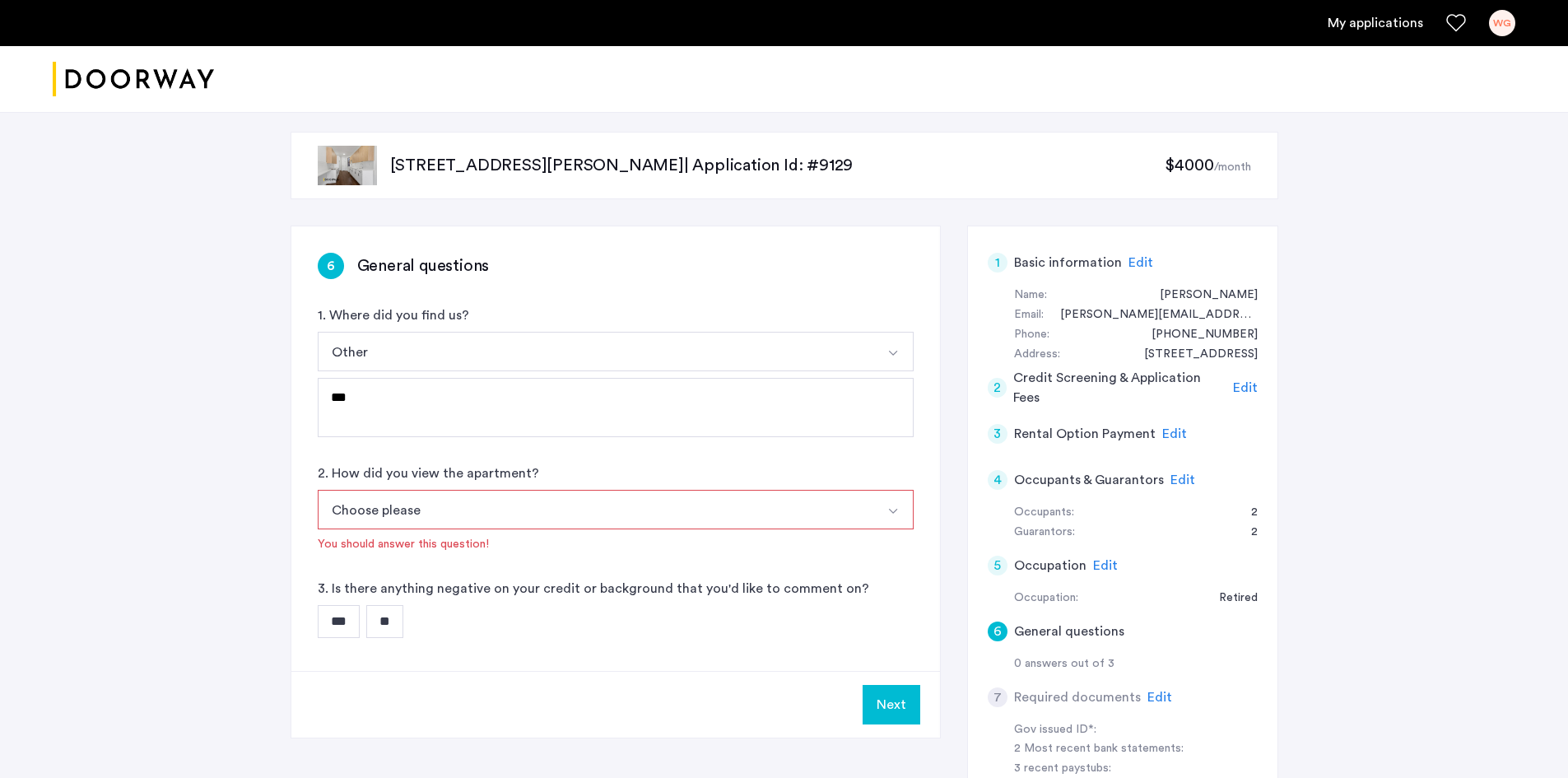
click at [442, 513] on button "Choose please" at bounding box center [596, 510] width 557 height 40
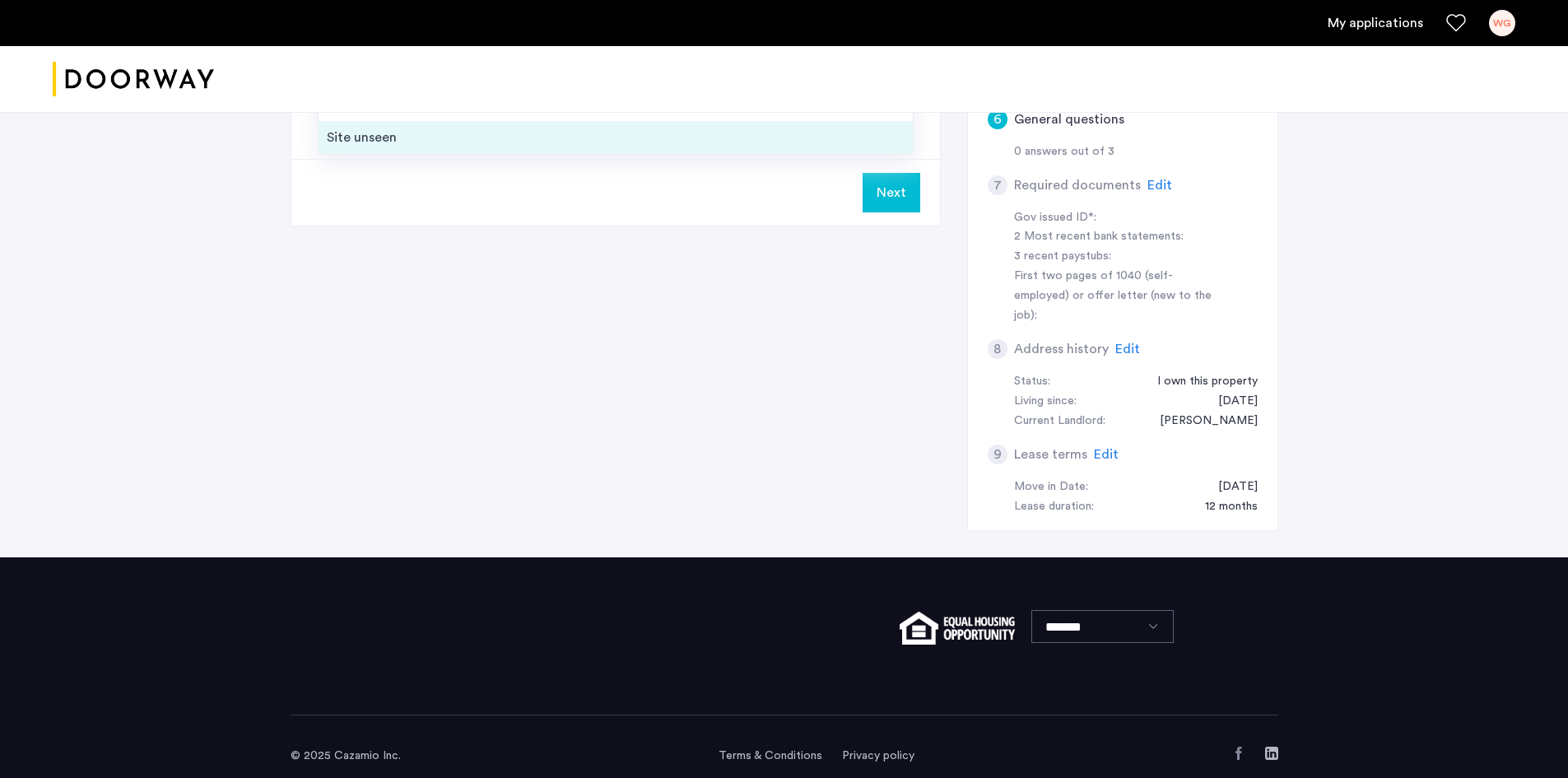
click at [443, 142] on div "Site unseen" at bounding box center [616, 137] width 578 height 20
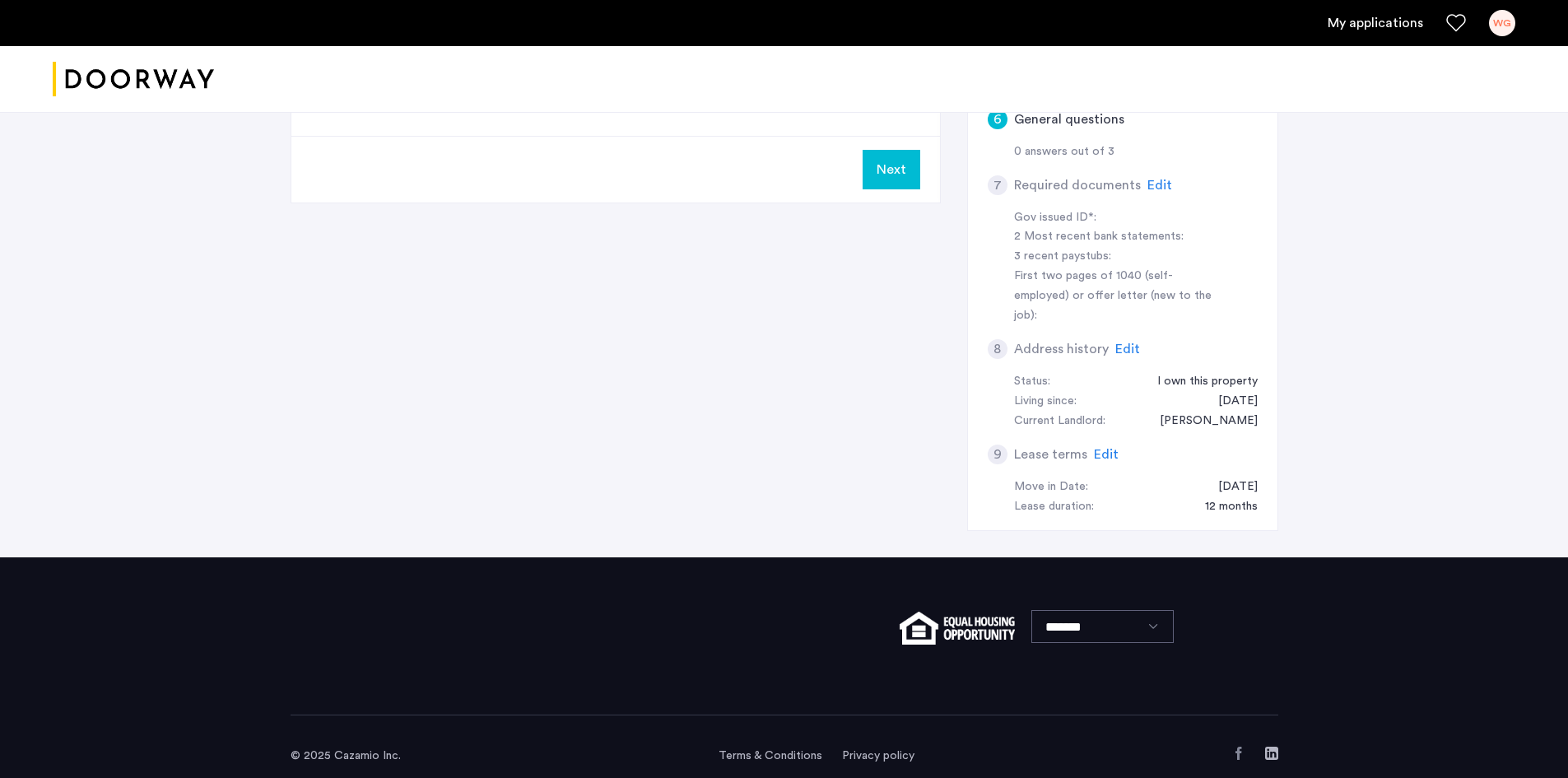
click at [547, 212] on div "6 General questions 1. Where did you find us? Other [DOMAIN_NAME][URL][DOMAIN_N…" at bounding box center [784, 135] width 988 height 844
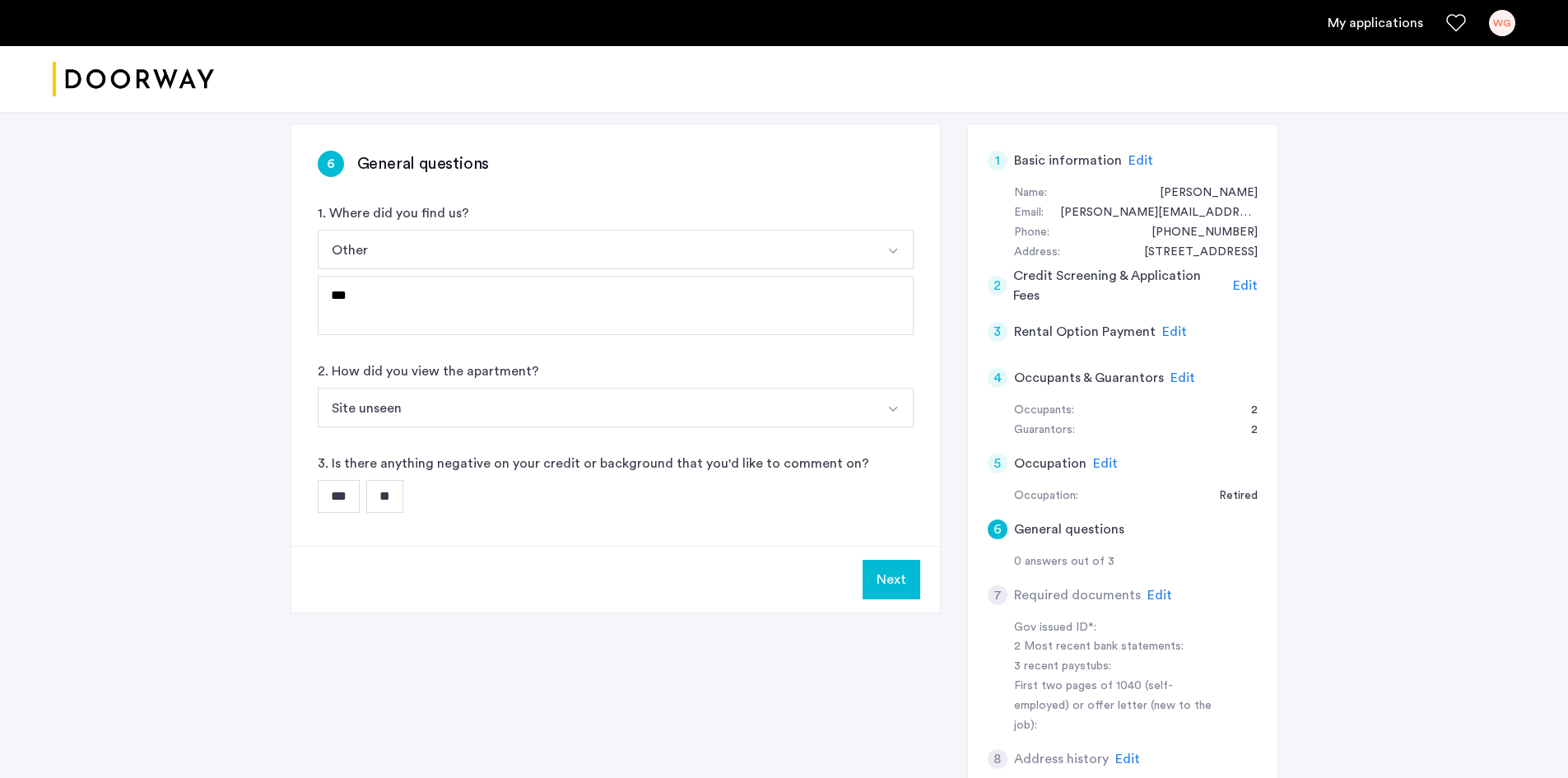
scroll to position [101, 0]
click at [388, 495] on input "**" at bounding box center [385, 497] width 37 height 33
click at [898, 580] on button "Next" at bounding box center [891, 580] width 58 height 40
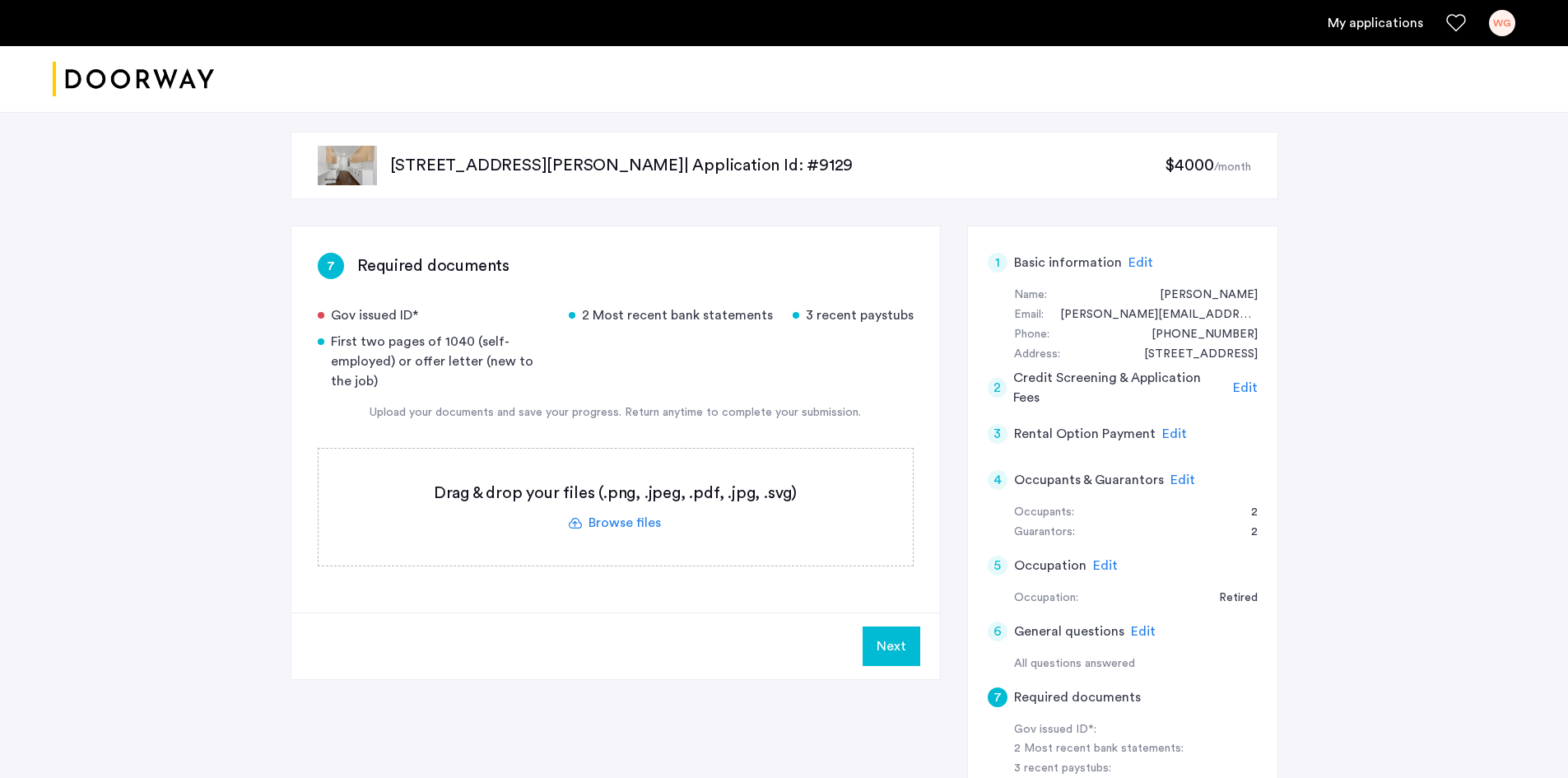
click at [621, 518] on label at bounding box center [615, 506] width 595 height 116
click at [0, 0] on input "file" at bounding box center [0, 0] width 0 height 0
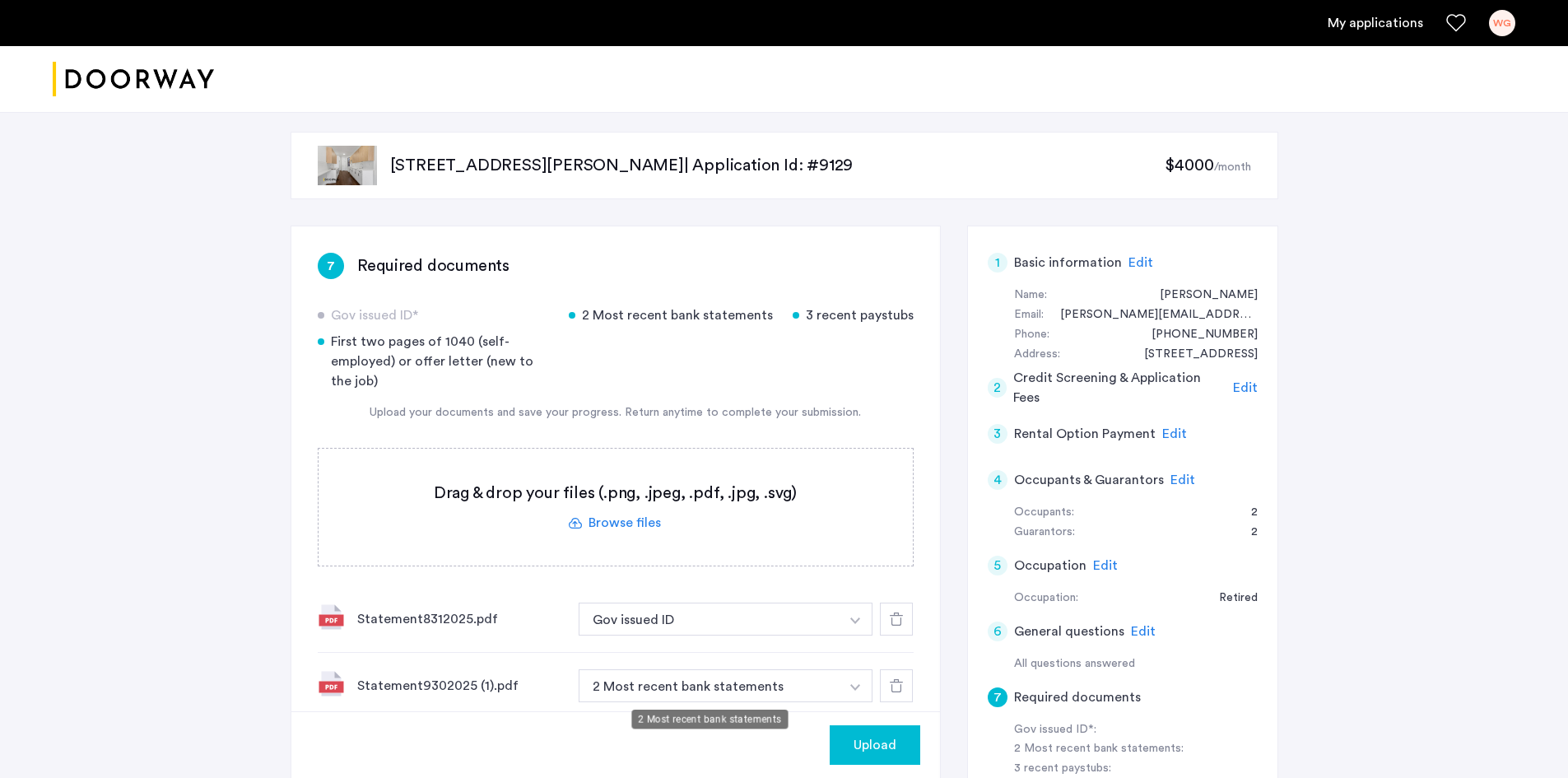
click at [751, 693] on button "2 Most recent bank statements" at bounding box center [709, 686] width 261 height 33
click at [753, 687] on button "2 Most recent bank statements" at bounding box center [709, 686] width 261 height 33
click at [908, 615] on div at bounding box center [897, 618] width 33 height 33
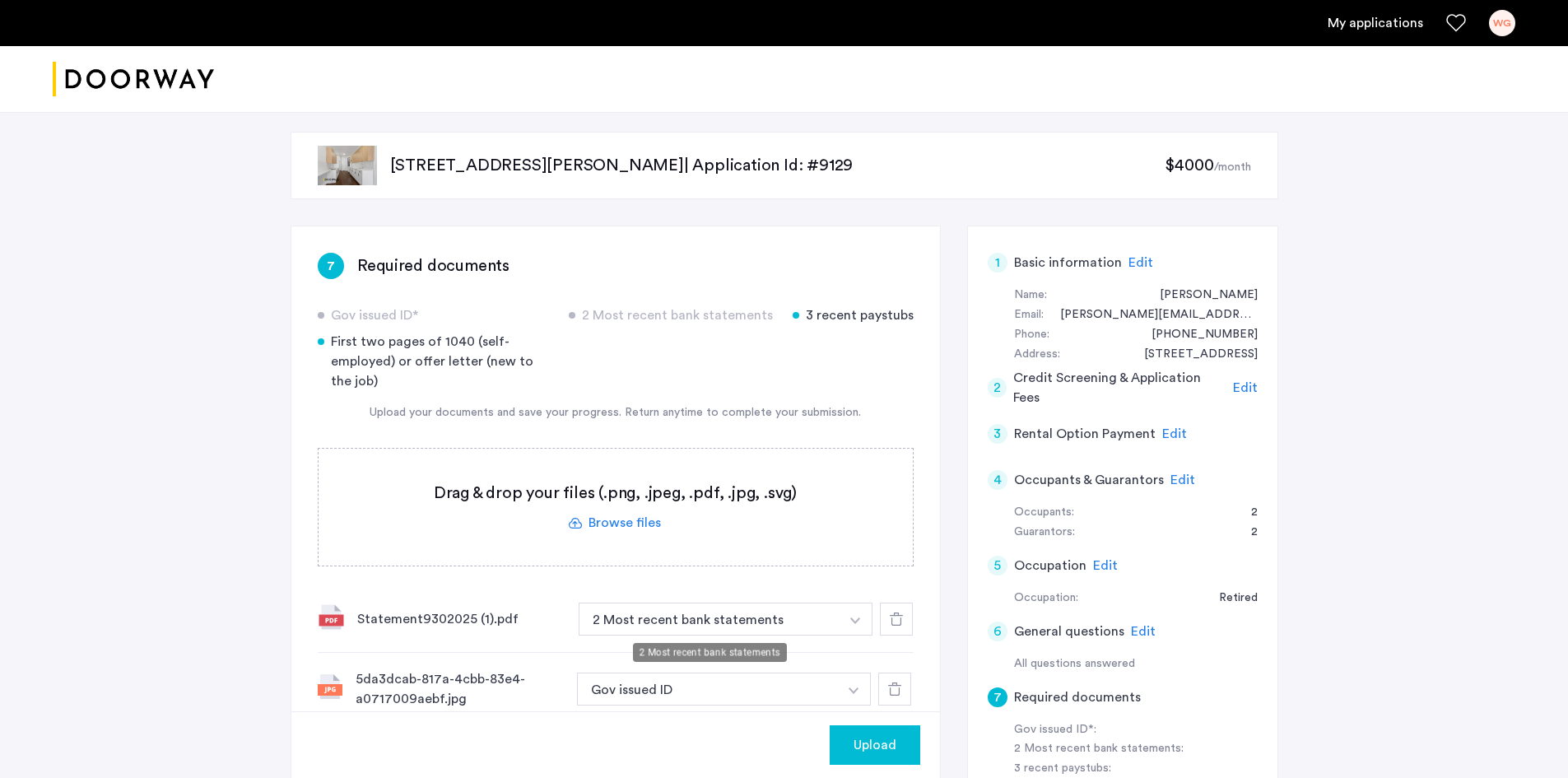
click at [672, 618] on button "2 Most recent bank statements" at bounding box center [709, 618] width 261 height 33
click at [868, 694] on button "button" at bounding box center [853, 688] width 34 height 33
click at [855, 623] on img "button" at bounding box center [855, 621] width 9 height 7
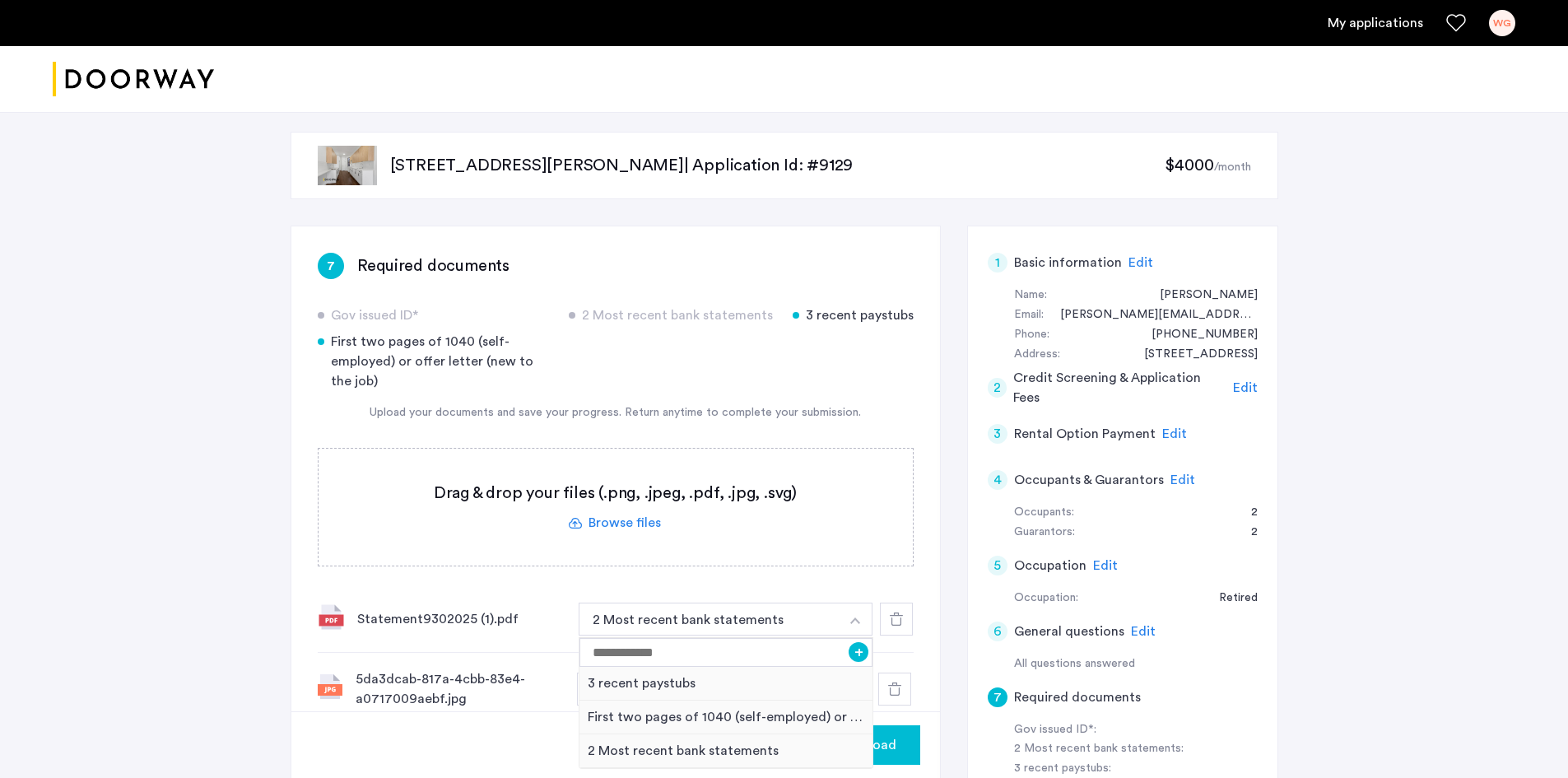
click at [855, 623] on img "button" at bounding box center [855, 621] width 9 height 7
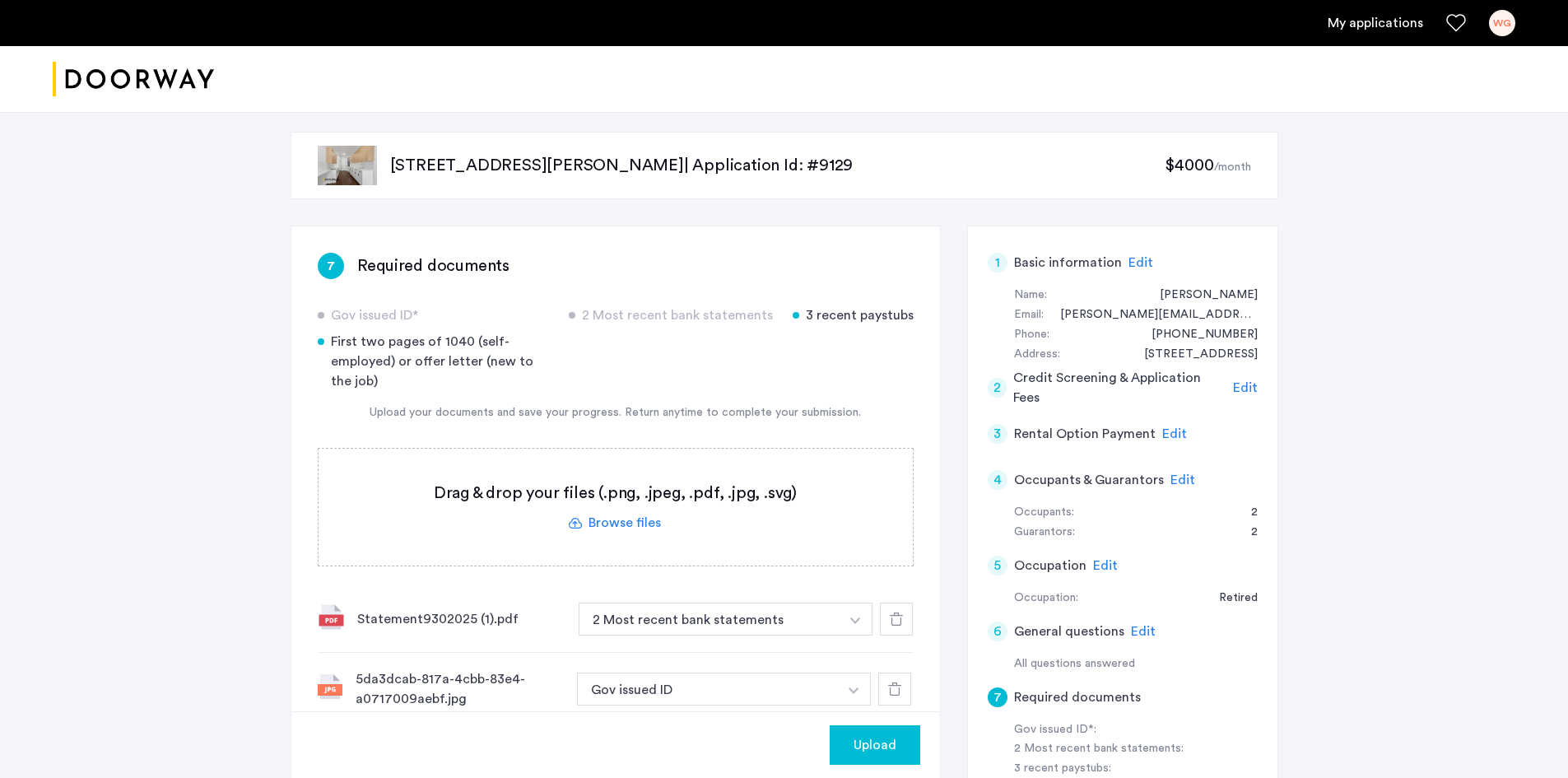
click at [862, 733] on button "Upload" at bounding box center [875, 745] width 91 height 40
click at [869, 734] on button "Next" at bounding box center [891, 745] width 58 height 40
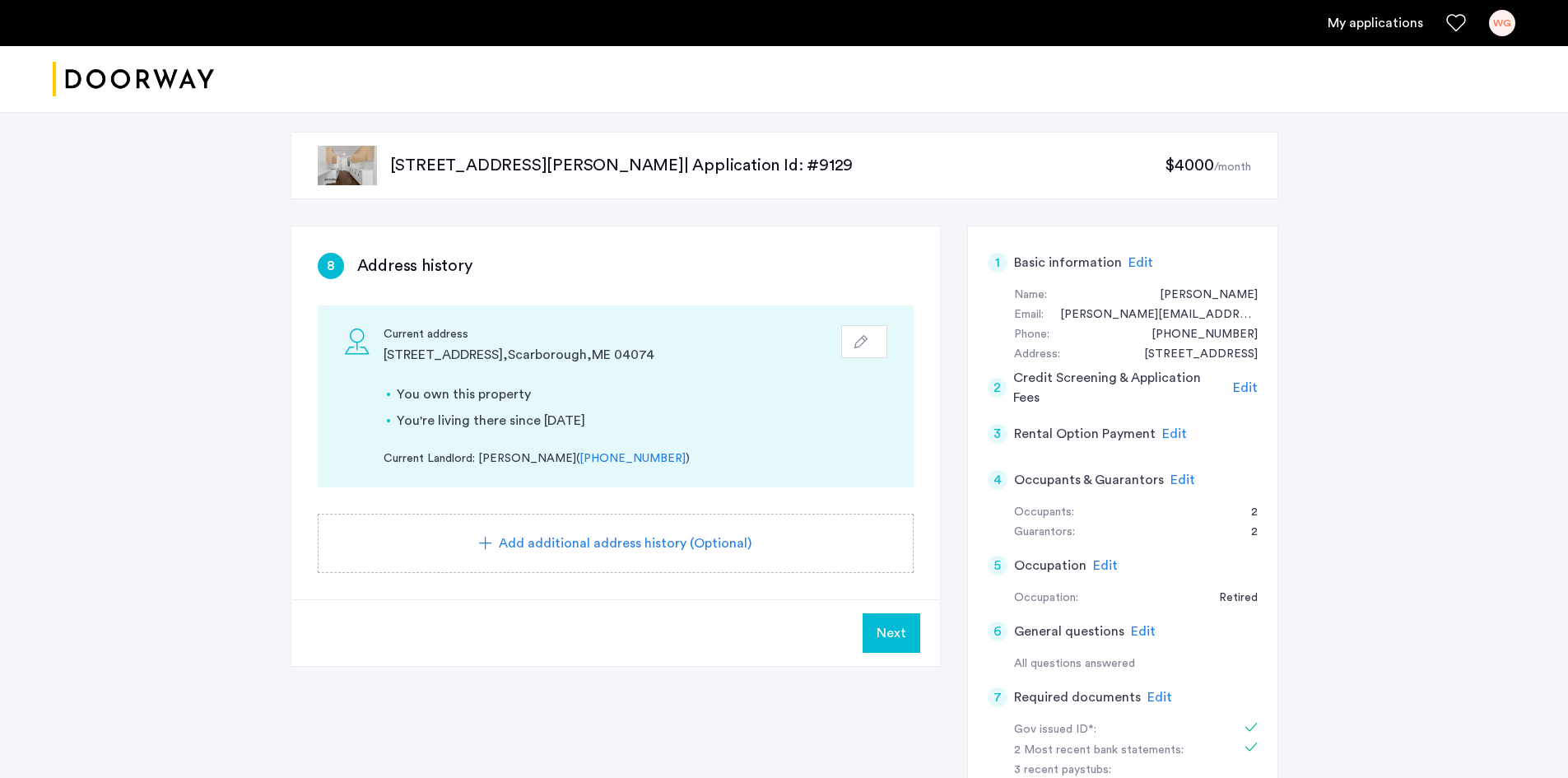
click at [874, 632] on button "Next" at bounding box center [891, 633] width 58 height 40
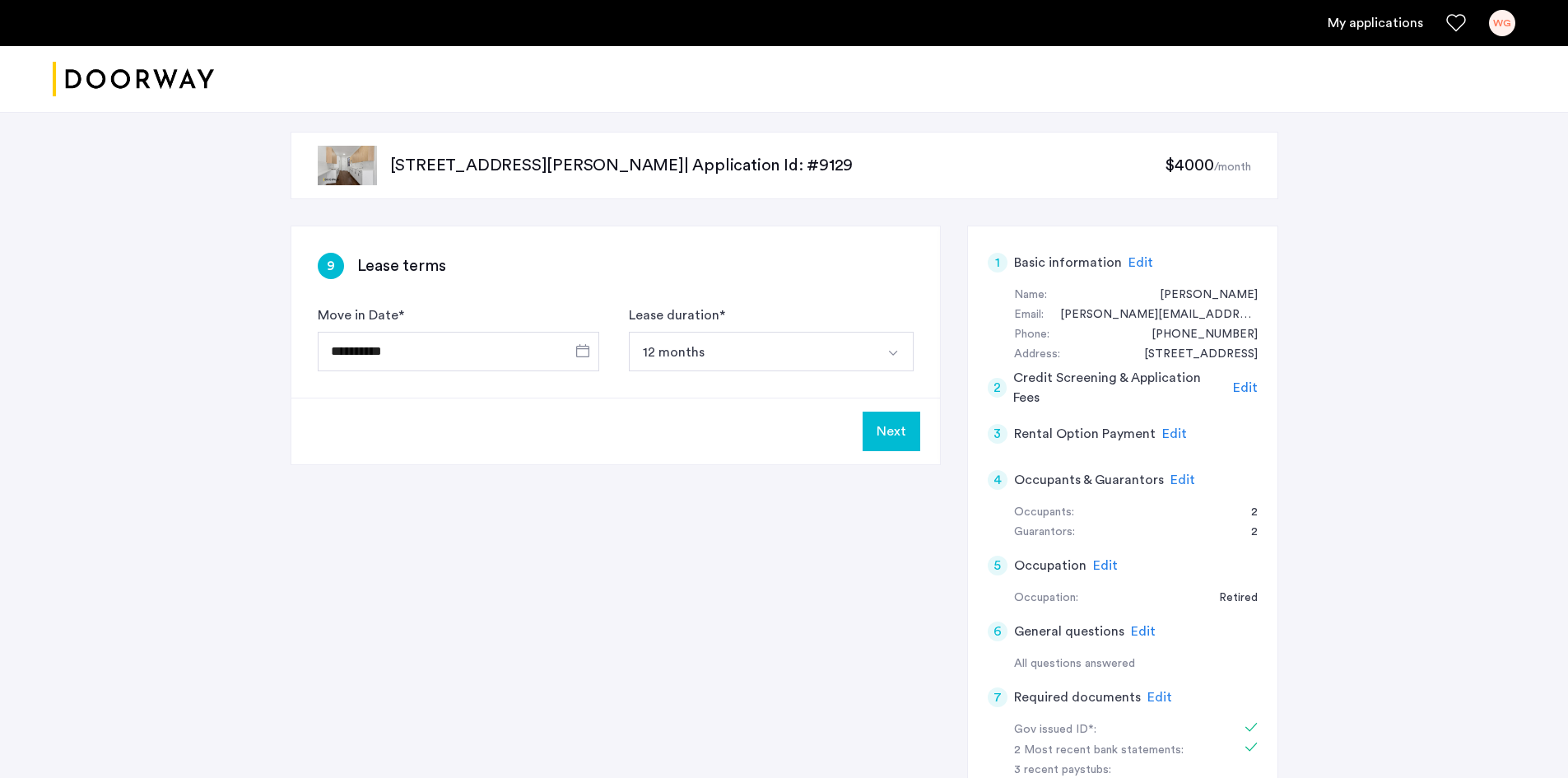
click at [891, 440] on button "Next" at bounding box center [891, 431] width 58 height 40
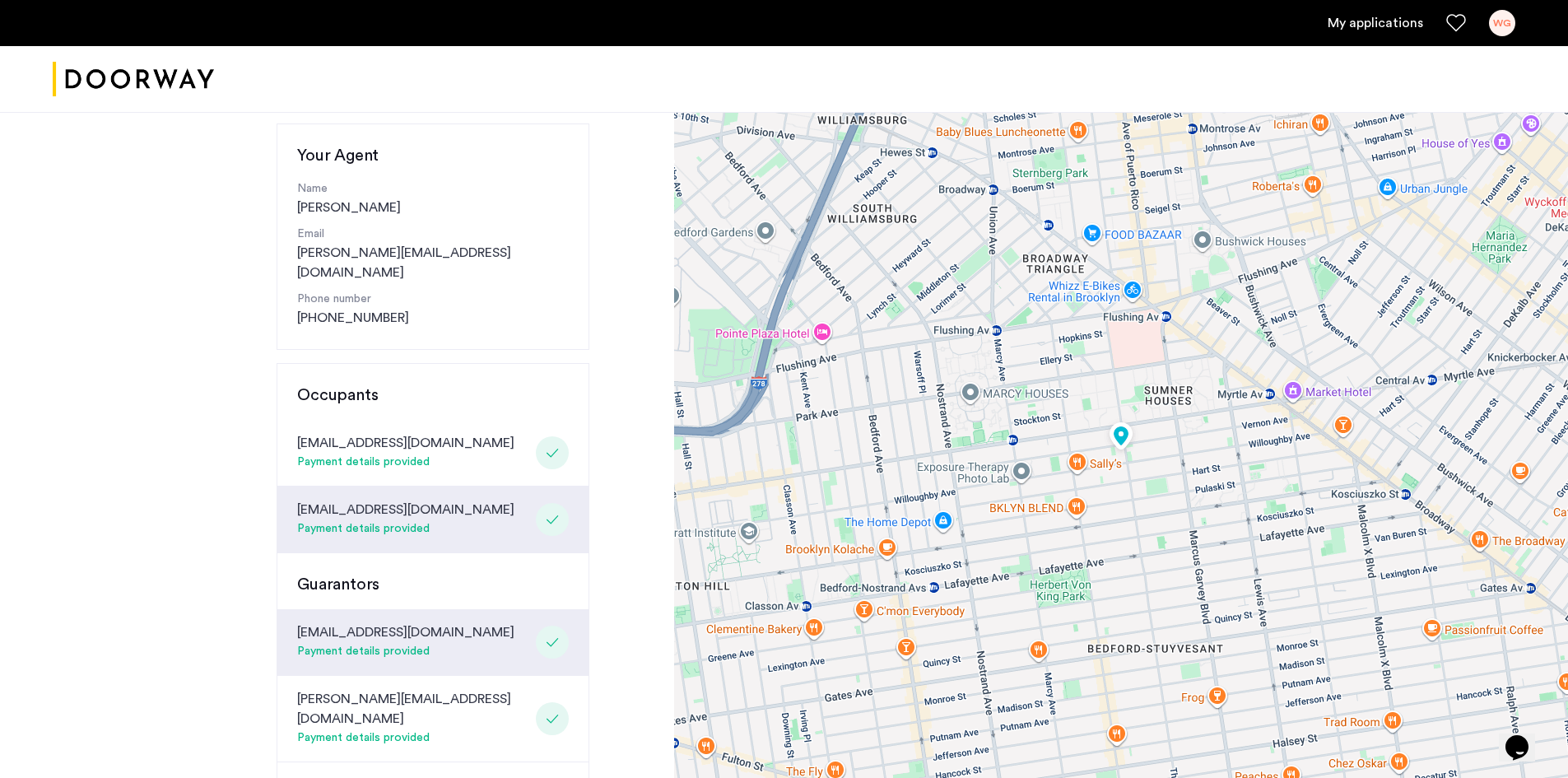
scroll to position [164, 0]
